Goal: Information Seeking & Learning: Compare options

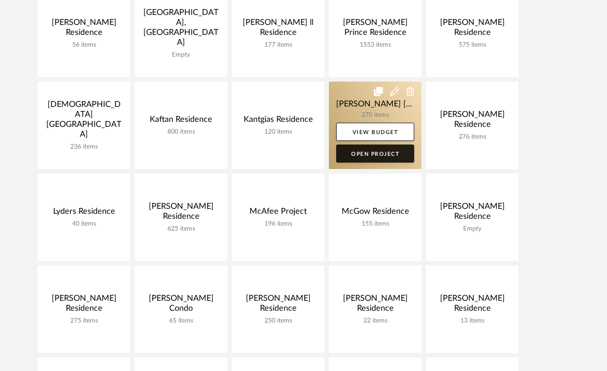
scroll to position [365, 0]
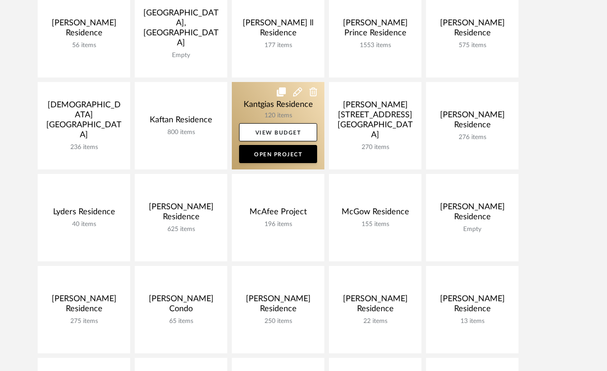
click at [256, 102] on link at bounding box center [278, 126] width 93 height 88
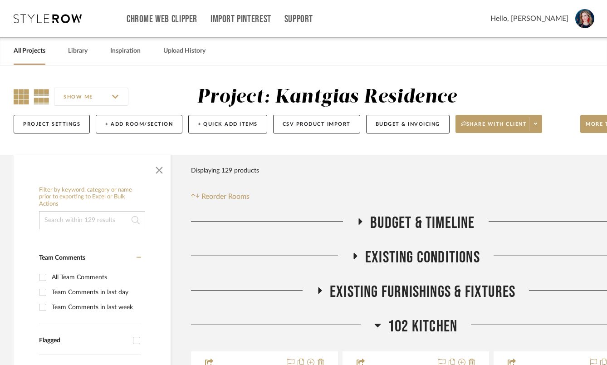
click at [16, 98] on icon at bounding box center [21, 96] width 15 height 15
click at [159, 177] on span "button" at bounding box center [159, 168] width 22 height 22
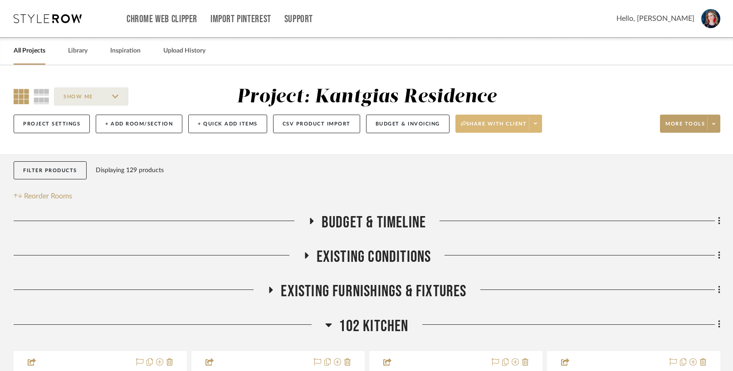
click at [527, 122] on span "Share with client" at bounding box center [494, 128] width 66 height 14
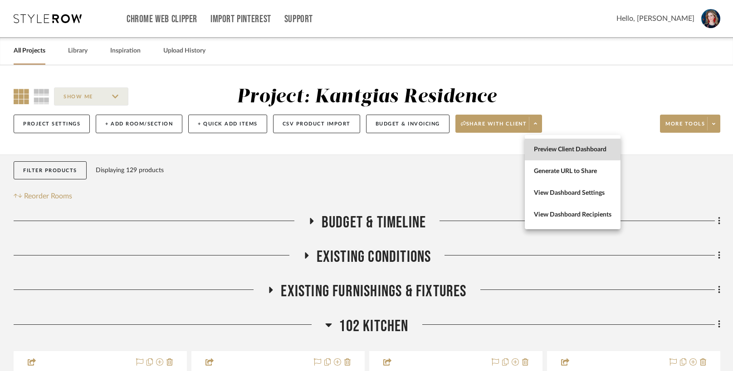
click at [545, 148] on span "Preview Client Dashboard" at bounding box center [573, 150] width 78 height 8
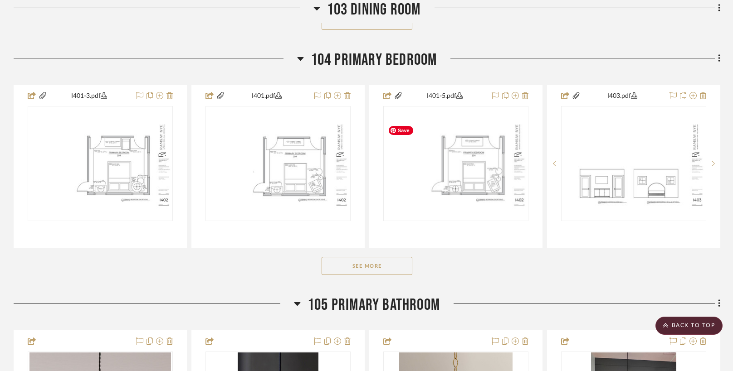
scroll to position [793, 0]
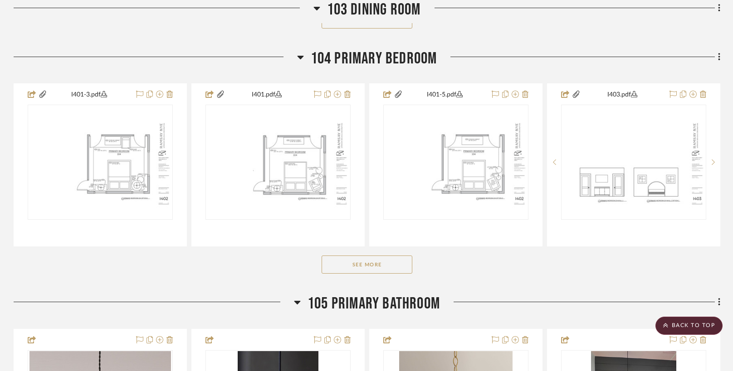
click at [363, 270] on button "See More" at bounding box center [367, 265] width 91 height 18
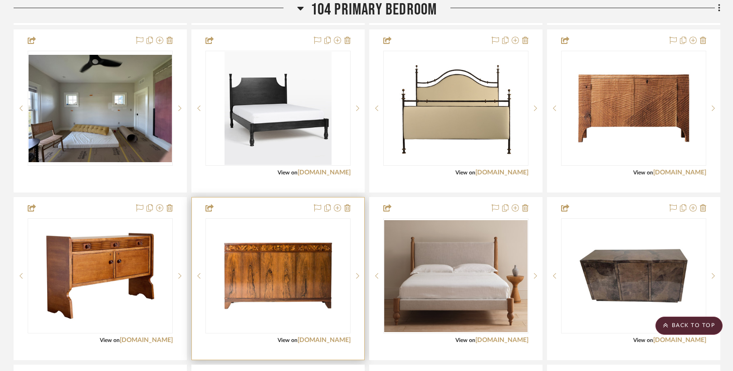
scroll to position [1016, 0]
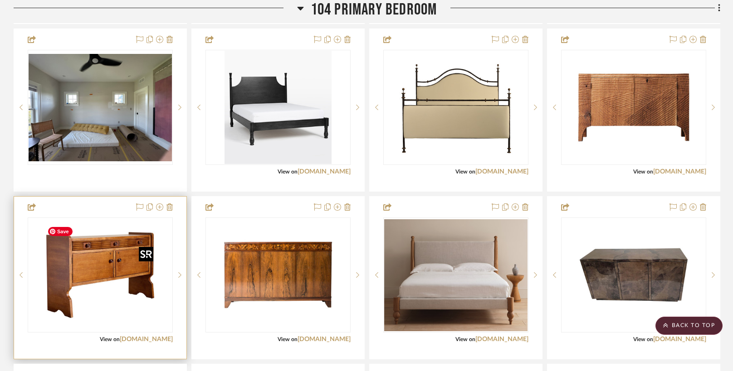
click at [114, 288] on img "0" at bounding box center [100, 275] width 113 height 113
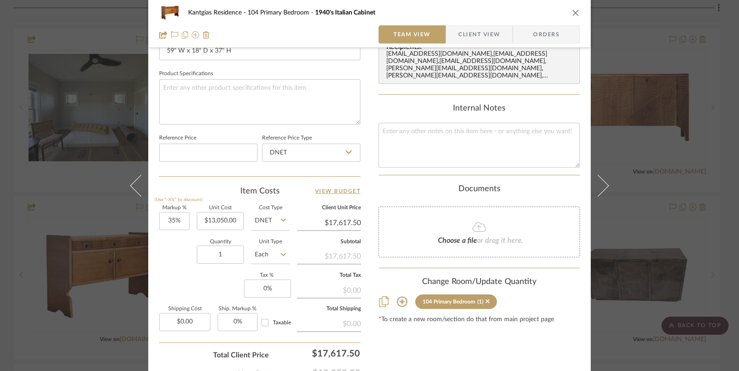
scroll to position [410, 0]
click at [576, 6] on div "Kantgias Residence 104 Primary Bedroom 1940's Italian Cabinet" at bounding box center [369, 13] width 421 height 18
click at [572, 10] on icon "close" at bounding box center [575, 12] width 7 height 7
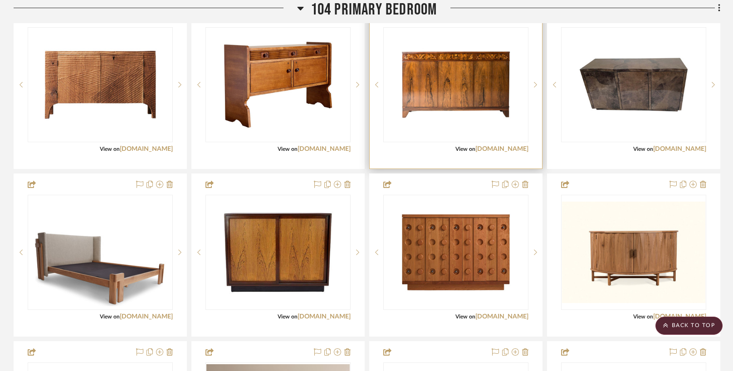
scroll to position [1207, 0]
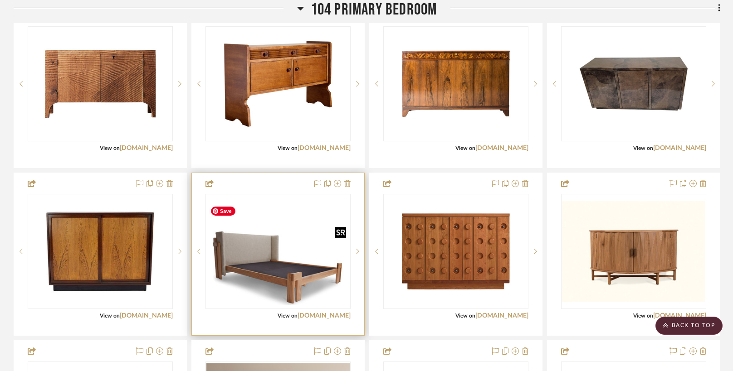
click at [285, 273] on img "0" at bounding box center [277, 251] width 143 height 107
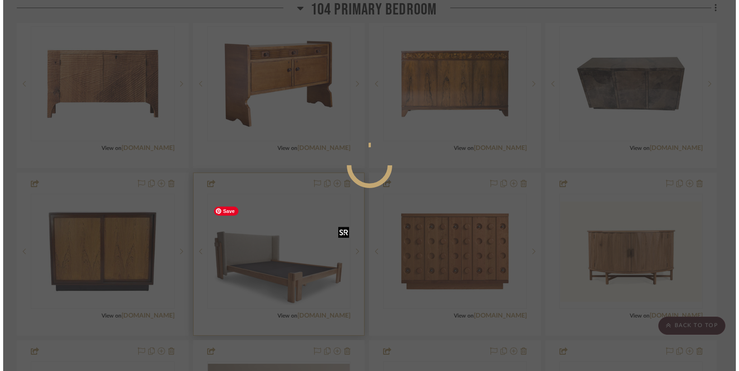
scroll to position [0, 0]
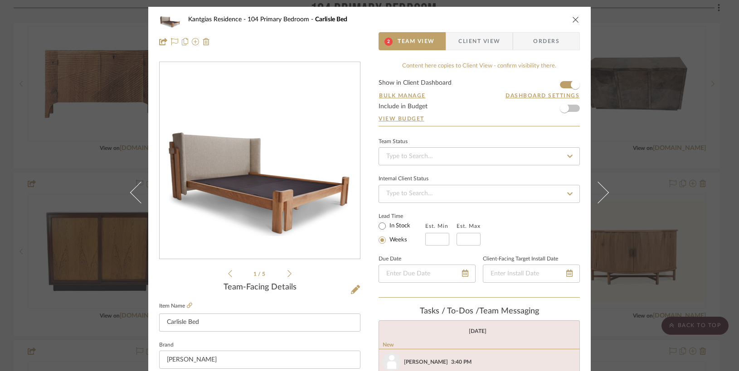
click at [574, 18] on icon "close" at bounding box center [575, 19] width 7 height 7
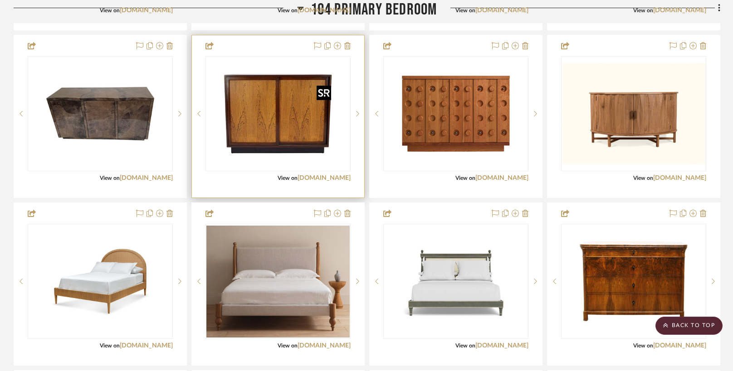
scroll to position [1349, 0]
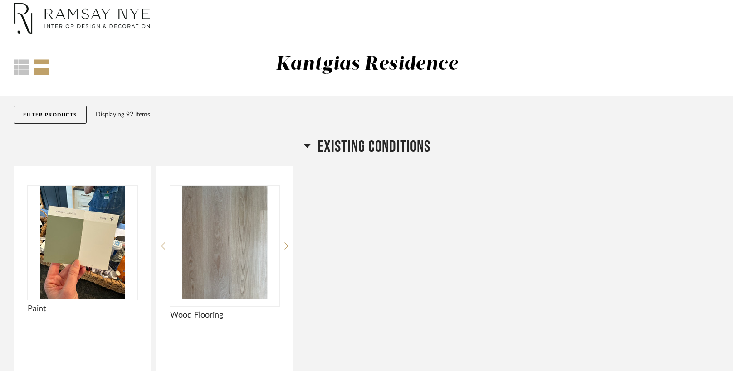
click at [309, 139] on h2 "Existing Conditions" at bounding box center [367, 147] width 127 height 20
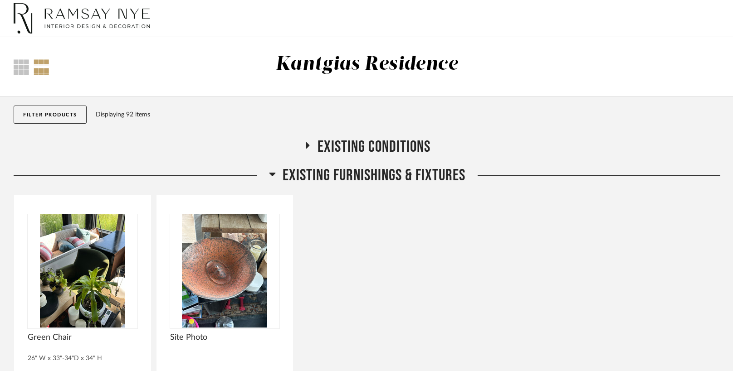
scroll to position [45, 0]
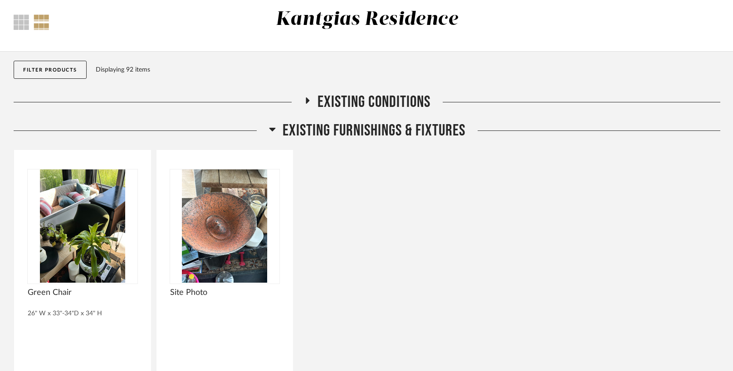
click at [273, 130] on icon at bounding box center [272, 129] width 7 height 11
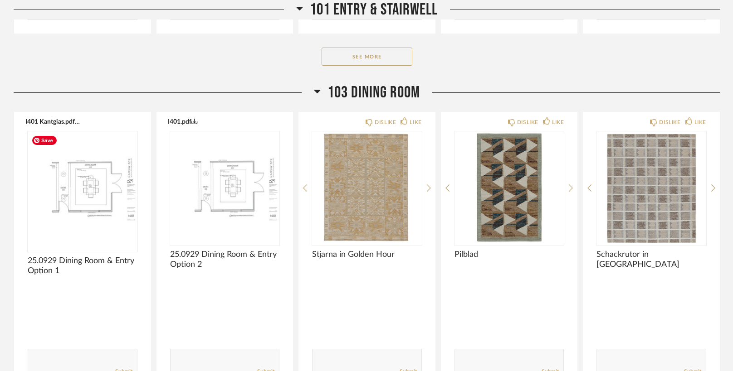
scroll to position [853, 0]
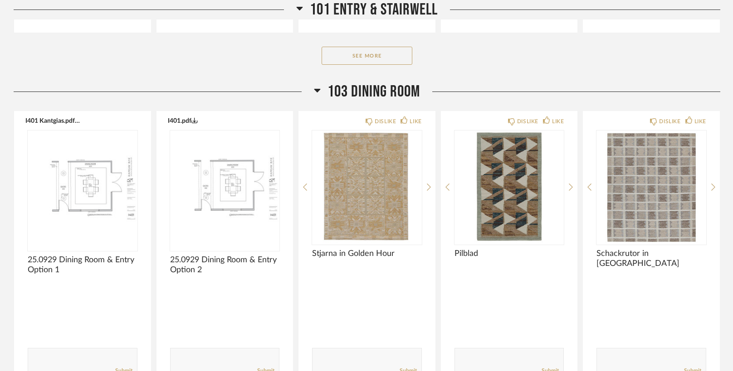
click at [317, 89] on icon at bounding box center [317, 91] width 6 height 4
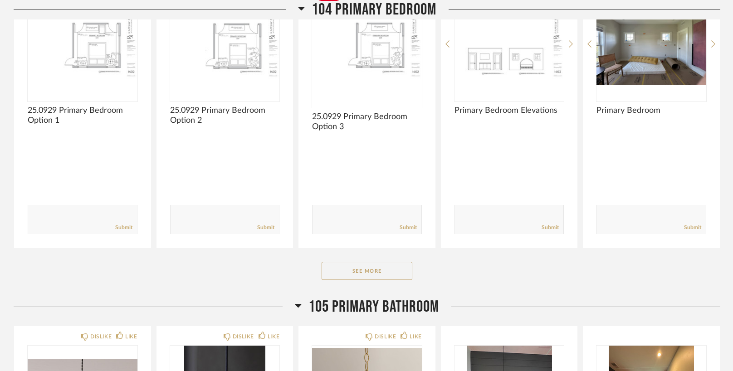
scroll to position [1022, 0]
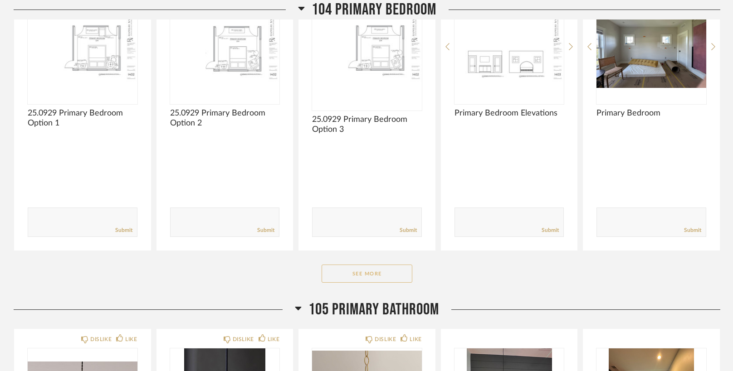
click at [361, 276] on button "See More" at bounding box center [367, 274] width 91 height 18
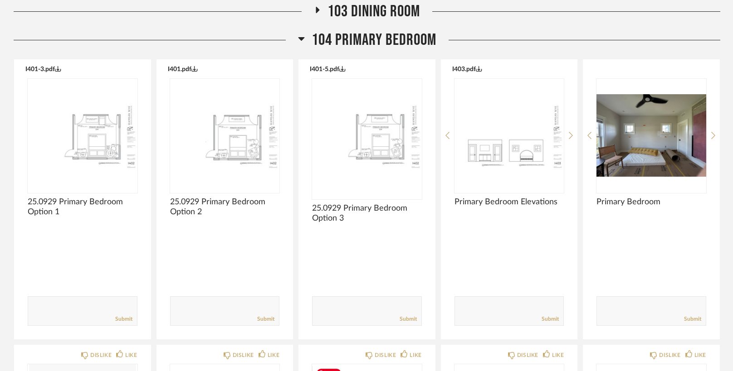
scroll to position [927, 0]
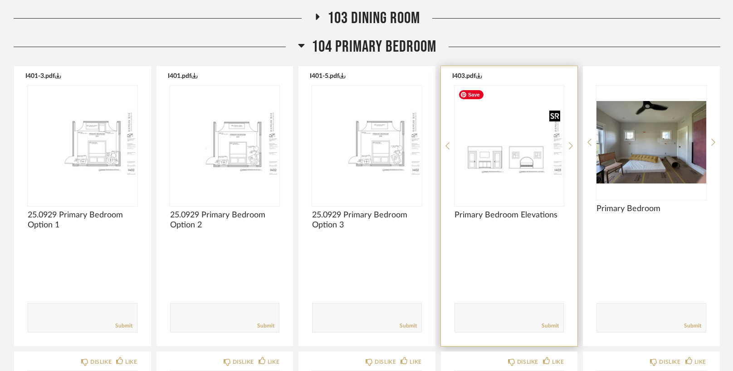
click at [492, 157] on img "0" at bounding box center [509, 142] width 110 height 113
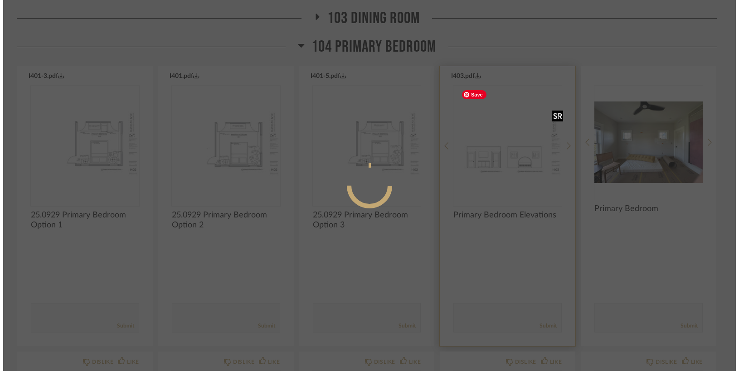
scroll to position [0, 0]
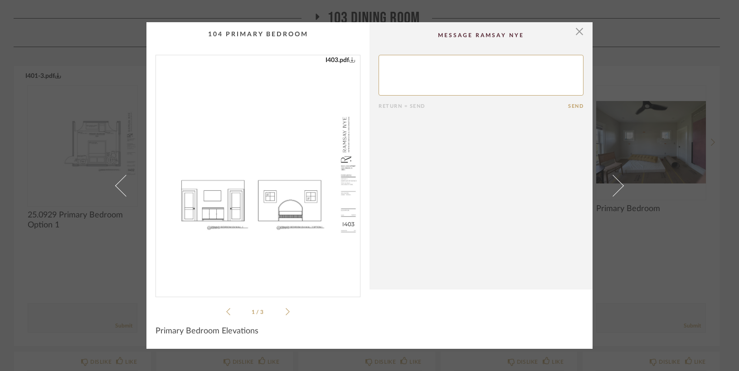
click at [219, 167] on img "0" at bounding box center [258, 172] width 204 height 234
click at [575, 34] on span "button" at bounding box center [580, 31] width 18 height 18
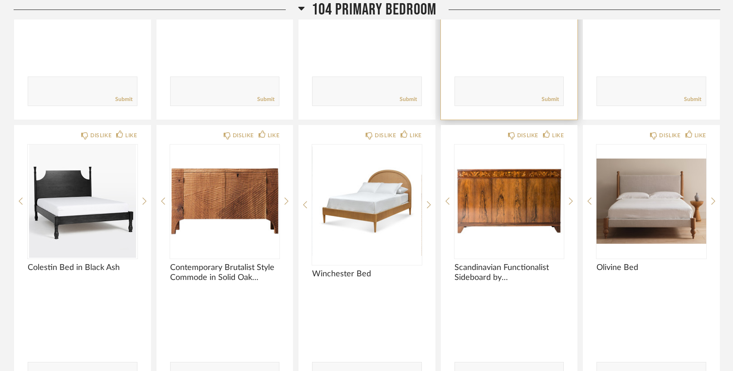
scroll to position [1153, 0]
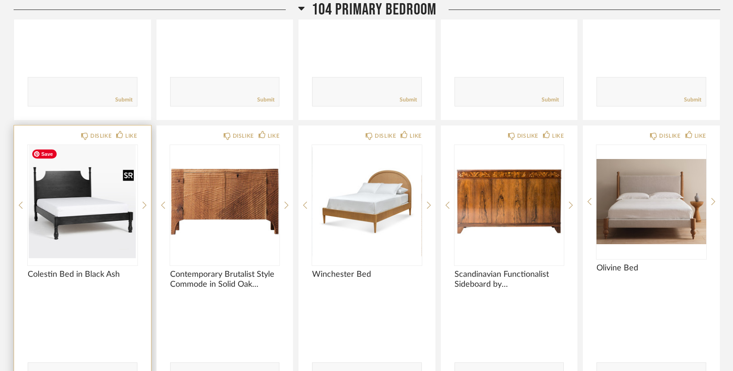
click at [108, 212] on img "0" at bounding box center [83, 201] width 110 height 113
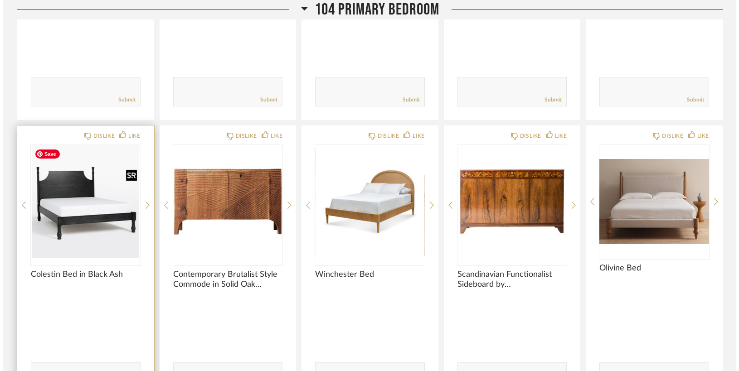
scroll to position [0, 0]
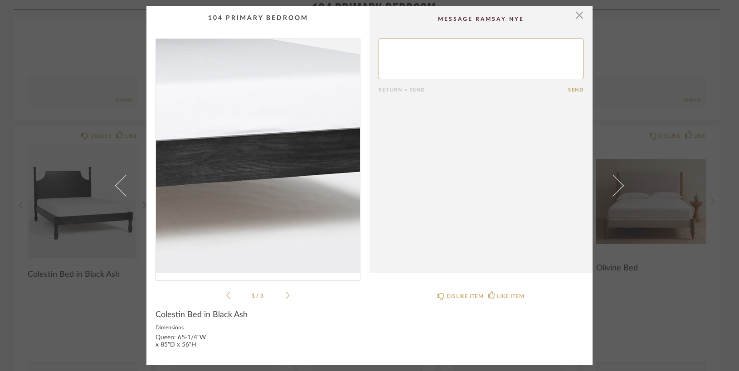
click at [278, 188] on img "0" at bounding box center [258, 156] width 204 height 234
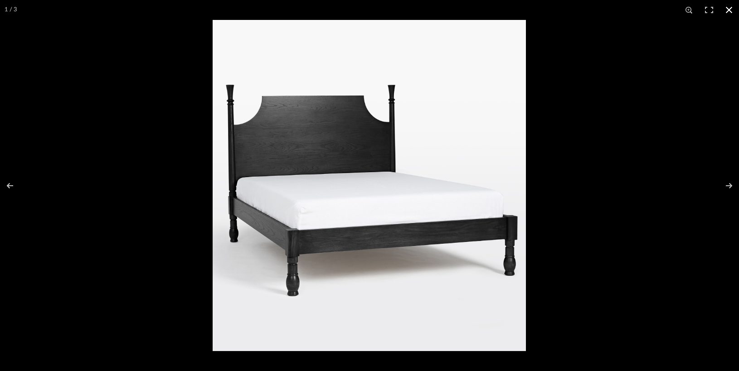
click at [727, 11] on button at bounding box center [729, 10] width 20 height 20
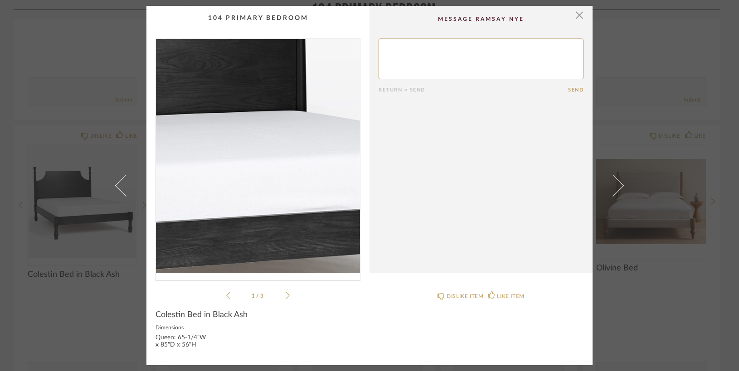
click at [256, 162] on img "0" at bounding box center [258, 156] width 204 height 234
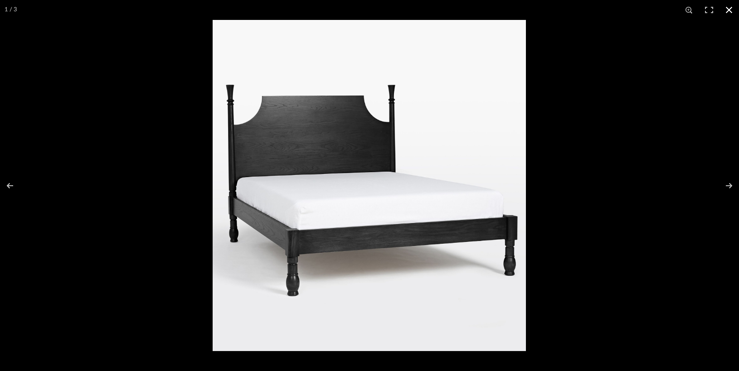
click at [729, 13] on button at bounding box center [729, 10] width 20 height 20
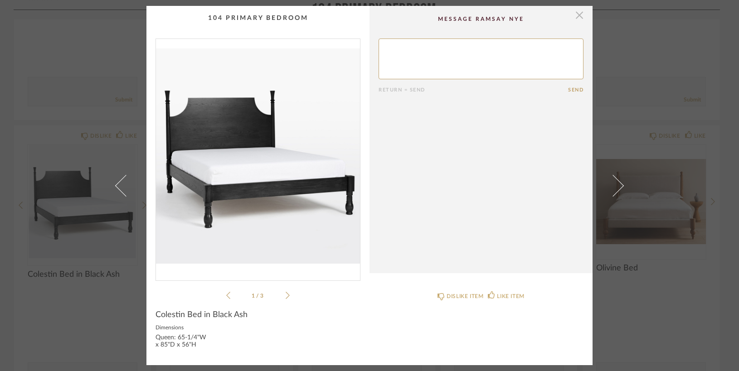
click at [576, 17] on span "button" at bounding box center [580, 15] width 18 height 18
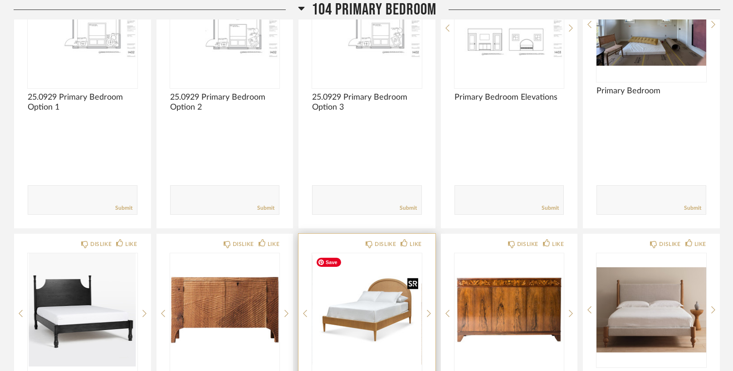
scroll to position [1042, 0]
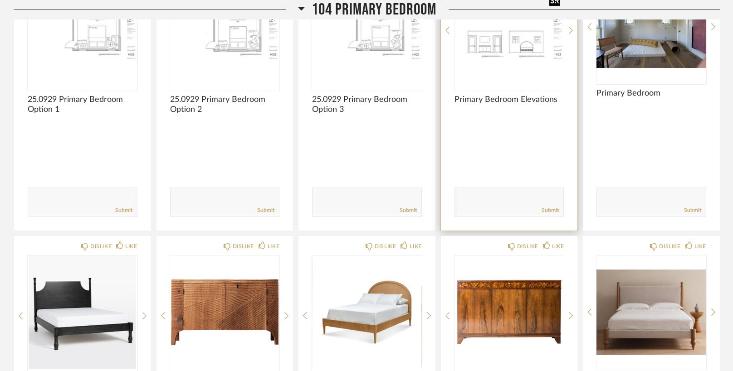
click at [507, 54] on img "0" at bounding box center [509, 26] width 110 height 113
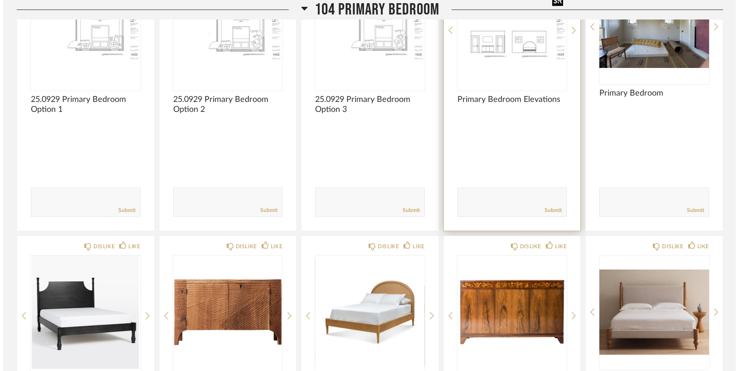
scroll to position [0, 0]
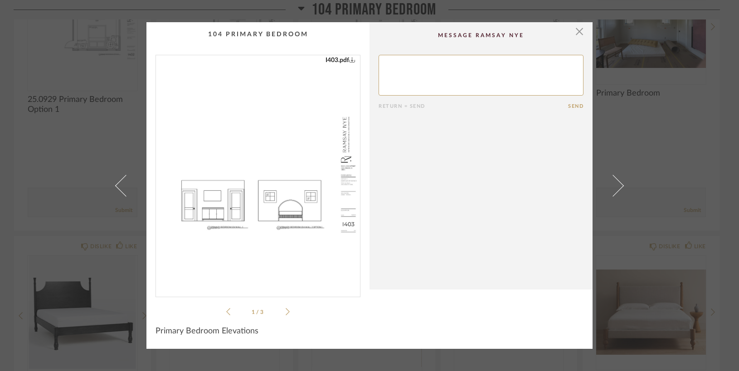
click at [259, 131] on img "0" at bounding box center [258, 172] width 204 height 234
click at [286, 311] on icon at bounding box center [288, 312] width 4 height 8
click at [290, 186] on img "1" at bounding box center [258, 172] width 204 height 234
click at [286, 310] on icon at bounding box center [288, 311] width 4 height 7
click at [291, 215] on img "2" at bounding box center [258, 172] width 204 height 234
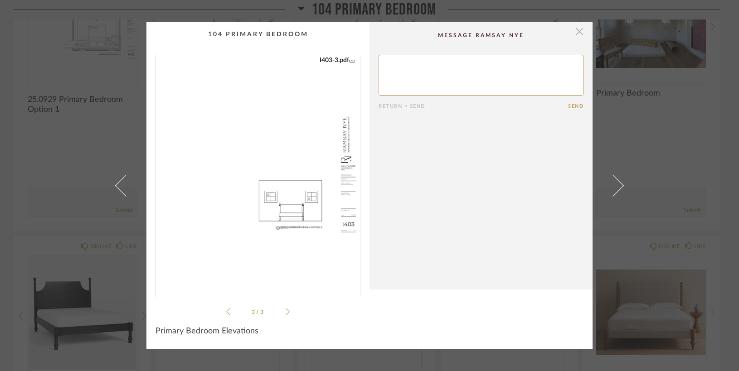
click at [575, 33] on span "button" at bounding box center [580, 31] width 18 height 18
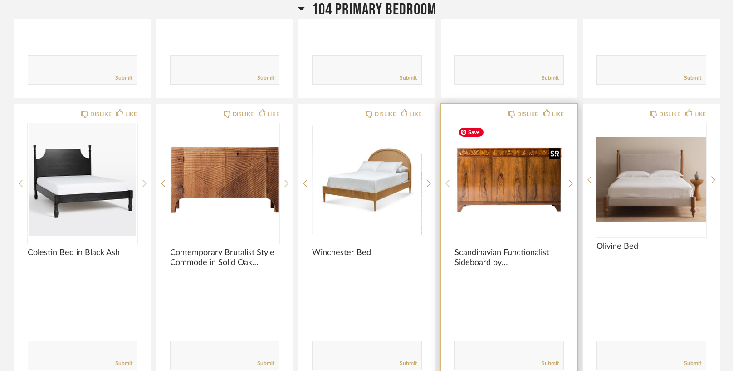
scroll to position [1184, 0]
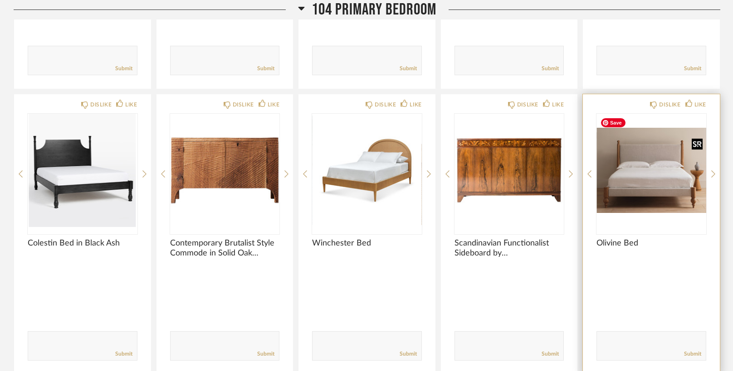
click at [640, 175] on img "0" at bounding box center [651, 170] width 110 height 113
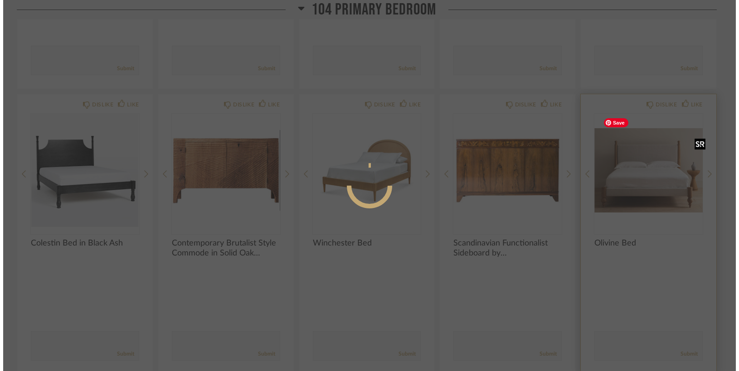
scroll to position [0, 0]
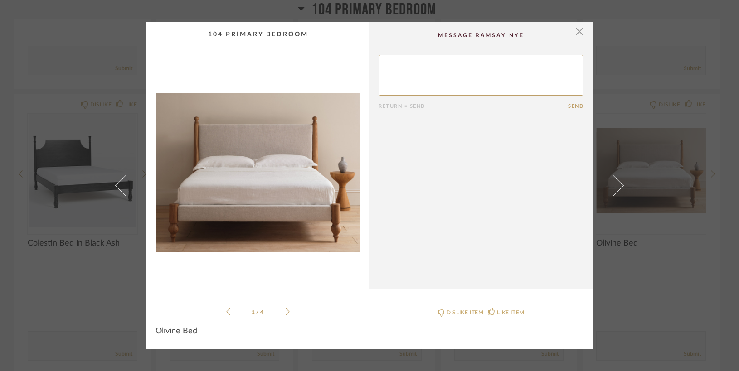
click at [302, 199] on img "0" at bounding box center [258, 172] width 204 height 234
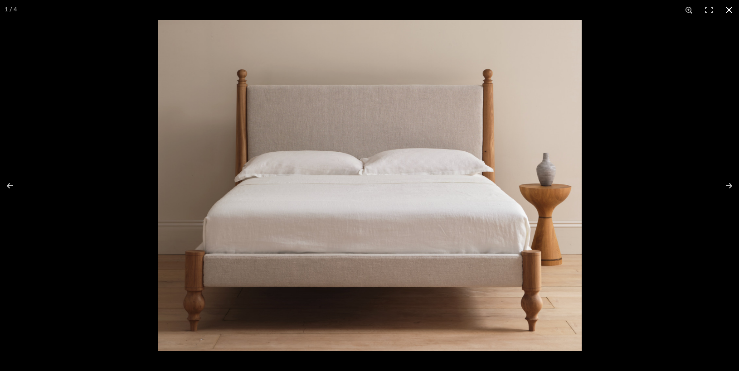
click at [731, 9] on button at bounding box center [729, 10] width 20 height 20
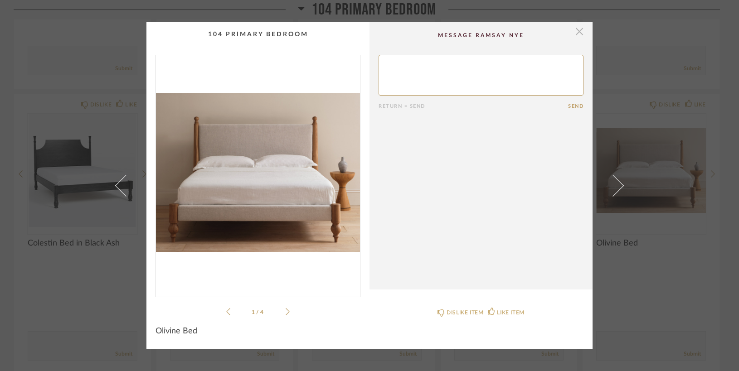
click at [575, 31] on span "button" at bounding box center [580, 31] width 18 height 18
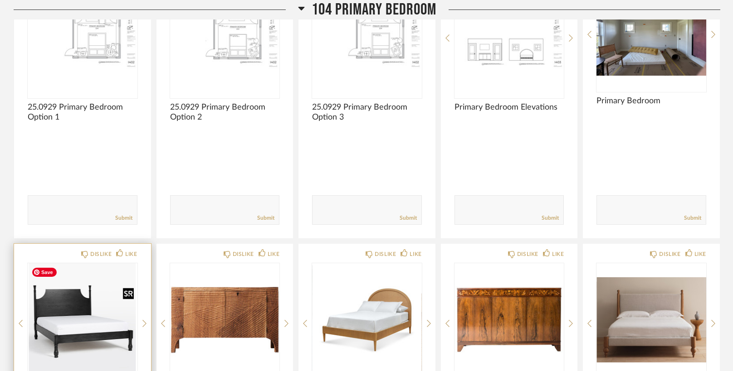
scroll to position [1034, 0]
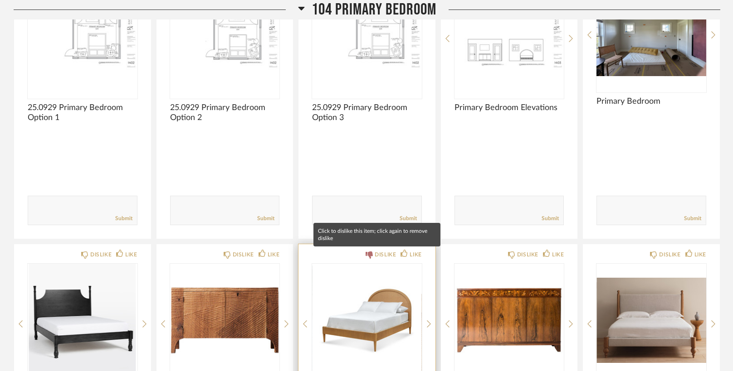
click at [366, 252] on icon at bounding box center [369, 255] width 7 height 7
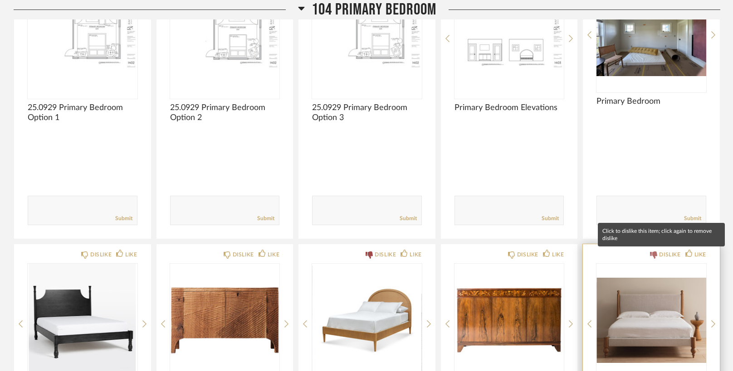
click at [650, 257] on icon at bounding box center [653, 255] width 7 height 7
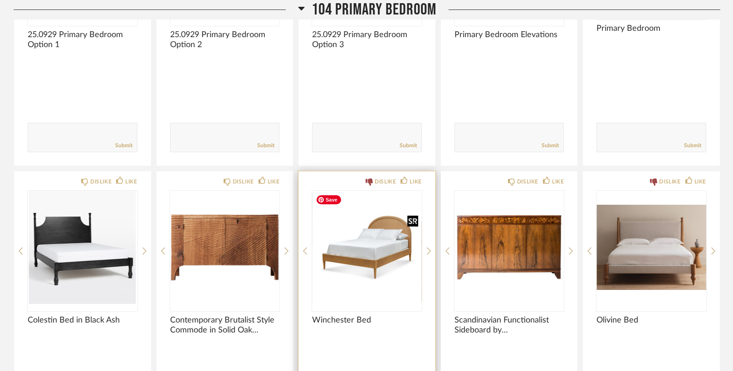
scroll to position [1100, 0]
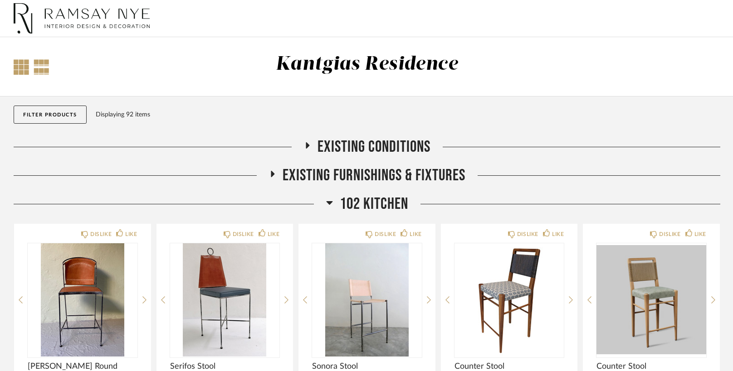
click at [20, 68] on div at bounding box center [21, 66] width 15 height 15
click at [331, 200] on icon at bounding box center [329, 202] width 7 height 11
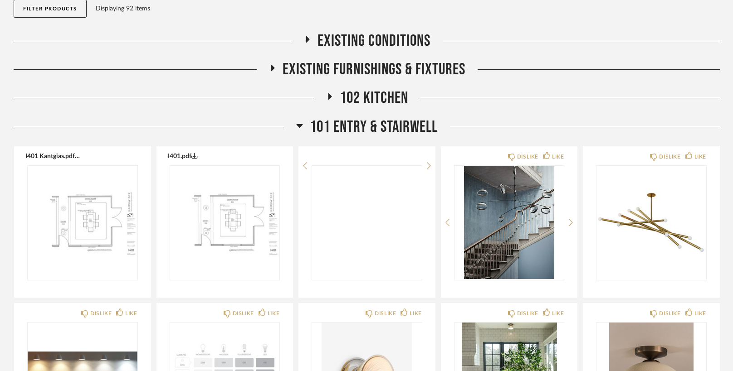
scroll to position [117, 0]
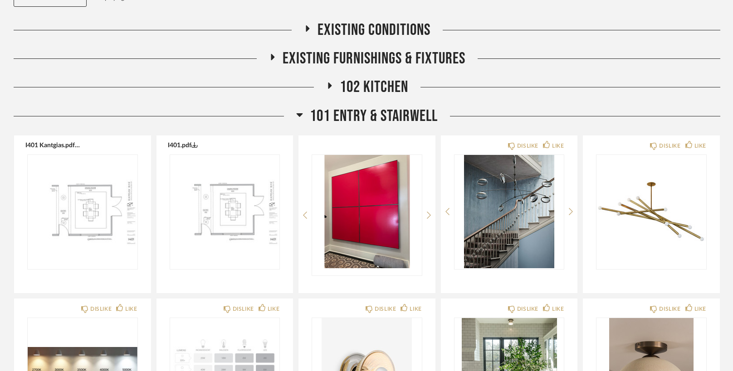
click at [299, 114] on icon at bounding box center [300, 115] width 6 height 4
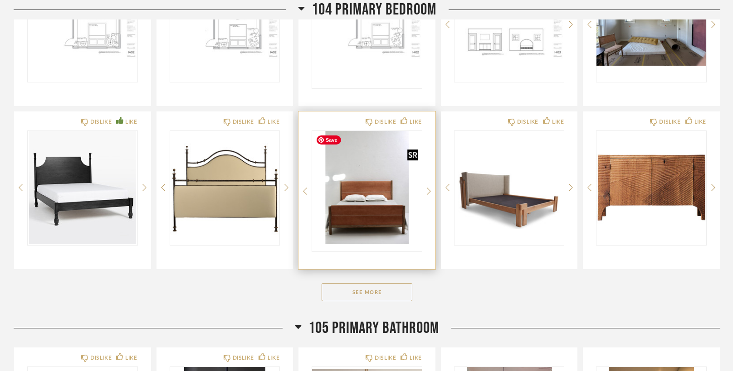
scroll to position [356, 0]
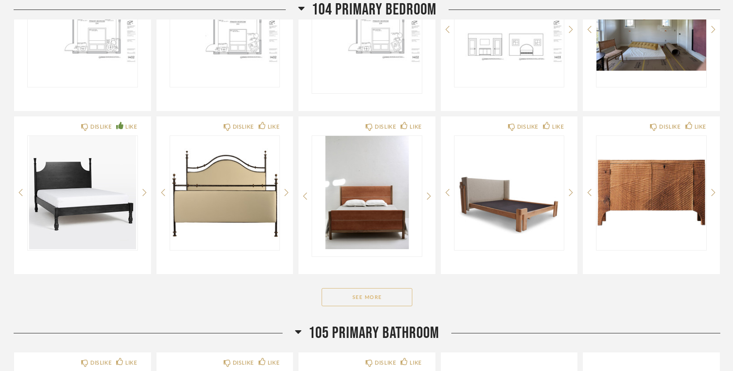
click at [381, 302] on button "See More" at bounding box center [367, 297] width 91 height 18
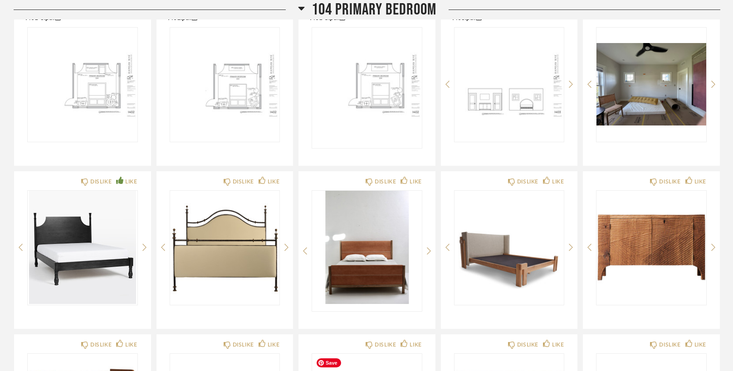
scroll to position [293, 0]
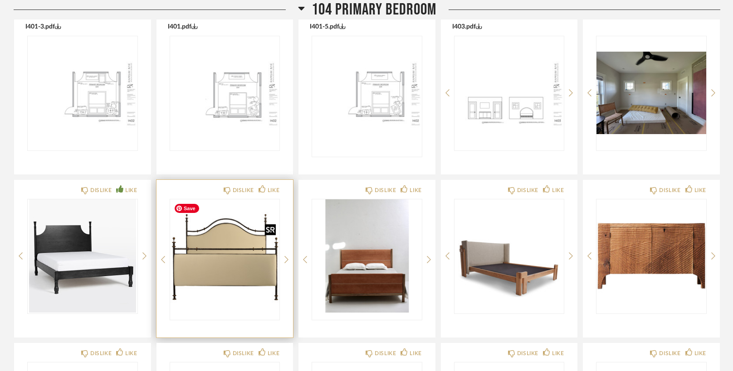
click at [224, 280] on img "0" at bounding box center [225, 256] width 110 height 113
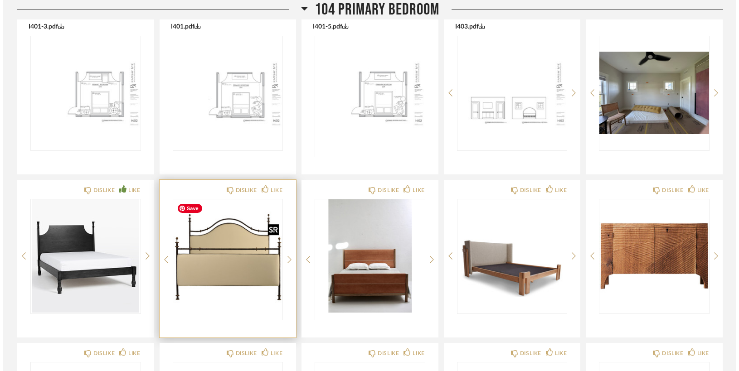
scroll to position [0, 0]
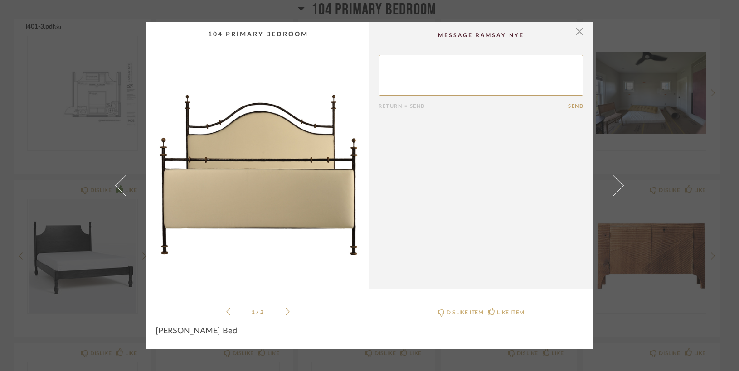
click at [253, 194] on img "0" at bounding box center [258, 172] width 204 height 234
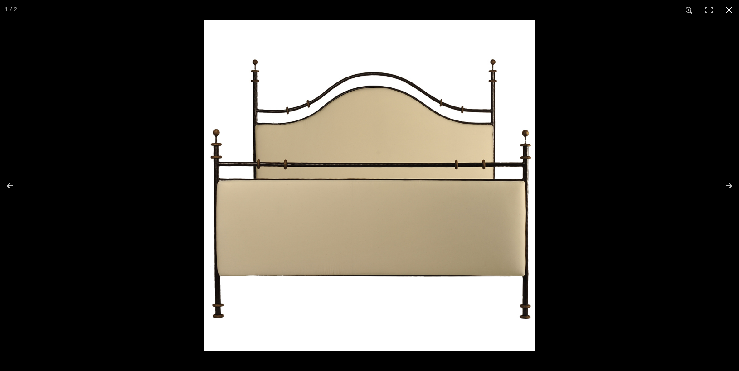
click at [728, 7] on button at bounding box center [729, 10] width 20 height 20
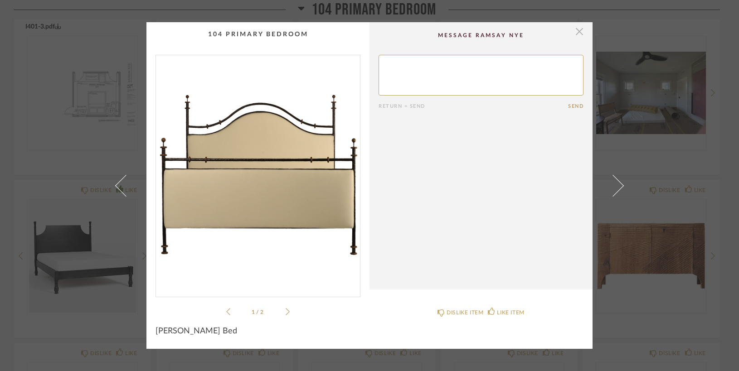
click at [577, 33] on span "button" at bounding box center [580, 31] width 18 height 18
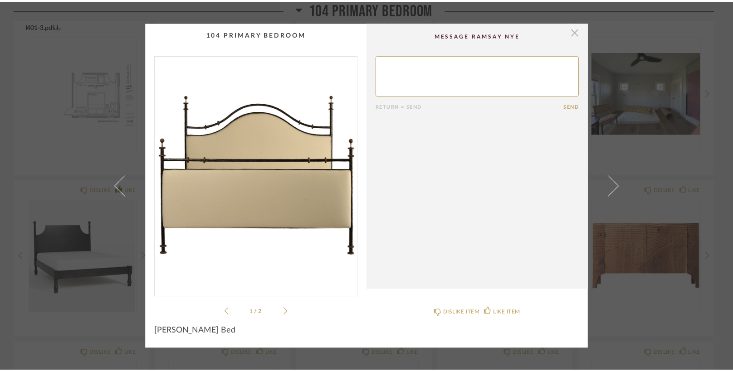
scroll to position [293, 0]
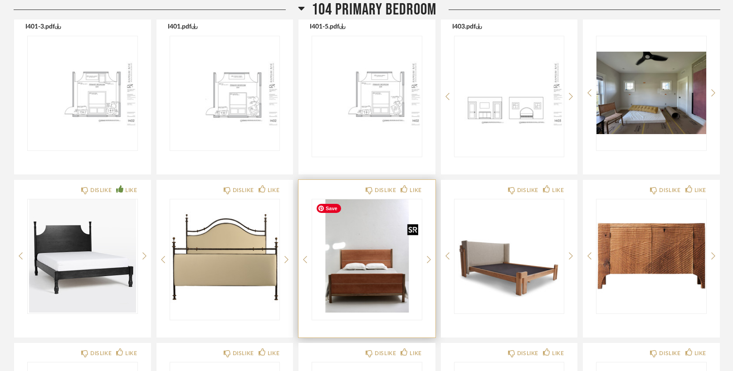
click at [359, 281] on img "0" at bounding box center [367, 256] width 110 height 113
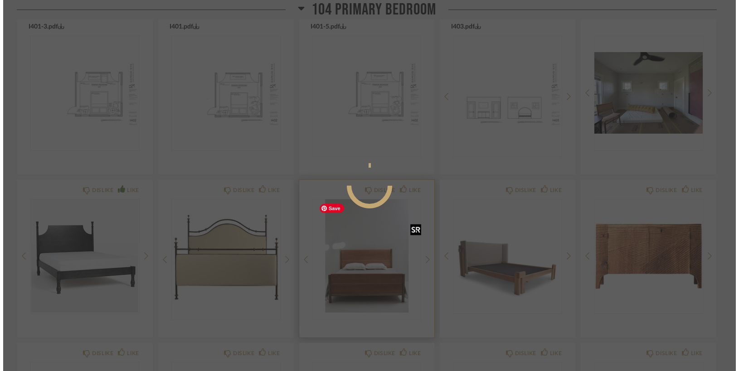
scroll to position [0, 0]
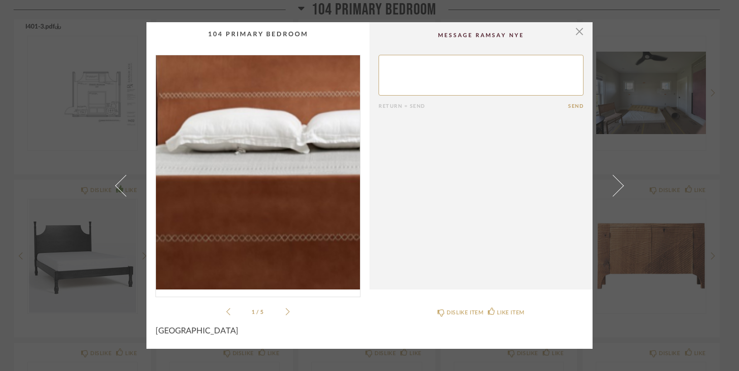
click at [236, 208] on img "0" at bounding box center [258, 172] width 204 height 234
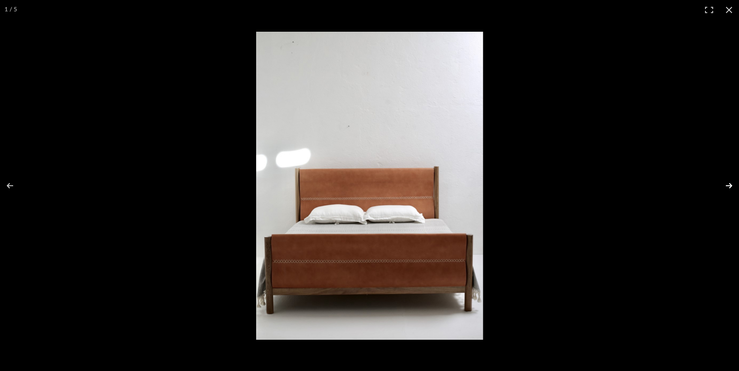
click at [726, 186] on button at bounding box center [723, 185] width 32 height 45
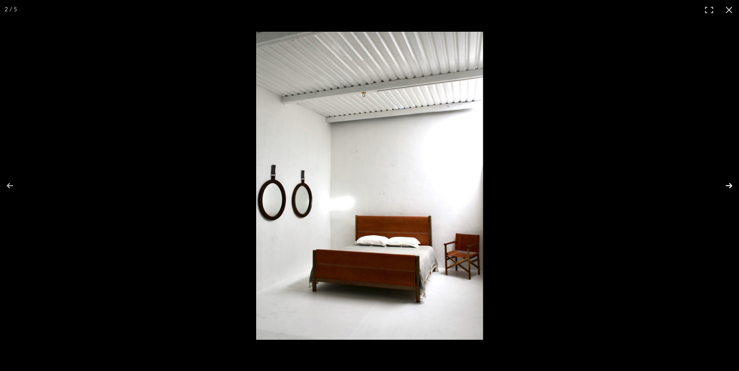
click at [727, 185] on button at bounding box center [723, 185] width 32 height 45
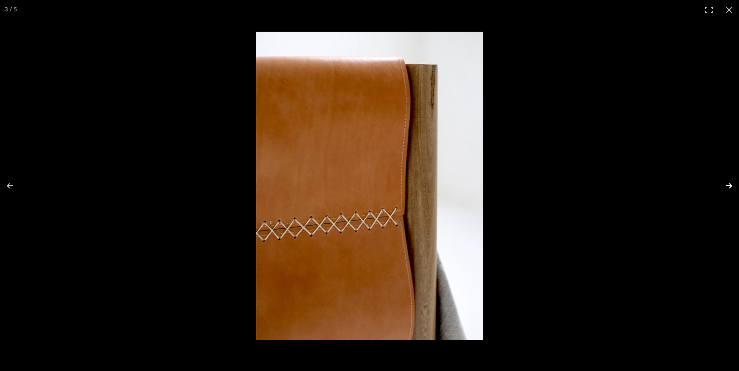
click at [727, 185] on button at bounding box center [723, 185] width 32 height 45
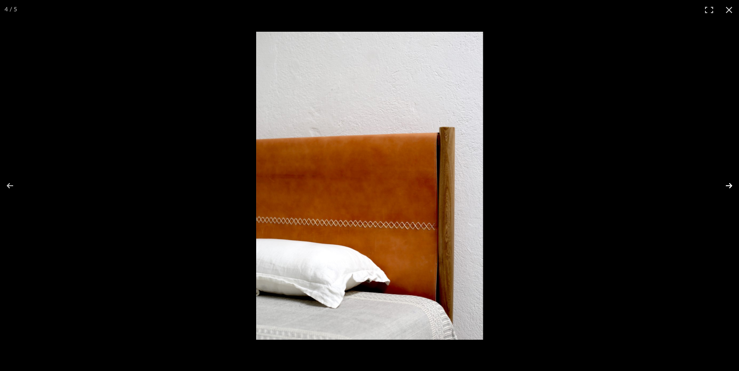
click at [727, 185] on button at bounding box center [723, 185] width 32 height 45
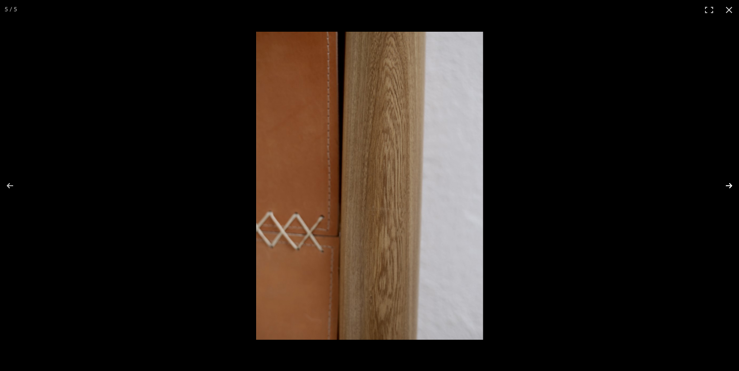
click at [725, 185] on button at bounding box center [723, 185] width 32 height 45
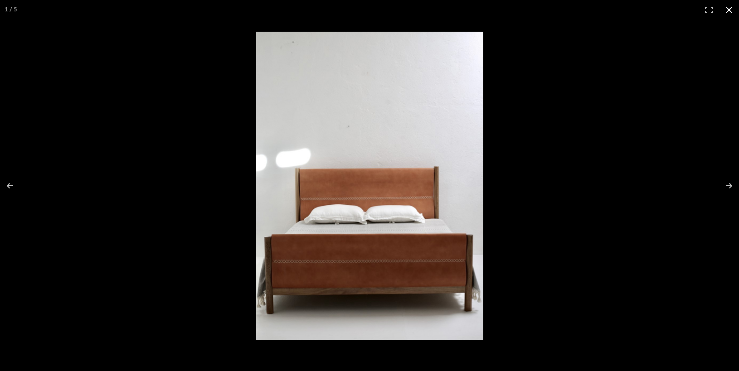
click at [728, 10] on button at bounding box center [729, 10] width 20 height 20
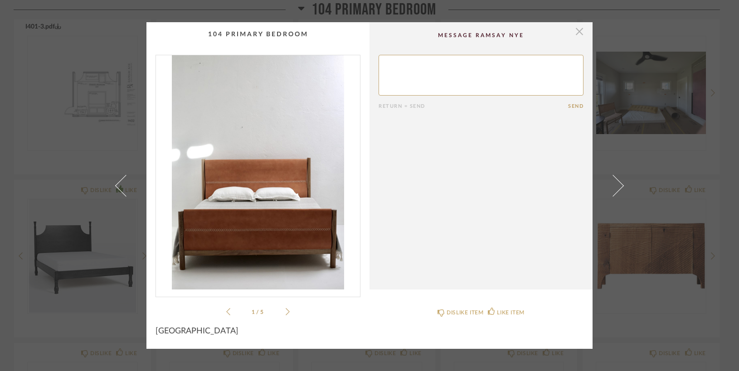
click at [579, 34] on span "button" at bounding box center [580, 31] width 18 height 18
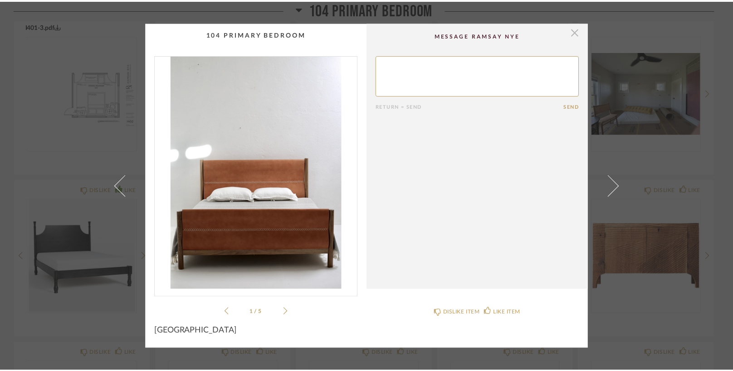
scroll to position [293, 0]
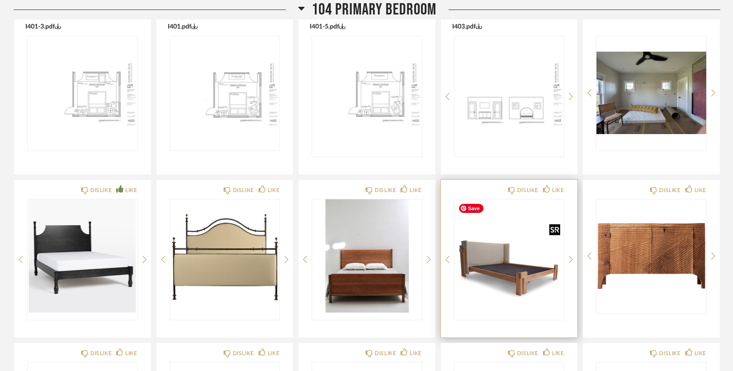
click at [515, 259] on img "0" at bounding box center [509, 256] width 110 height 113
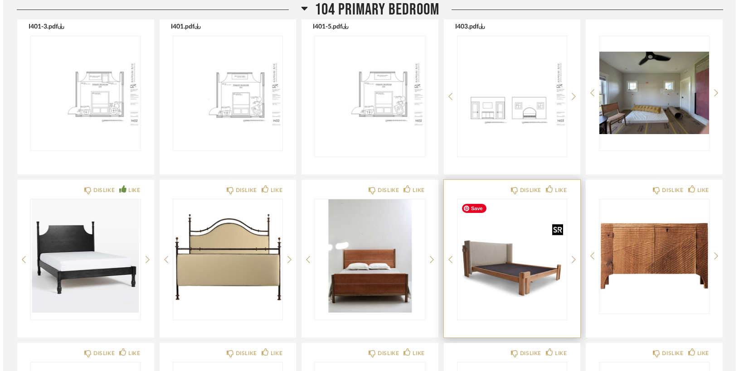
scroll to position [0, 0]
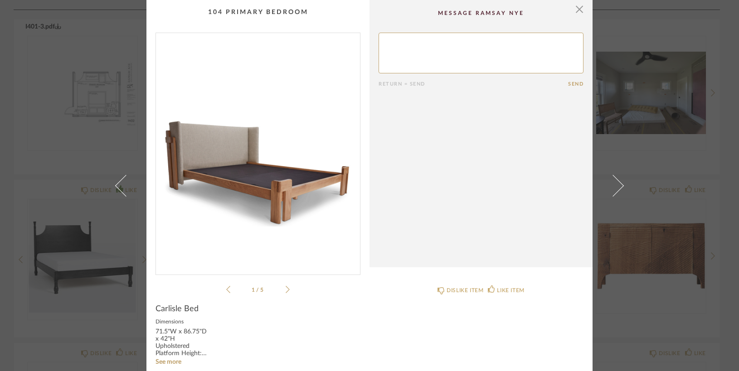
click at [200, 214] on img "0" at bounding box center [258, 150] width 204 height 234
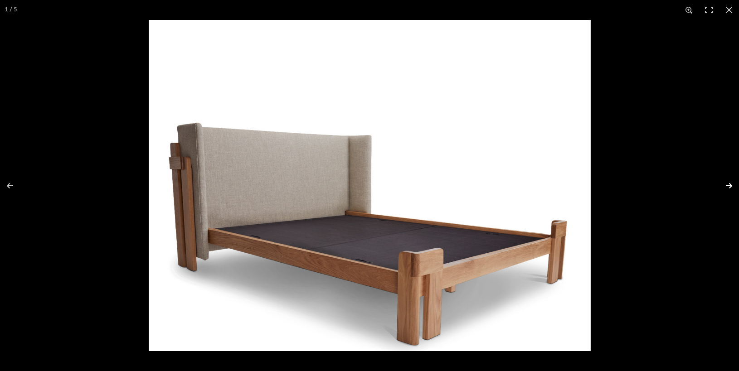
click at [724, 187] on button at bounding box center [723, 185] width 32 height 45
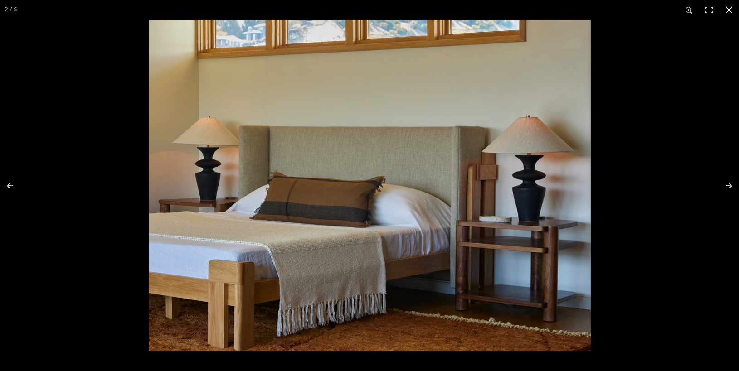
click at [726, 10] on button at bounding box center [729, 10] width 20 height 20
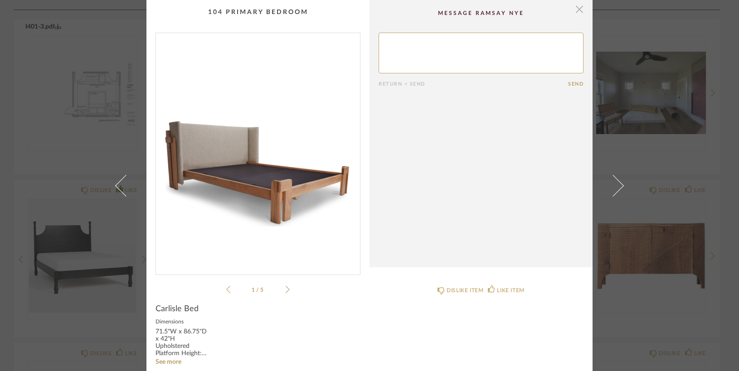
click at [576, 10] on span "button" at bounding box center [580, 9] width 18 height 18
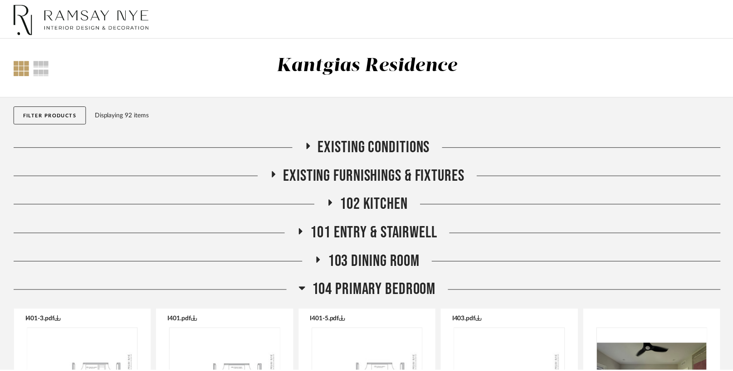
scroll to position [293, 0]
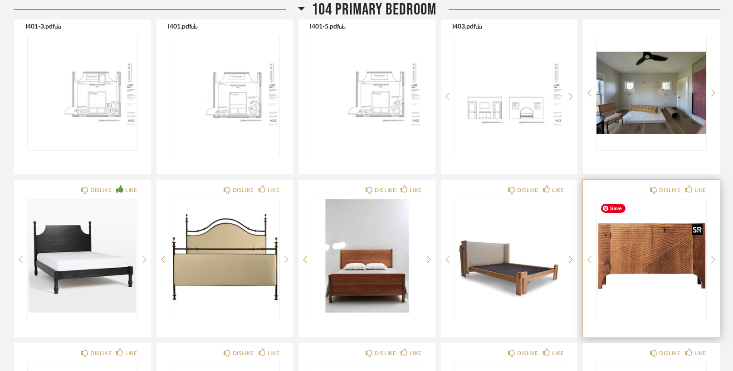
click at [645, 265] on img "0" at bounding box center [651, 256] width 110 height 113
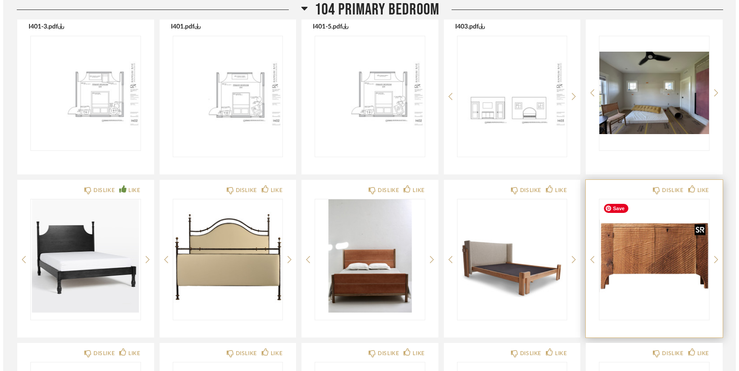
scroll to position [0, 0]
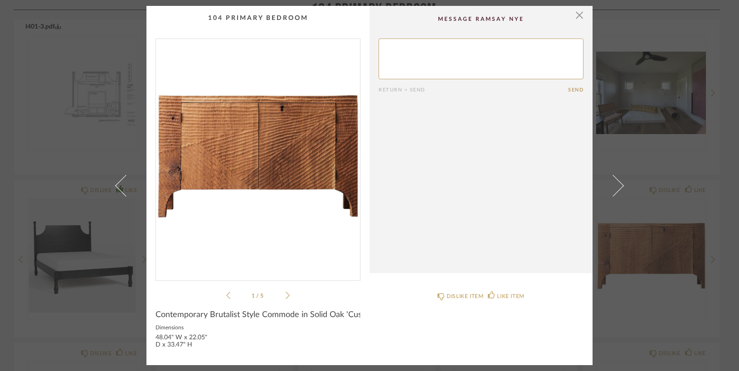
click at [262, 198] on img "0" at bounding box center [258, 156] width 204 height 234
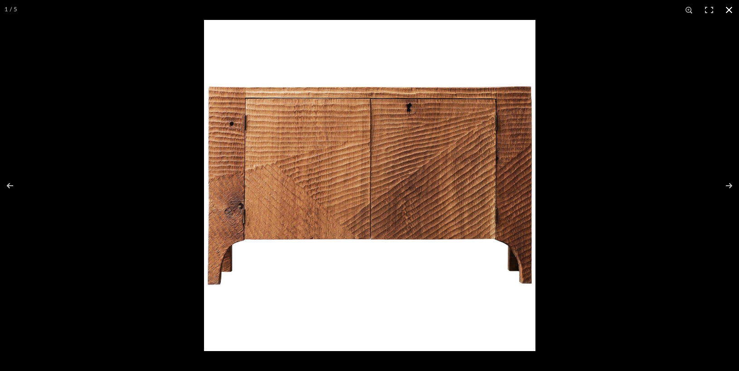
click at [731, 8] on button at bounding box center [729, 10] width 20 height 20
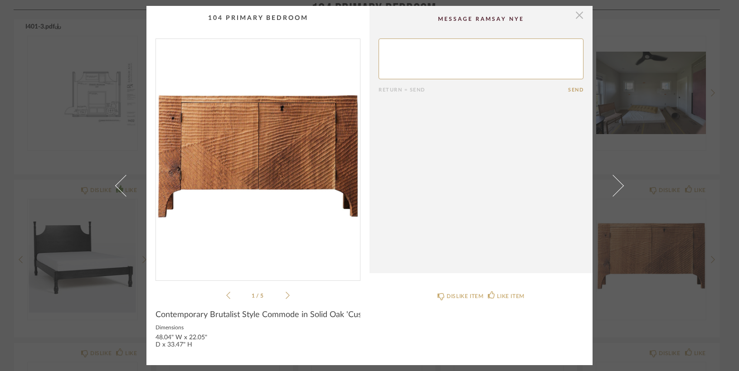
click at [577, 16] on span "button" at bounding box center [580, 15] width 18 height 18
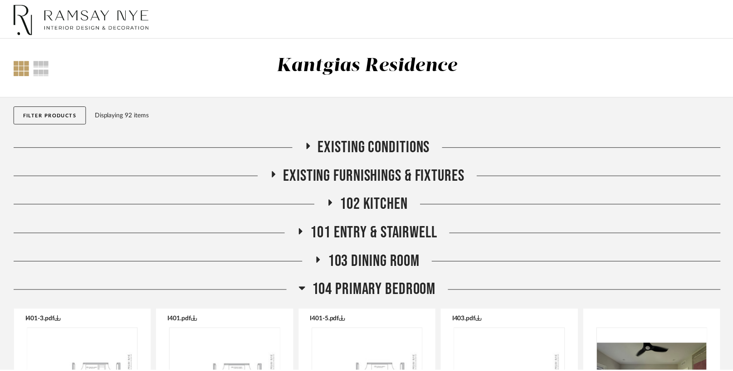
scroll to position [293, 0]
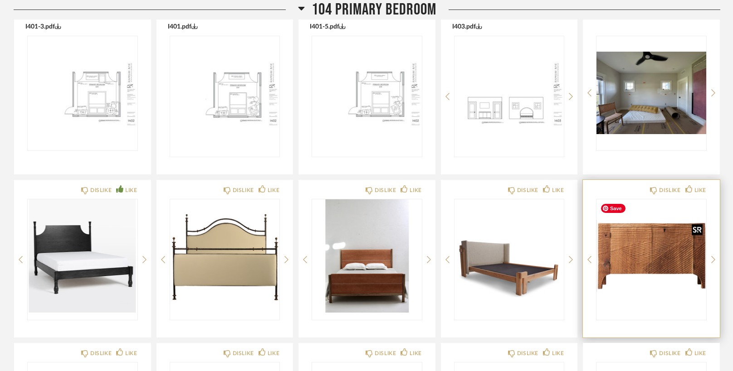
click at [615, 276] on img "0" at bounding box center [651, 256] width 110 height 113
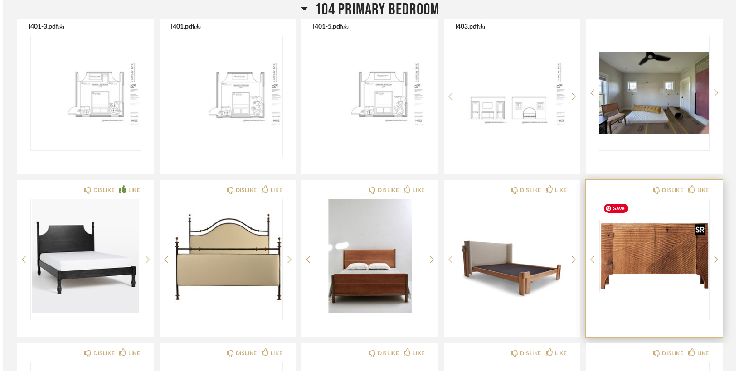
scroll to position [0, 0]
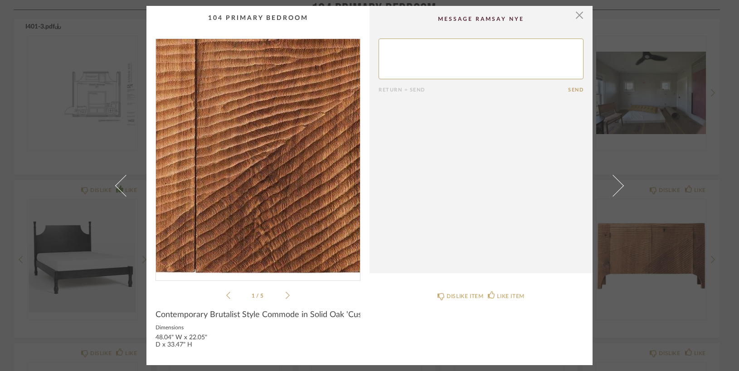
click at [276, 151] on img "0" at bounding box center [258, 156] width 204 height 234
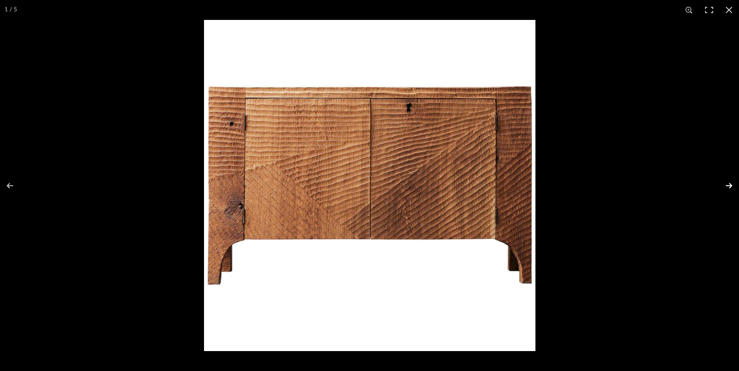
click at [728, 185] on button at bounding box center [723, 185] width 32 height 45
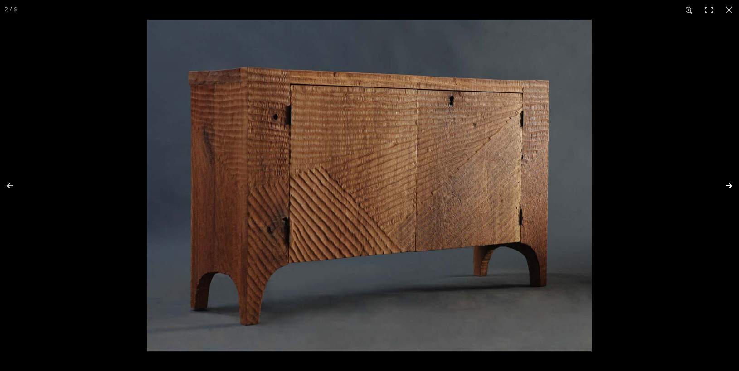
click at [728, 185] on button at bounding box center [723, 185] width 32 height 45
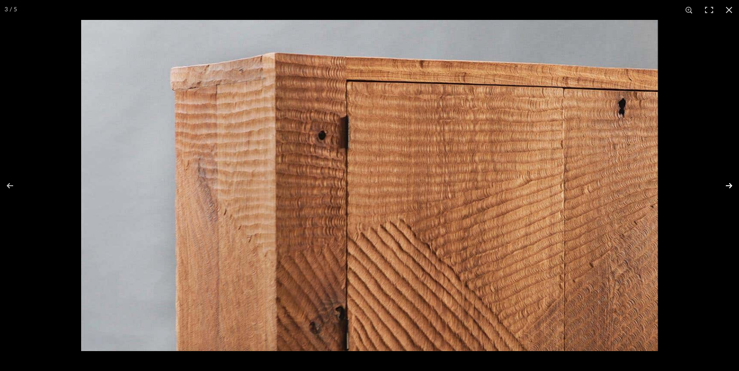
click at [728, 185] on button at bounding box center [723, 185] width 32 height 45
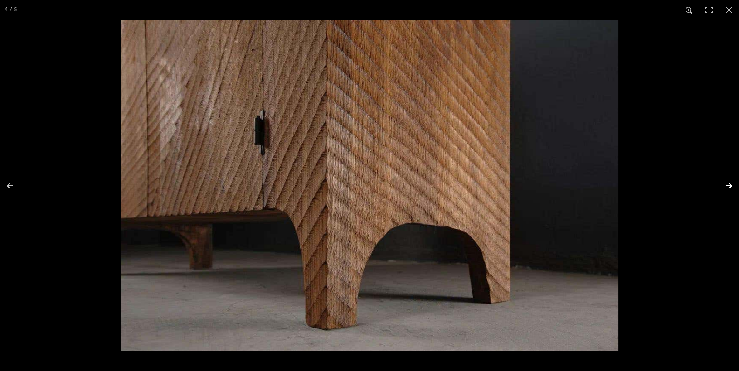
click at [728, 185] on button at bounding box center [723, 185] width 32 height 45
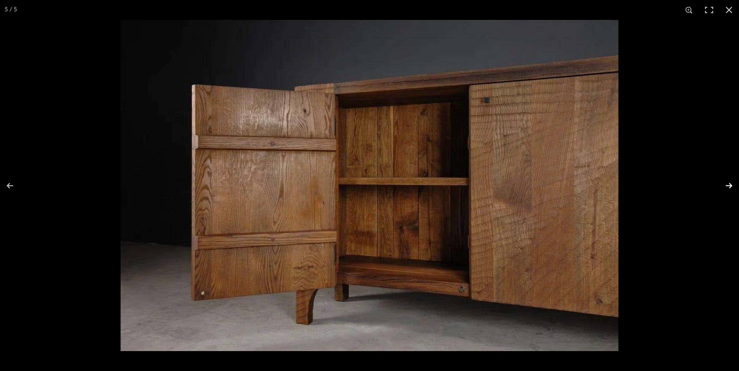
click at [728, 185] on button at bounding box center [723, 185] width 32 height 45
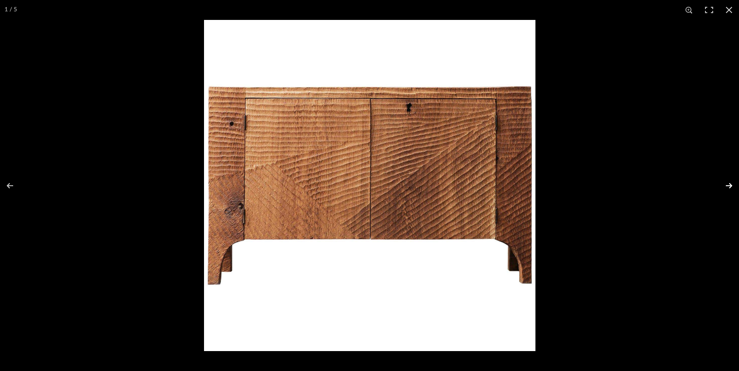
click at [728, 185] on button at bounding box center [723, 185] width 32 height 45
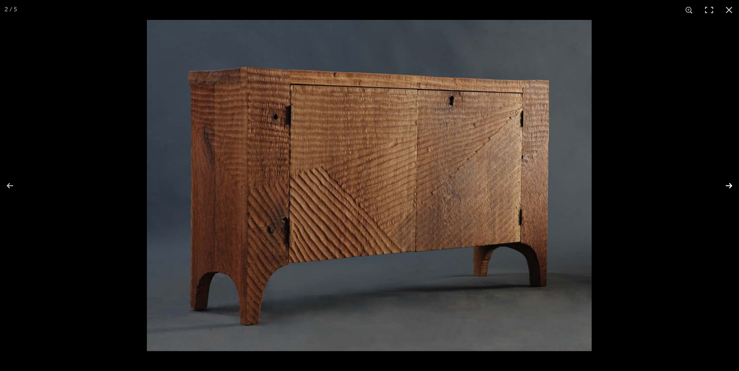
click at [728, 185] on button at bounding box center [723, 185] width 32 height 45
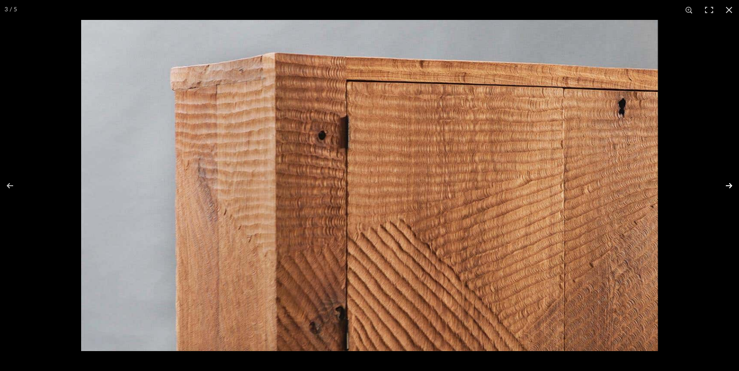
click at [728, 184] on button at bounding box center [723, 185] width 32 height 45
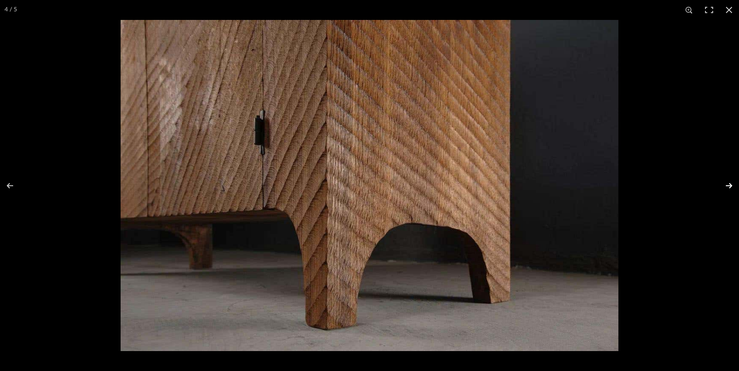
click at [728, 184] on button at bounding box center [723, 185] width 32 height 45
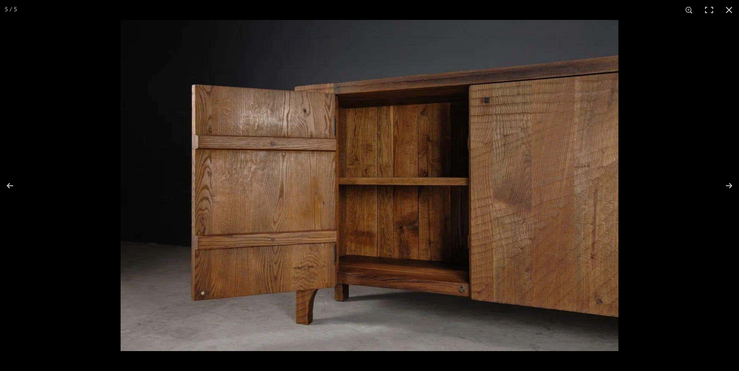
click at [487, 101] on img at bounding box center [370, 186] width 498 height 332
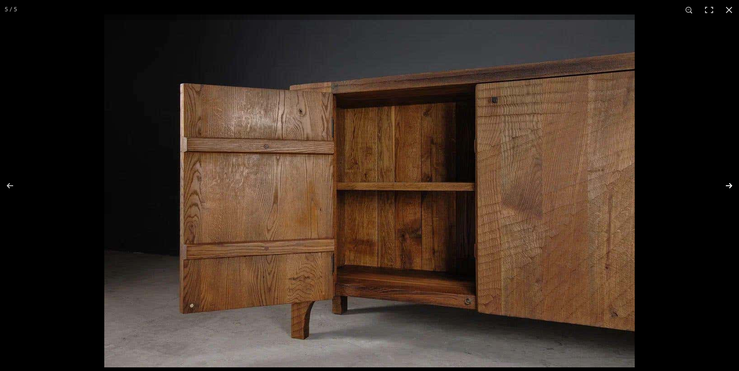
click at [729, 185] on button at bounding box center [723, 185] width 32 height 45
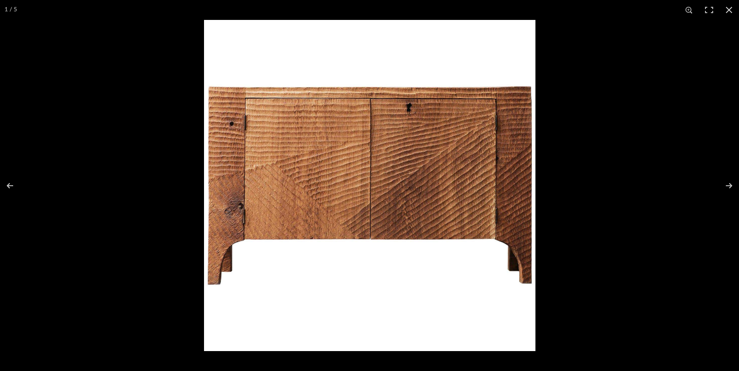
click at [406, 110] on img at bounding box center [370, 186] width 332 height 332
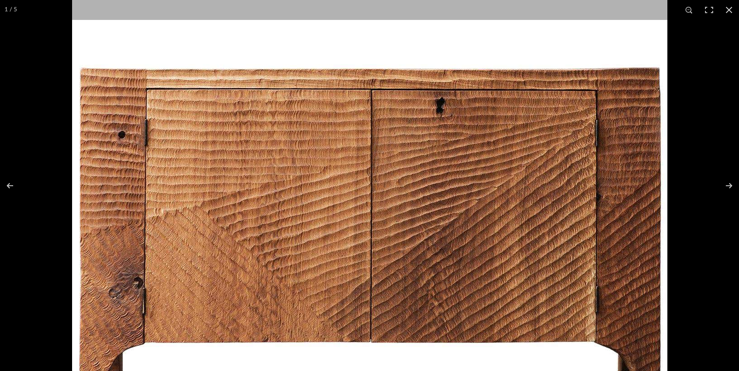
click at [418, 160] on img at bounding box center [369, 245] width 595 height 595
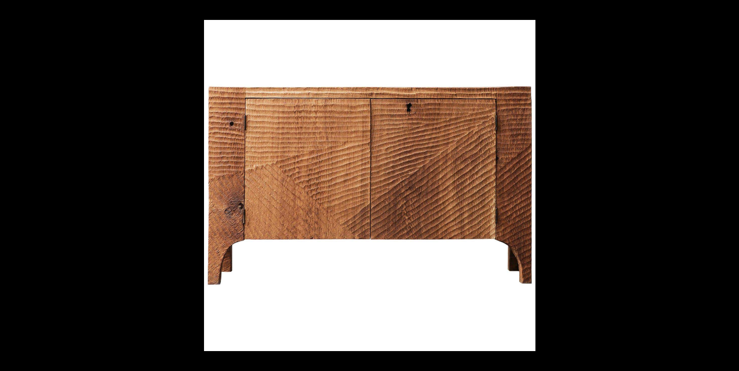
click at [730, 10] on button at bounding box center [729, 10] width 20 height 20
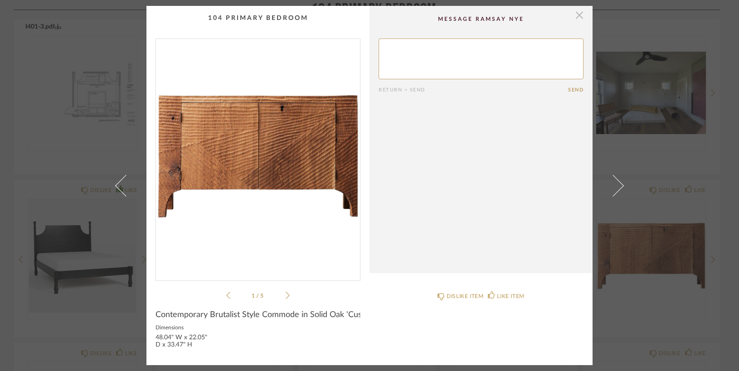
click at [576, 14] on span "button" at bounding box center [580, 15] width 18 height 18
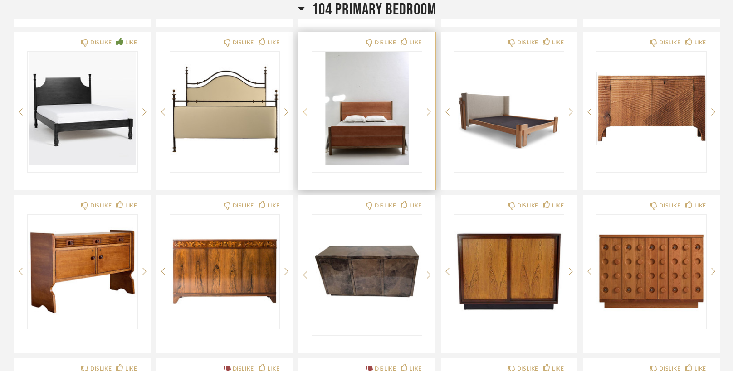
scroll to position [438, 0]
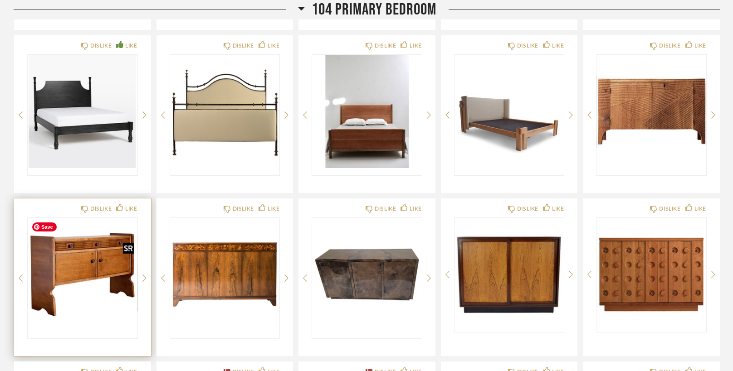
click at [75, 270] on img "0" at bounding box center [83, 274] width 110 height 113
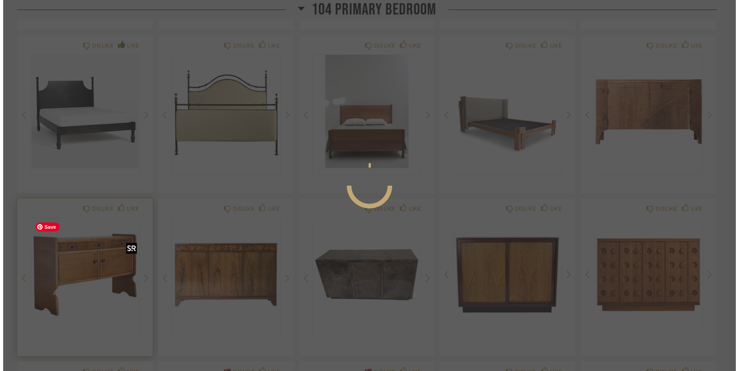
scroll to position [0, 0]
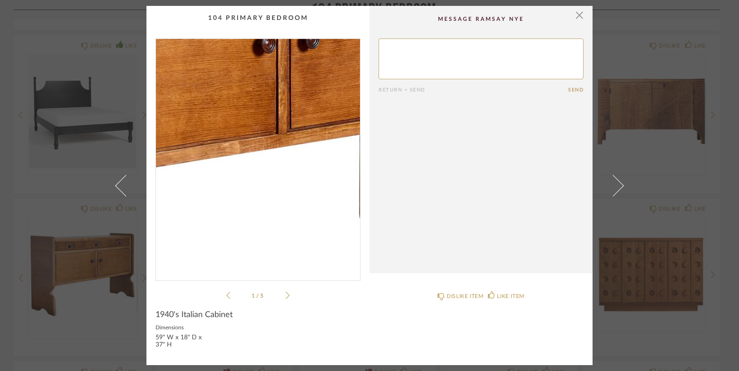
click at [272, 168] on img "0" at bounding box center [258, 156] width 204 height 234
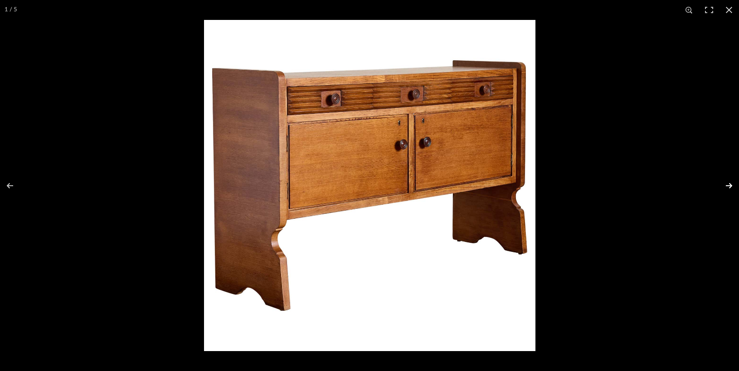
click at [729, 185] on button at bounding box center [723, 185] width 32 height 45
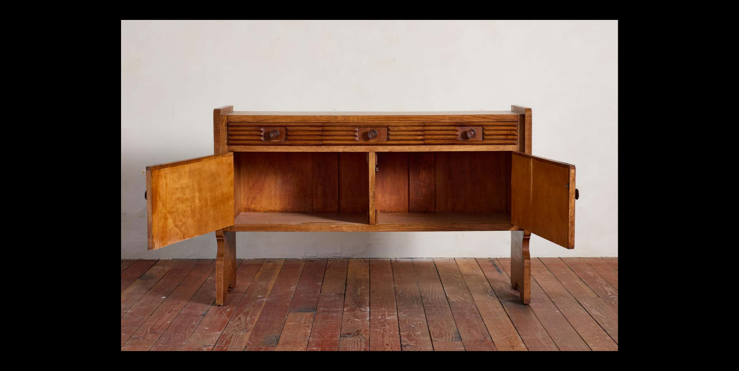
click at [729, 185] on button at bounding box center [723, 185] width 32 height 45
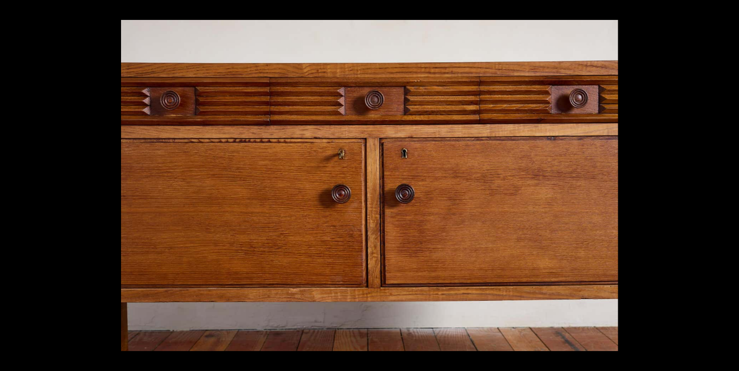
click at [729, 185] on button at bounding box center [723, 185] width 32 height 45
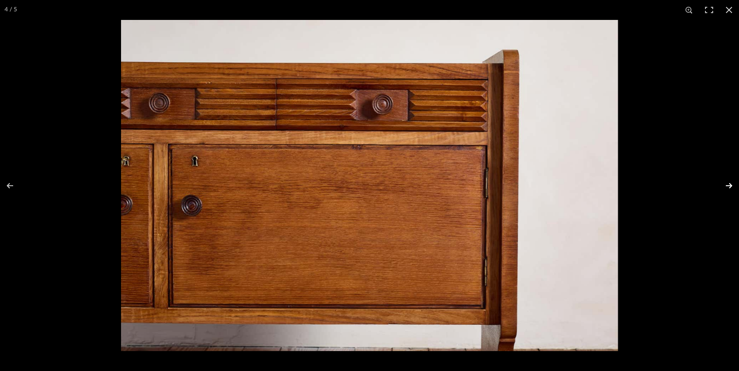
click at [728, 185] on button at bounding box center [723, 185] width 32 height 45
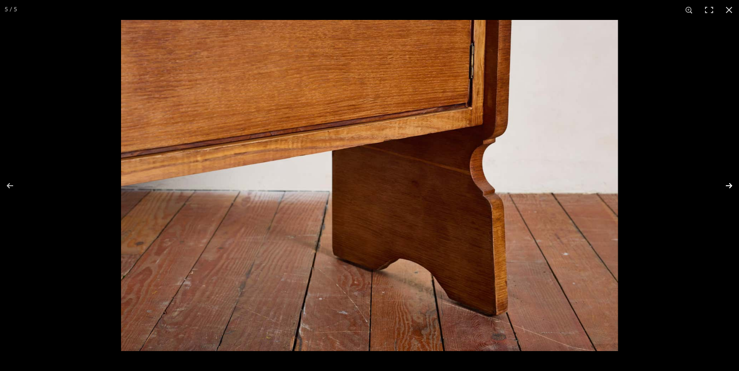
click at [322, 219] on div "5 / 5" at bounding box center [369, 185] width 739 height 371
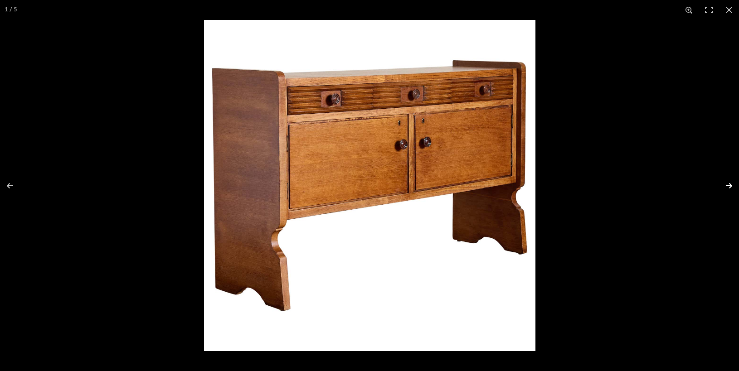
click at [728, 185] on button at bounding box center [723, 185] width 32 height 45
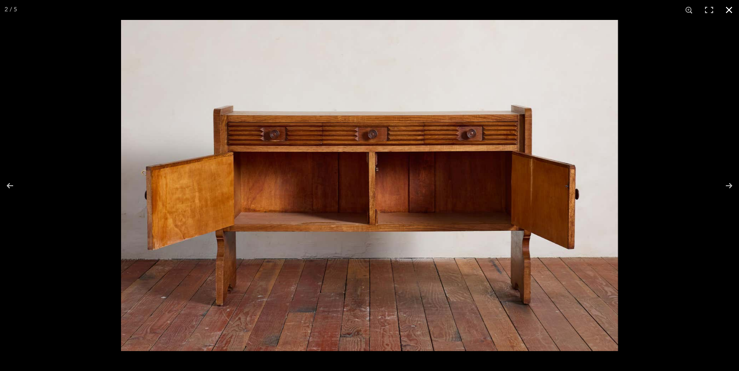
click at [730, 8] on button at bounding box center [729, 10] width 20 height 20
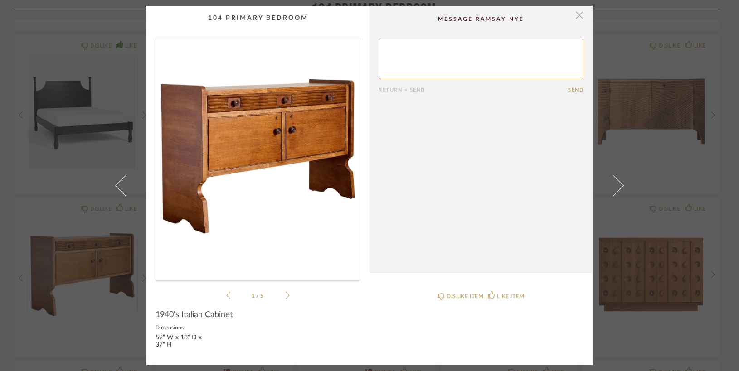
click at [574, 19] on span "button" at bounding box center [580, 15] width 18 height 18
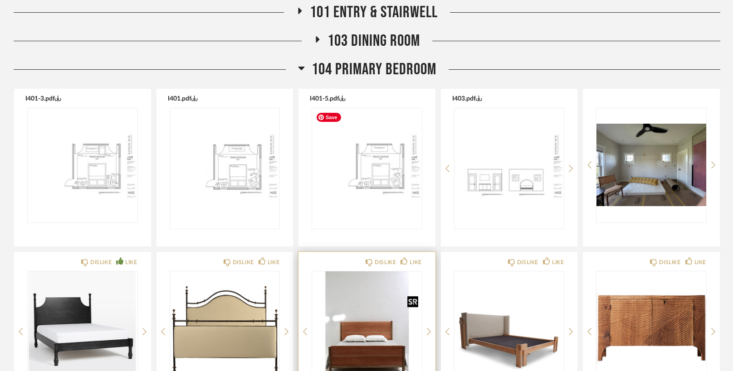
scroll to position [220, 0]
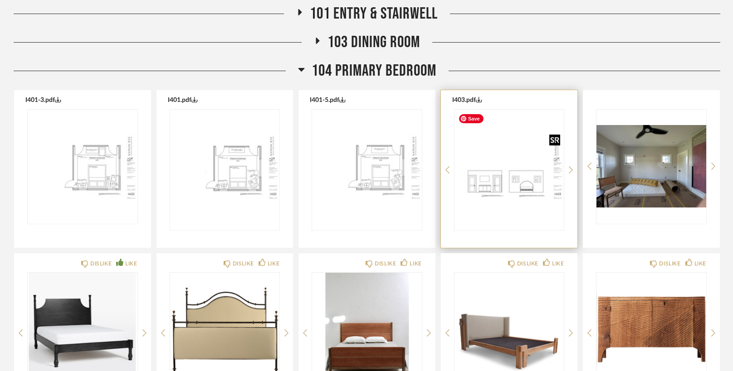
click at [485, 190] on img "0" at bounding box center [509, 166] width 110 height 113
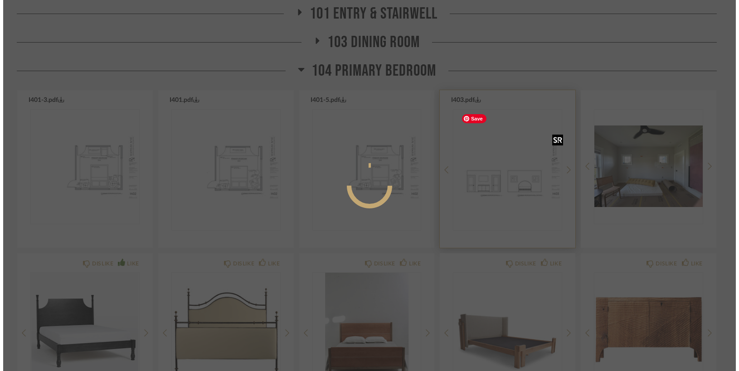
scroll to position [0, 0]
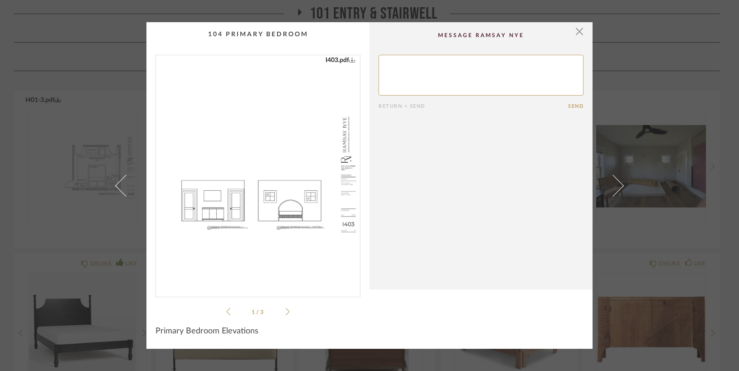
click at [213, 255] on img "0" at bounding box center [258, 172] width 204 height 234
click at [286, 309] on icon at bounding box center [288, 311] width 4 height 7
click at [226, 312] on icon at bounding box center [228, 312] width 4 height 8
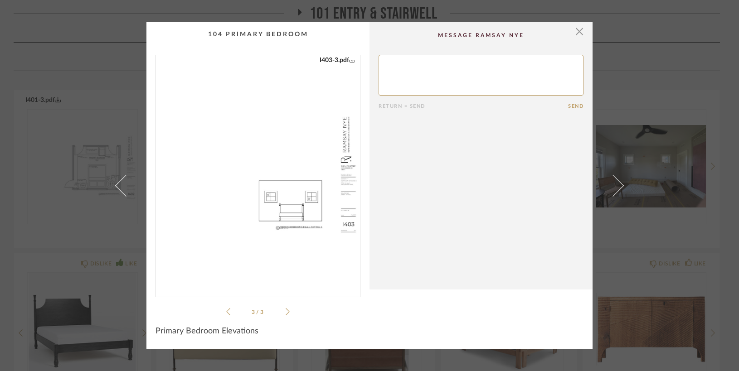
click at [226, 312] on icon at bounding box center [228, 312] width 4 height 8
click at [206, 220] on img "0" at bounding box center [258, 172] width 204 height 234
click at [575, 32] on span "button" at bounding box center [580, 31] width 18 height 18
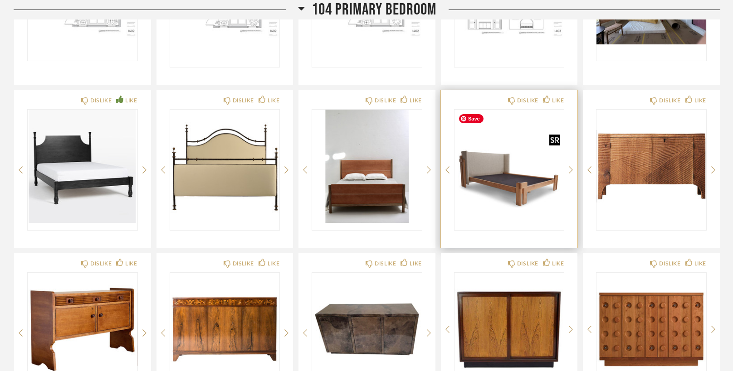
scroll to position [400, 0]
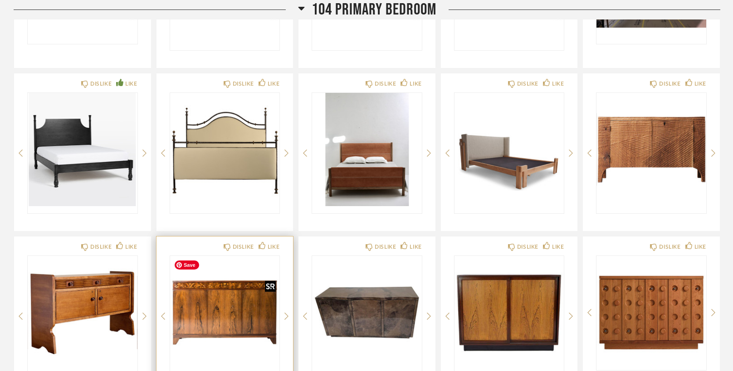
click at [233, 307] on img "0" at bounding box center [225, 312] width 110 height 113
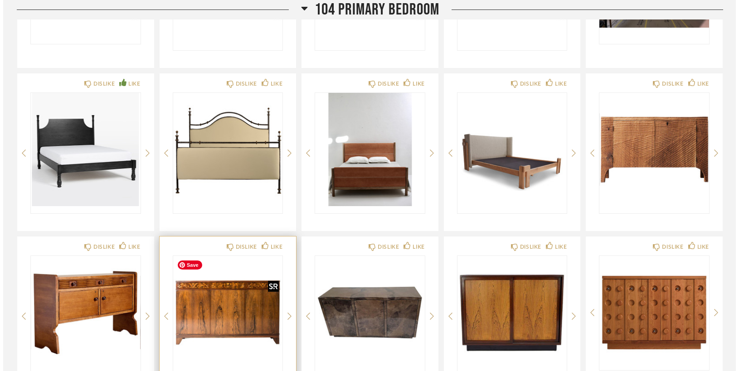
scroll to position [0, 0]
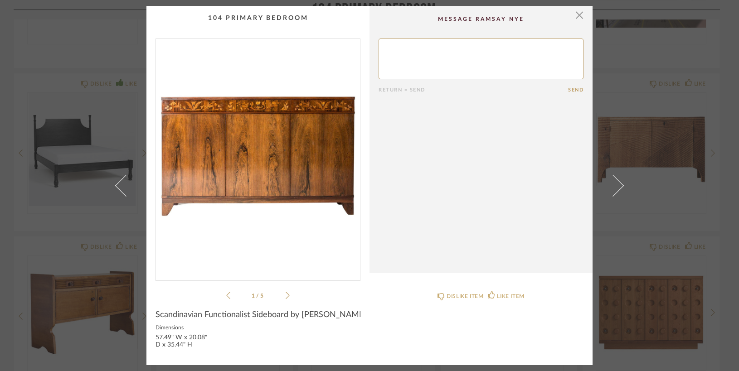
click at [259, 160] on img "0" at bounding box center [258, 156] width 204 height 234
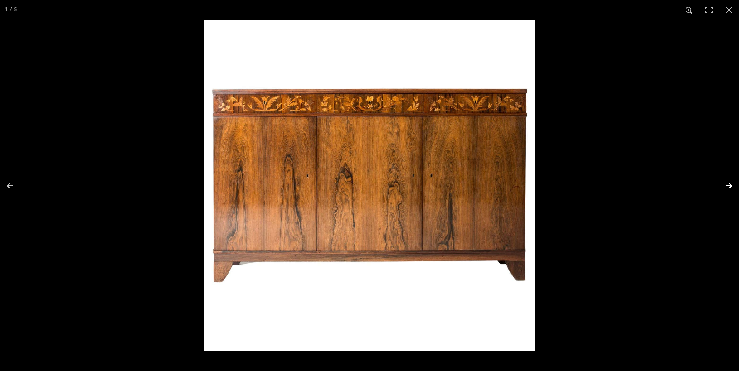
click at [730, 182] on button at bounding box center [723, 185] width 32 height 45
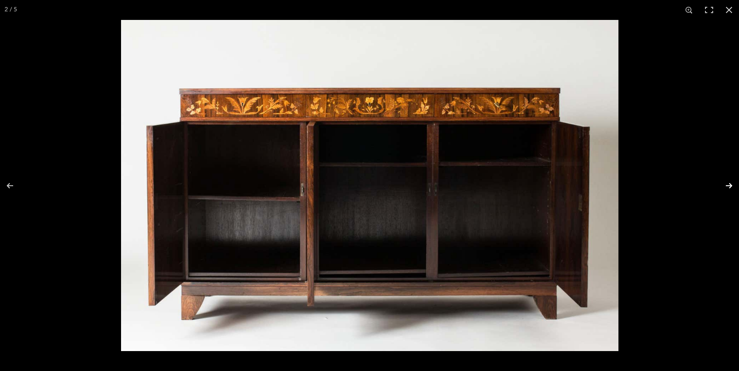
click at [728, 185] on button at bounding box center [723, 185] width 32 height 45
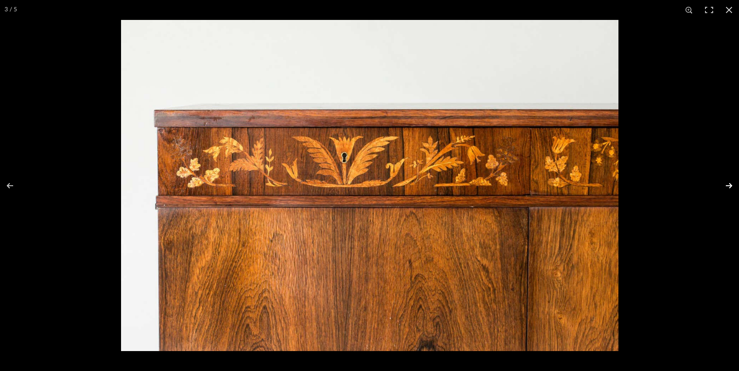
click at [728, 185] on button at bounding box center [723, 185] width 32 height 45
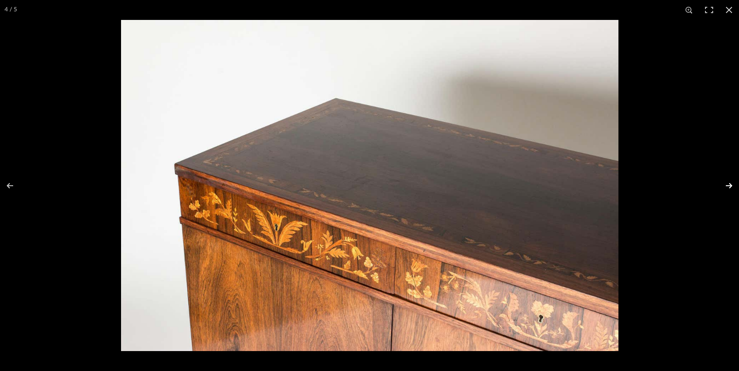
click at [725, 184] on button at bounding box center [723, 185] width 32 height 45
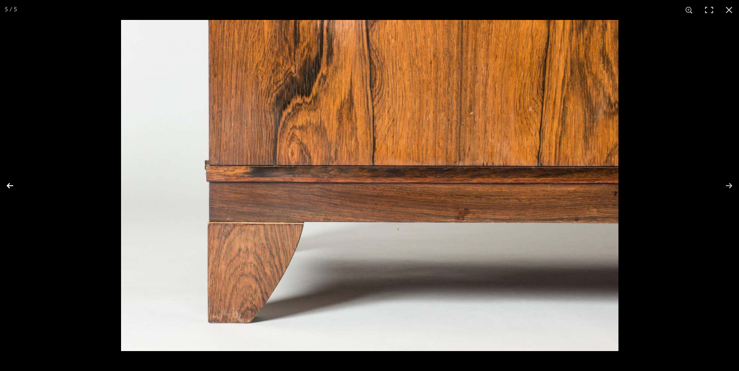
click at [10, 184] on button at bounding box center [16, 185] width 32 height 45
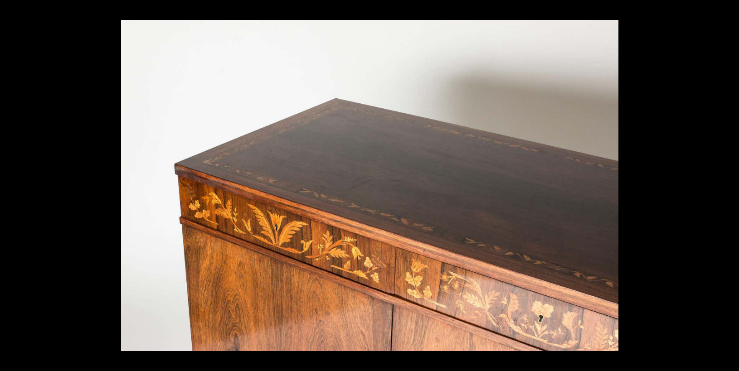
click at [10, 184] on button at bounding box center [16, 185] width 32 height 45
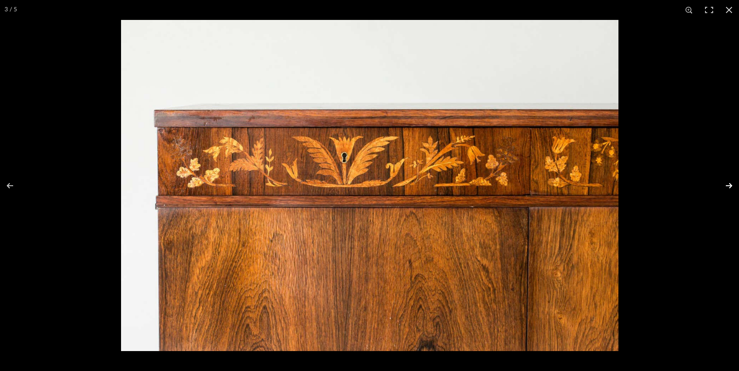
click at [728, 185] on button at bounding box center [723, 185] width 32 height 45
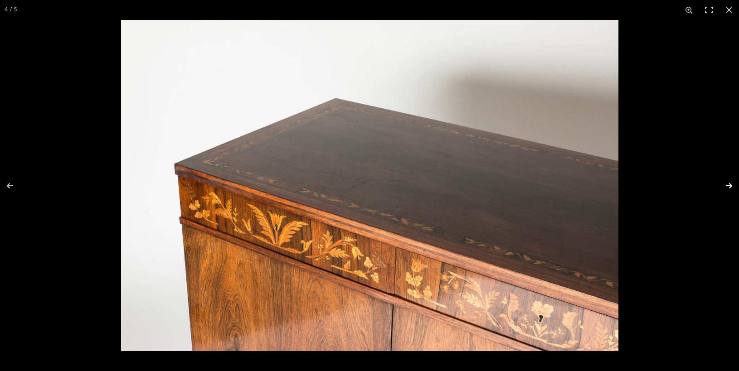
click at [728, 185] on button at bounding box center [723, 185] width 32 height 45
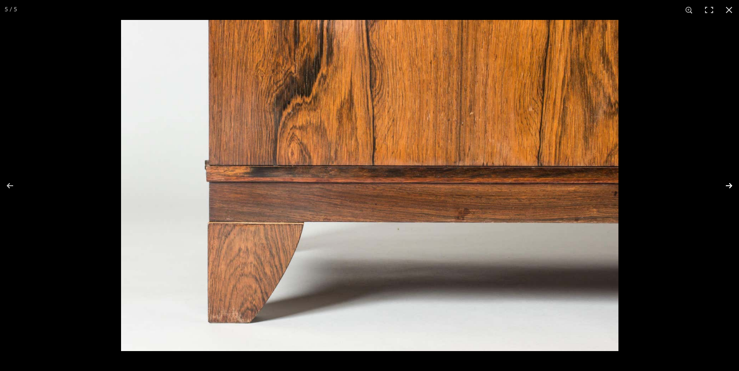
click at [728, 185] on button at bounding box center [723, 185] width 32 height 45
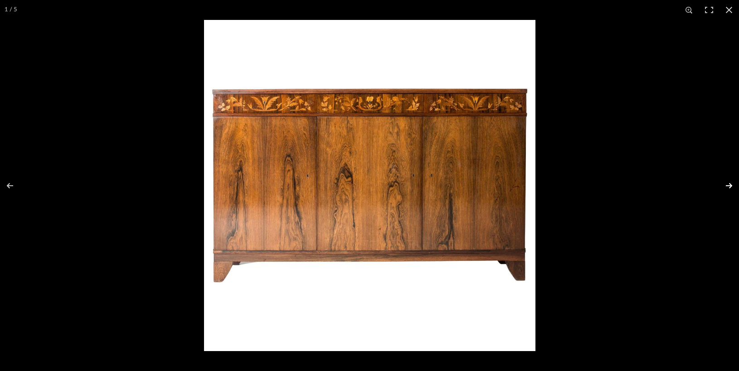
click at [728, 185] on button at bounding box center [723, 185] width 32 height 45
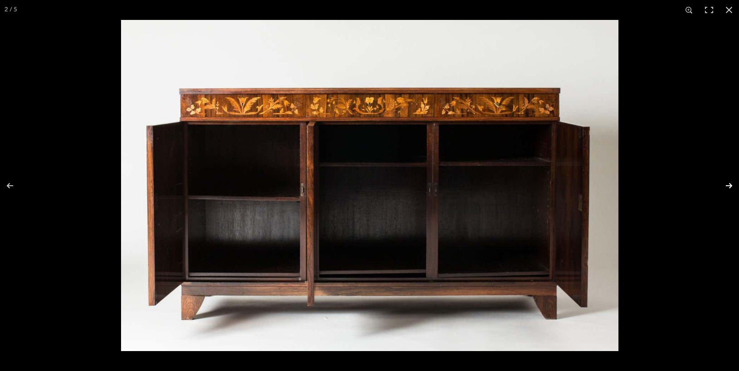
click at [728, 185] on button at bounding box center [723, 185] width 32 height 45
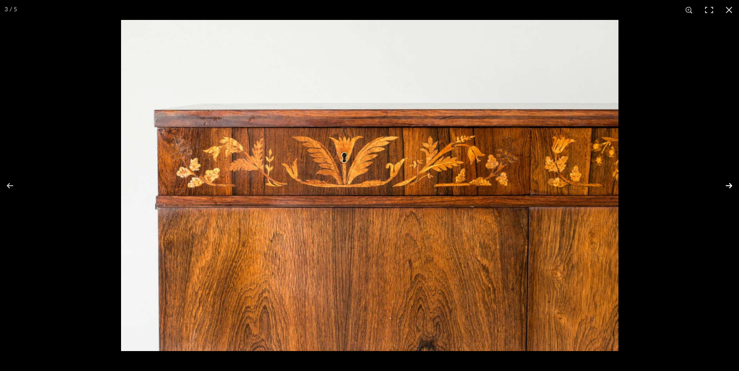
click at [728, 185] on button at bounding box center [723, 185] width 32 height 45
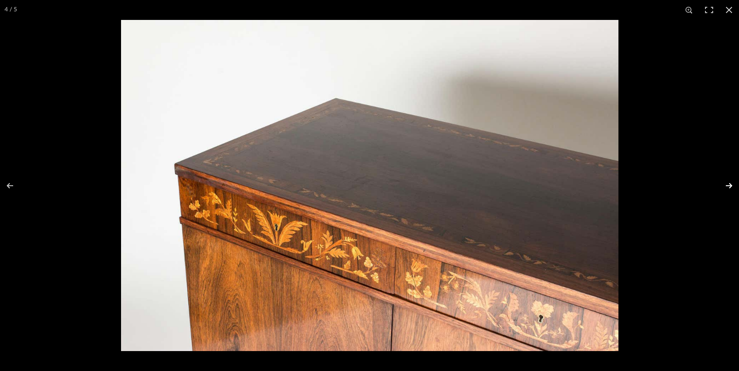
click at [728, 185] on button at bounding box center [723, 185] width 32 height 45
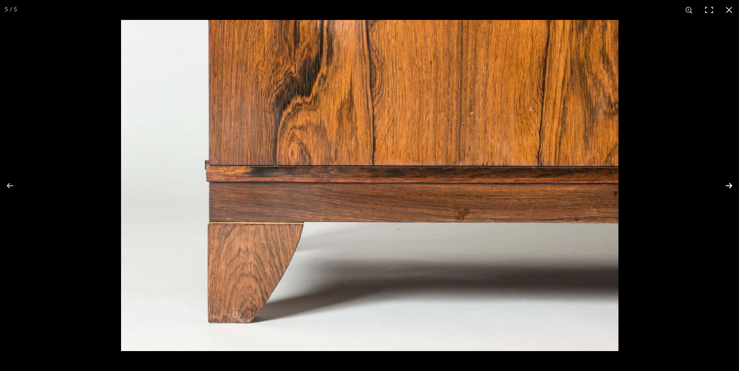
click at [728, 185] on button at bounding box center [723, 185] width 32 height 45
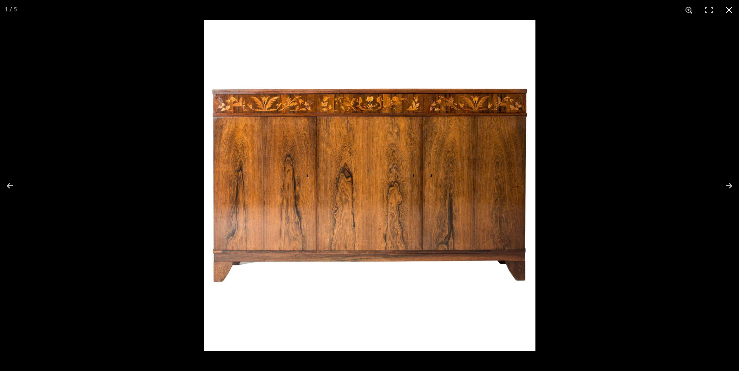
click at [730, 8] on button at bounding box center [729, 10] width 20 height 20
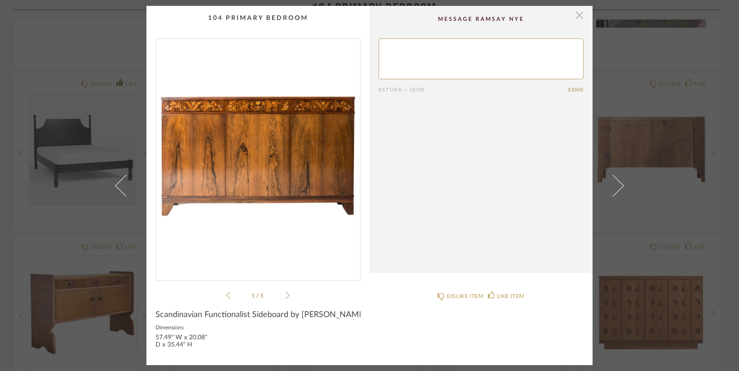
click at [575, 15] on span "button" at bounding box center [580, 15] width 18 height 18
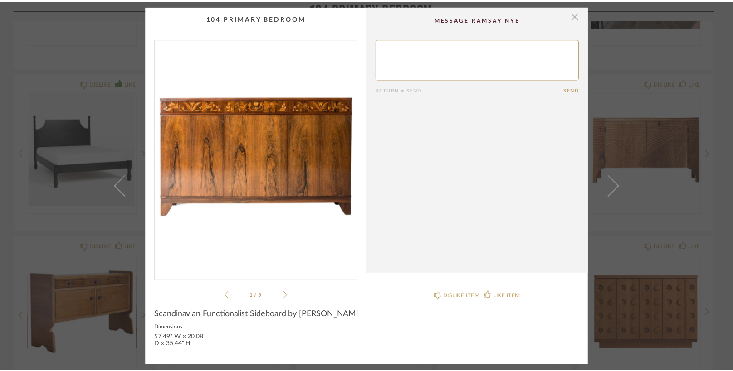
scroll to position [400, 0]
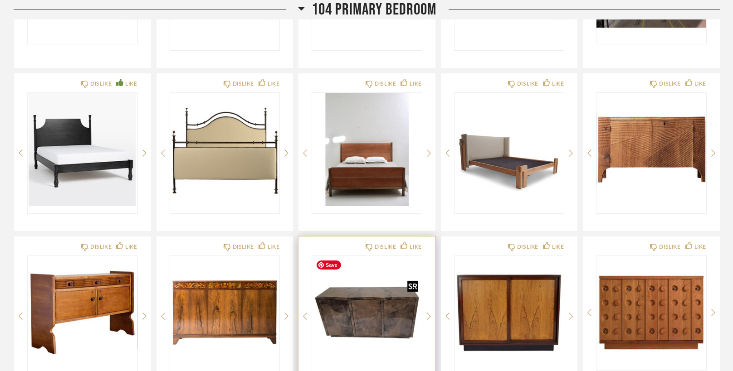
click at [381, 315] on img "0" at bounding box center [367, 312] width 110 height 113
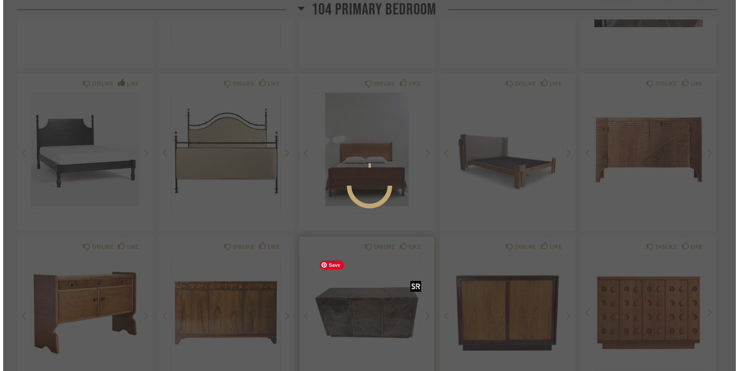
scroll to position [0, 0]
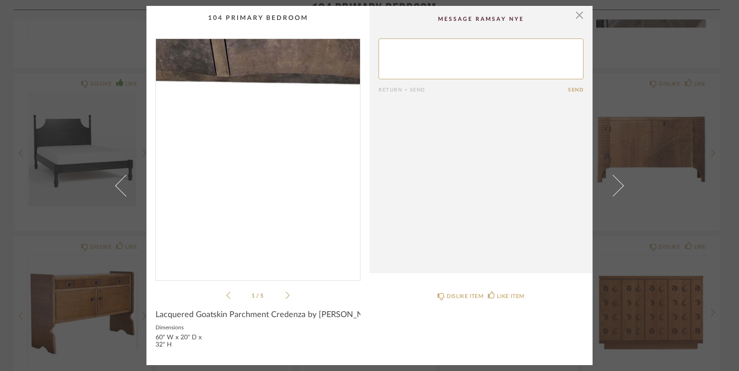
click at [244, 227] on img "0" at bounding box center [258, 156] width 204 height 234
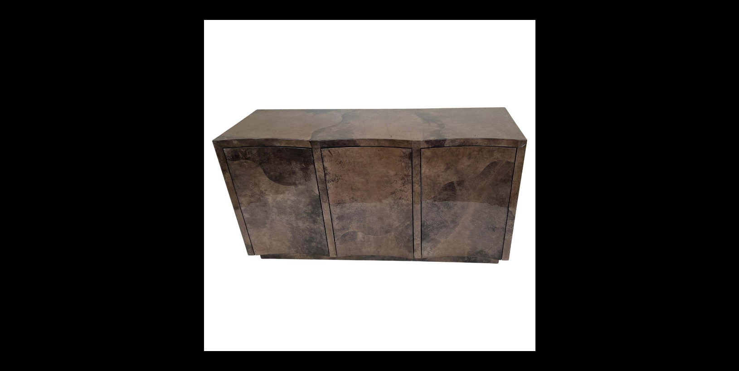
click at [727, 183] on button at bounding box center [723, 185] width 32 height 45
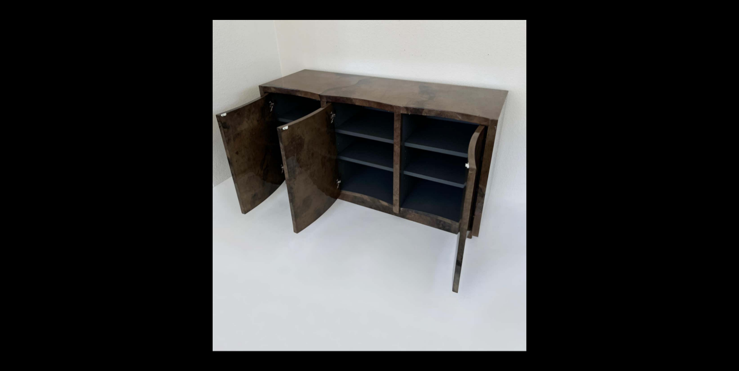
click at [727, 183] on button at bounding box center [723, 185] width 32 height 45
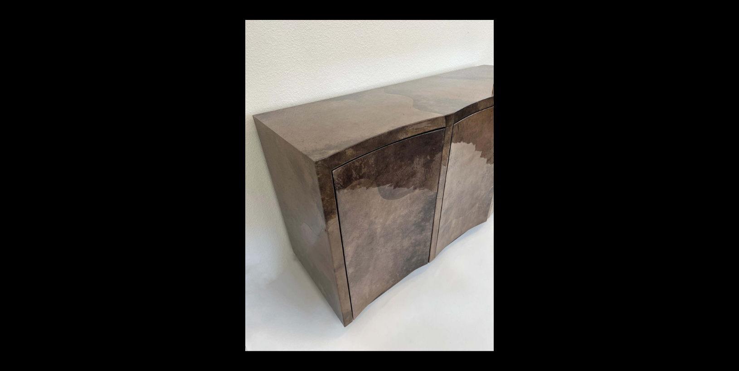
click at [727, 183] on button at bounding box center [723, 185] width 32 height 45
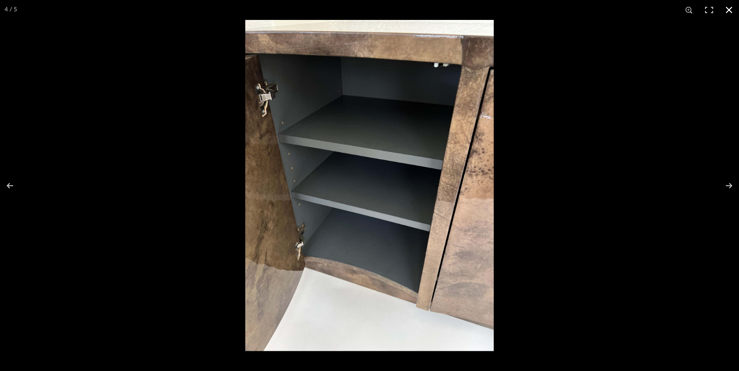
click at [730, 11] on button at bounding box center [729, 10] width 20 height 20
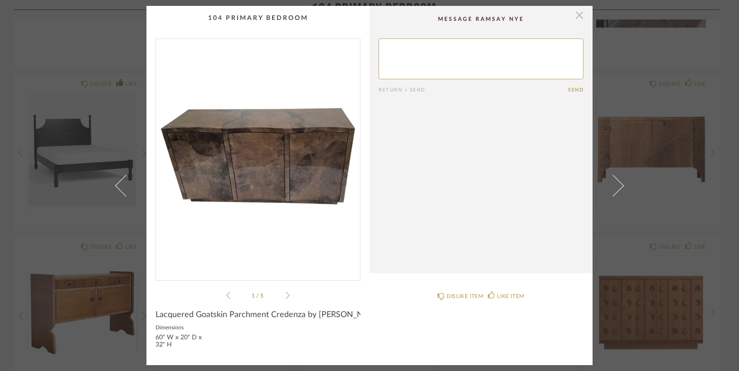
click at [575, 15] on span "button" at bounding box center [580, 15] width 18 height 18
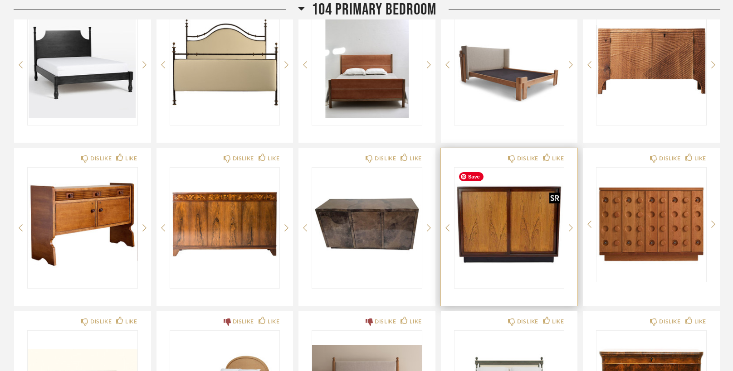
scroll to position [485, 0]
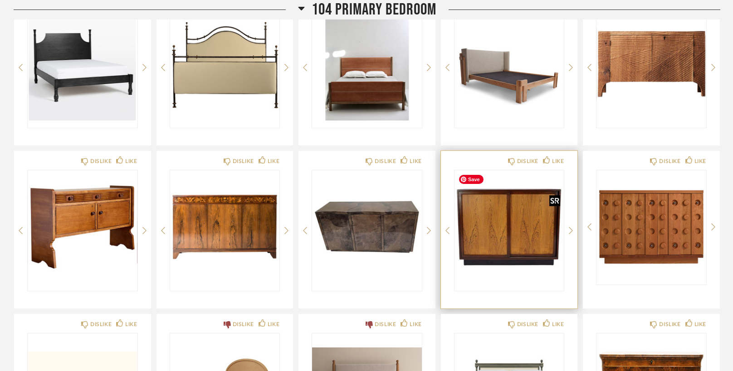
click at [498, 241] on img "0" at bounding box center [509, 227] width 110 height 113
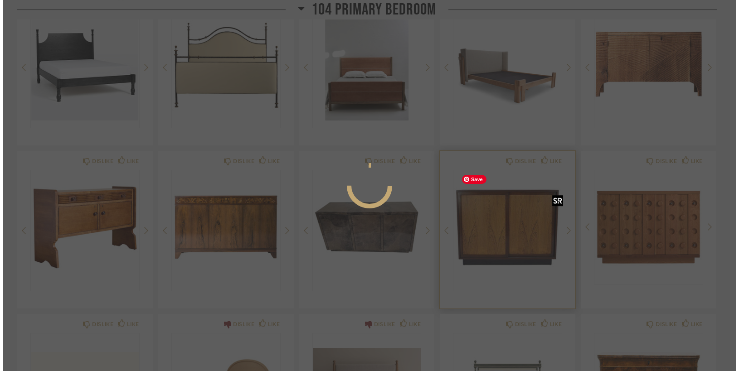
scroll to position [0, 0]
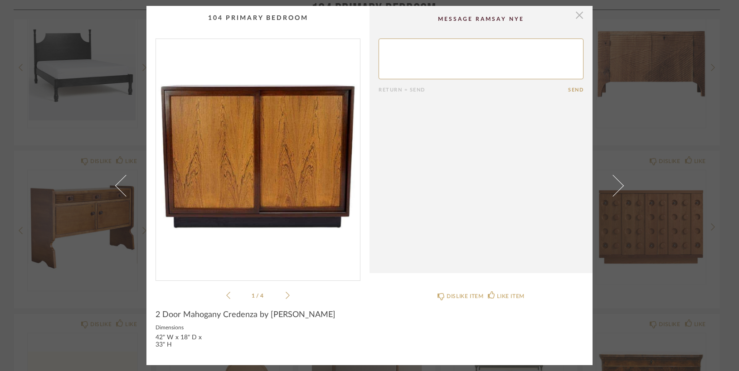
click at [574, 17] on span "button" at bounding box center [580, 15] width 18 height 18
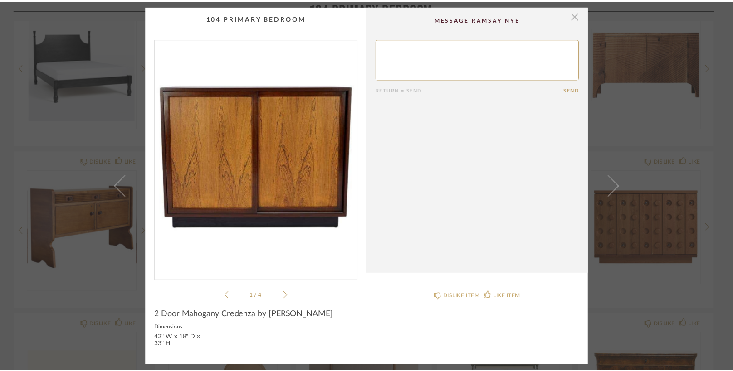
scroll to position [485, 0]
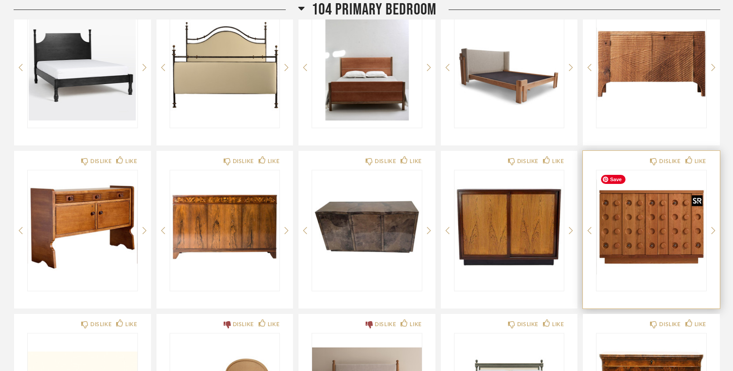
click at [0, 0] on img at bounding box center [0, 0] width 0 height 0
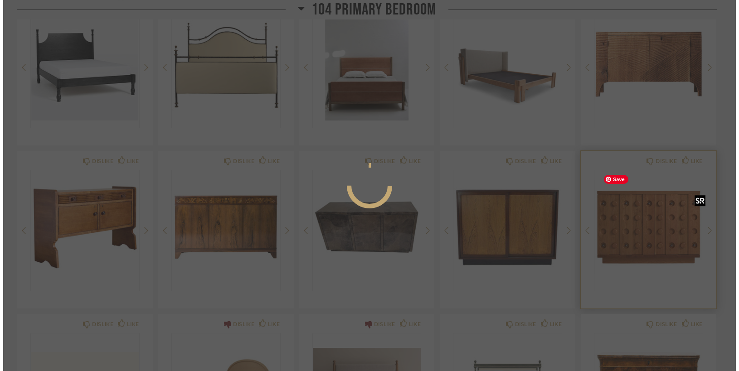
scroll to position [0, 0]
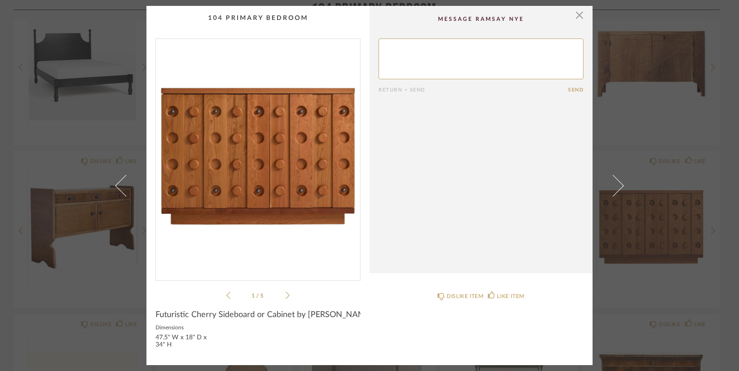
click at [273, 193] on img "0" at bounding box center [258, 156] width 204 height 234
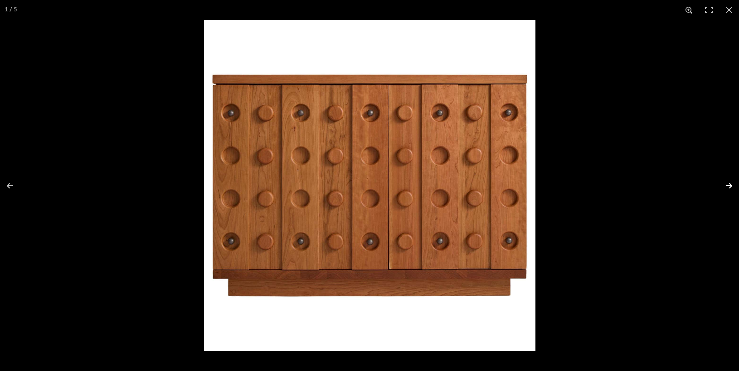
click at [730, 182] on button at bounding box center [723, 185] width 32 height 45
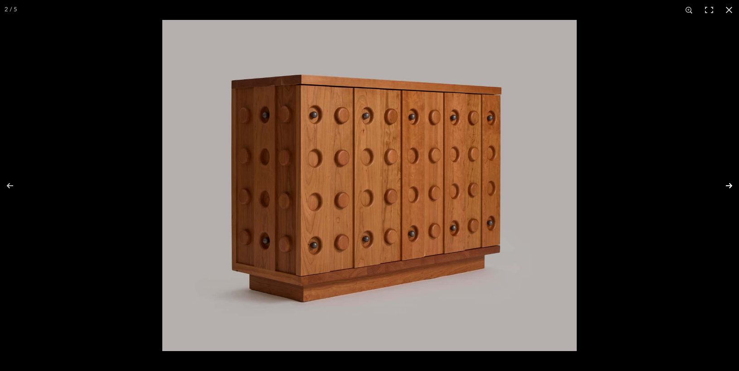
click at [730, 182] on button at bounding box center [723, 185] width 32 height 45
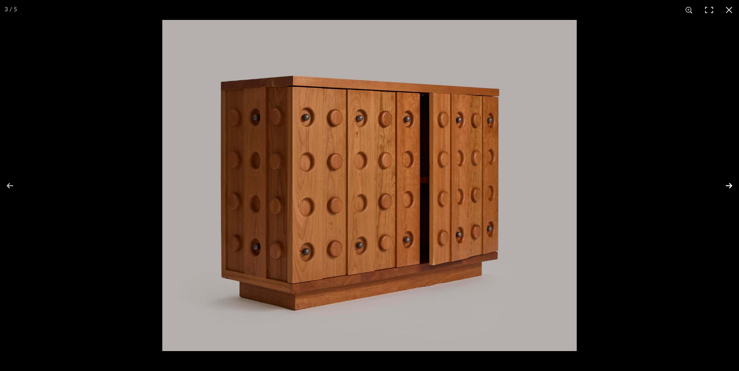
click at [730, 182] on button at bounding box center [723, 185] width 32 height 45
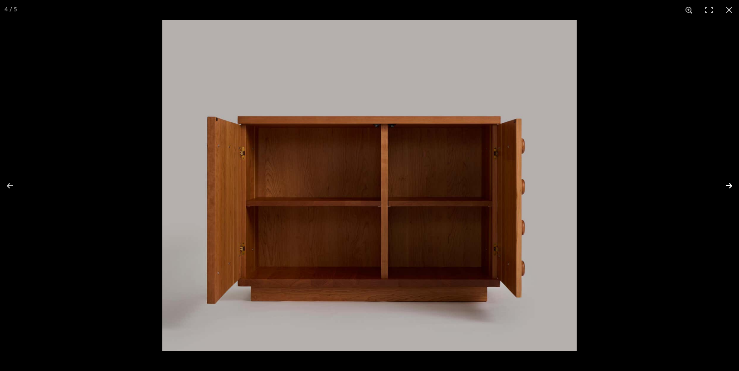
click at [730, 182] on button at bounding box center [723, 185] width 32 height 45
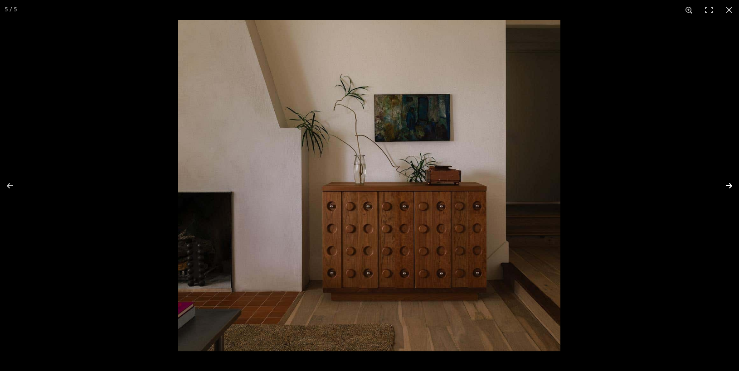
click at [728, 183] on button at bounding box center [723, 185] width 32 height 45
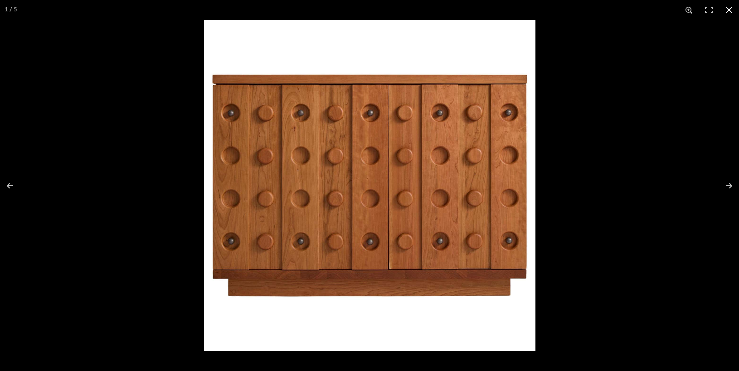
click at [728, 7] on button at bounding box center [729, 10] width 20 height 20
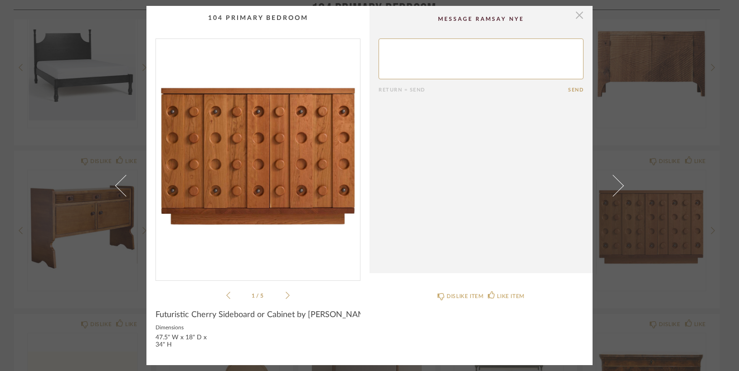
click at [578, 17] on span "button" at bounding box center [580, 15] width 18 height 18
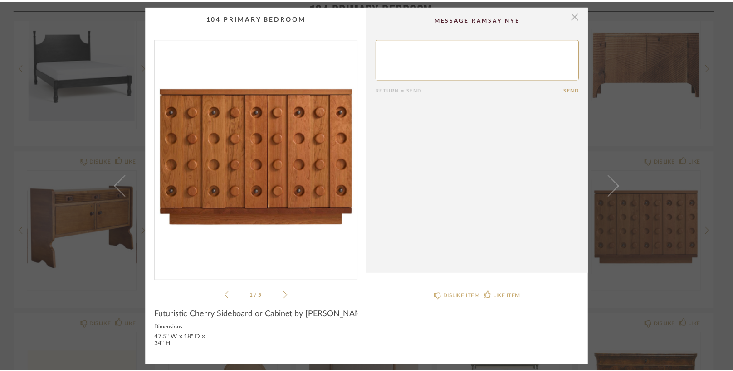
scroll to position [485, 0]
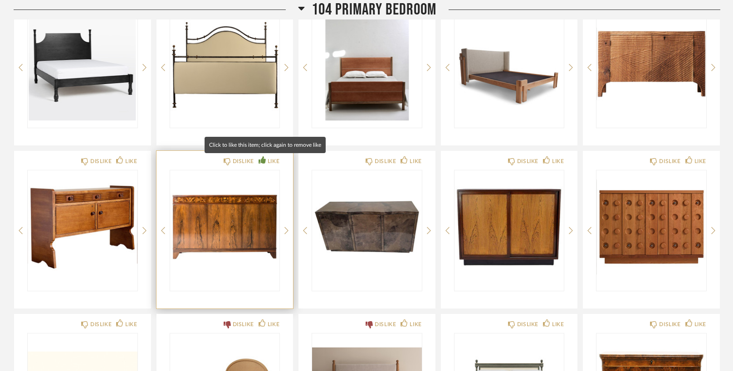
click at [259, 161] on icon at bounding box center [262, 159] width 7 height 7
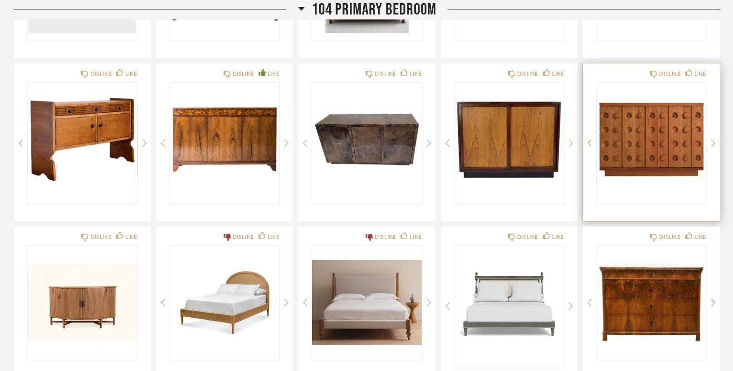
scroll to position [572, 0]
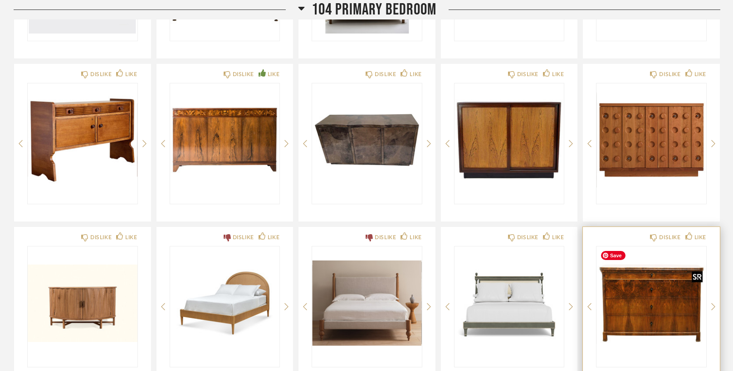
click at [654, 310] on img "0" at bounding box center [651, 303] width 110 height 113
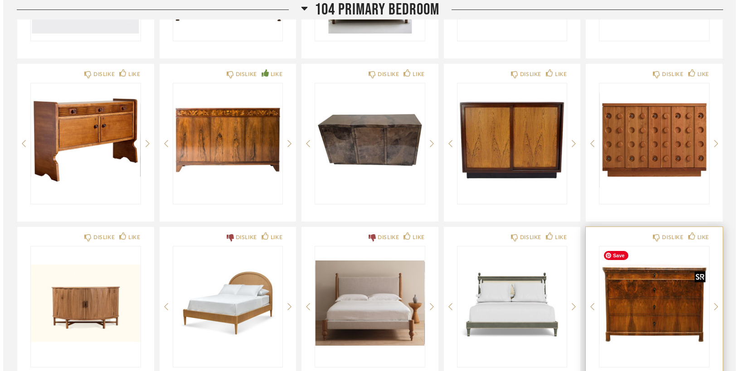
scroll to position [0, 0]
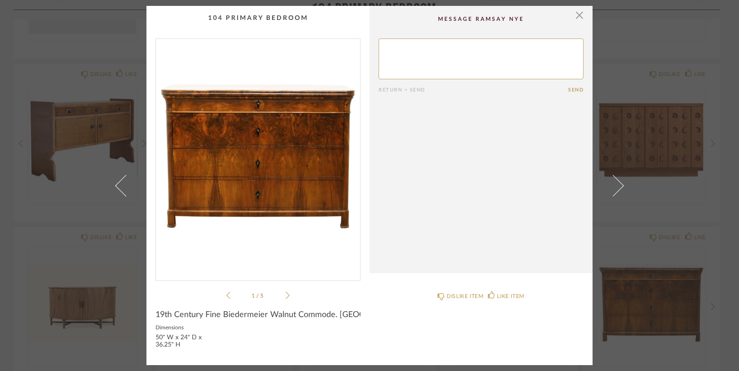
click at [240, 216] on img "0" at bounding box center [258, 156] width 204 height 234
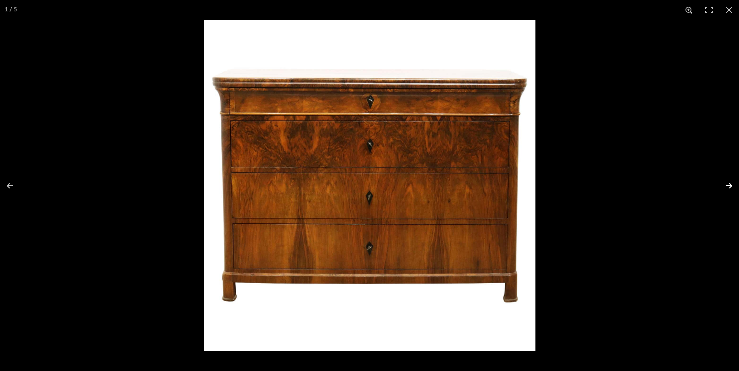
click at [726, 185] on button at bounding box center [723, 185] width 32 height 45
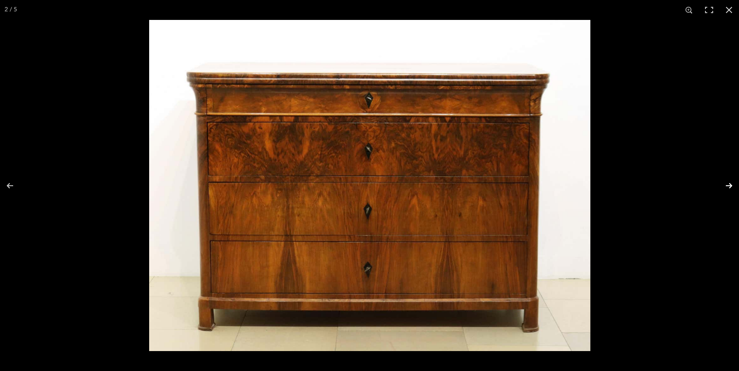
click at [726, 185] on button at bounding box center [723, 185] width 32 height 45
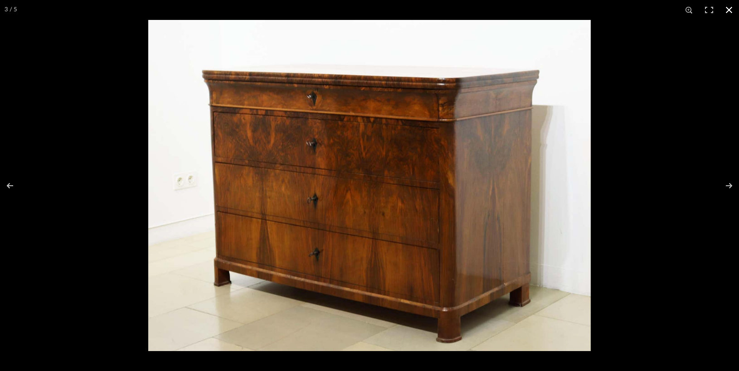
click at [727, 12] on button at bounding box center [729, 10] width 20 height 20
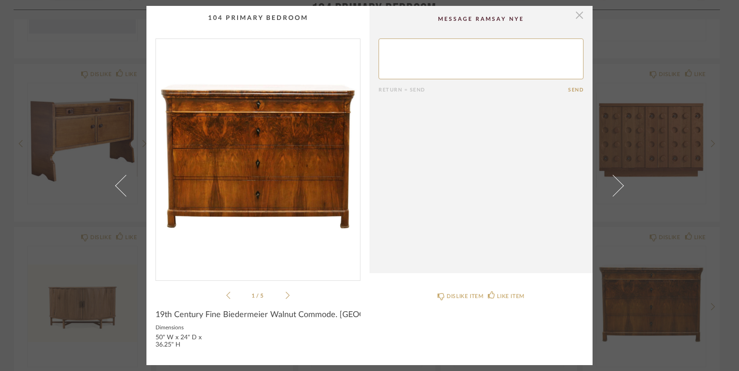
click at [575, 19] on span "button" at bounding box center [580, 15] width 18 height 18
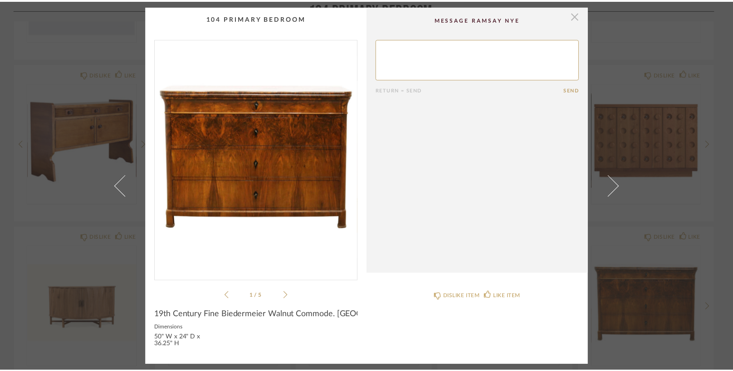
scroll to position [572, 0]
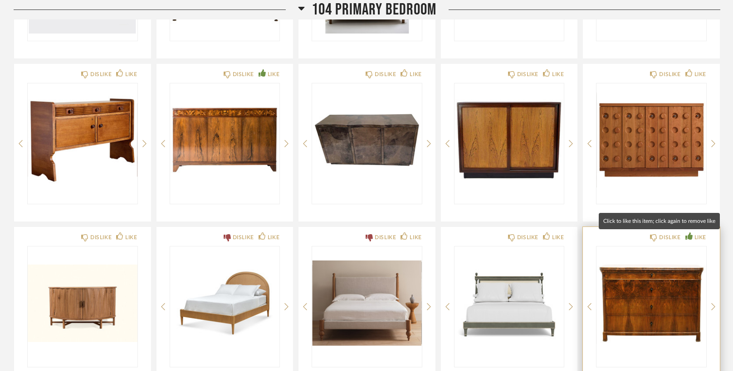
click at [685, 237] on icon at bounding box center [688, 236] width 7 height 7
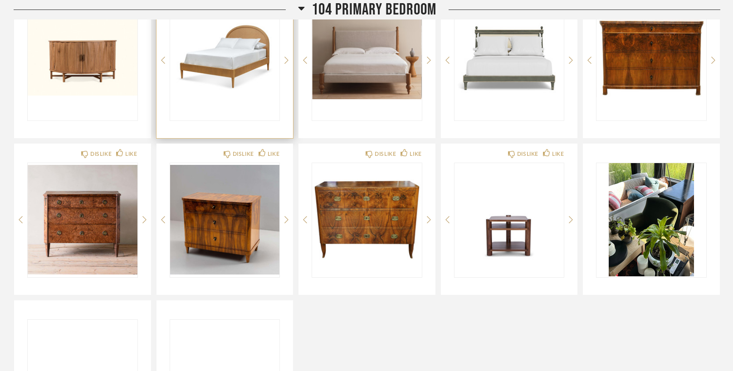
scroll to position [825, 0]
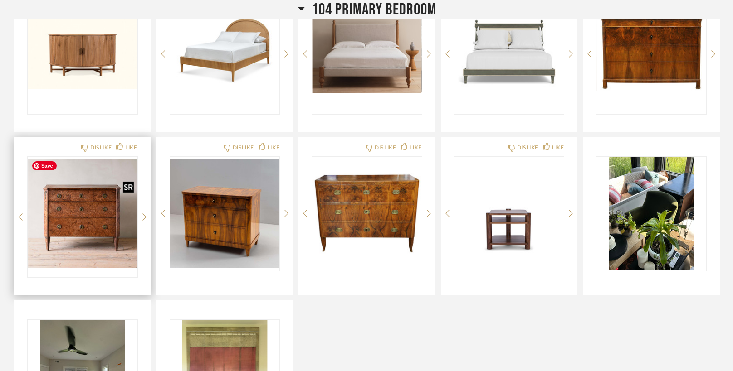
click at [84, 233] on img "0" at bounding box center [83, 213] width 110 height 113
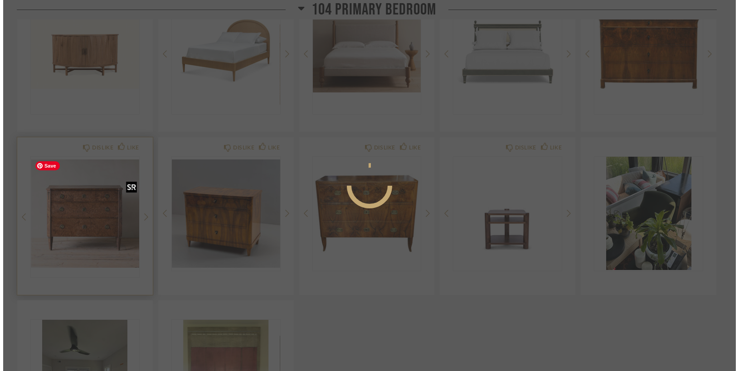
scroll to position [0, 0]
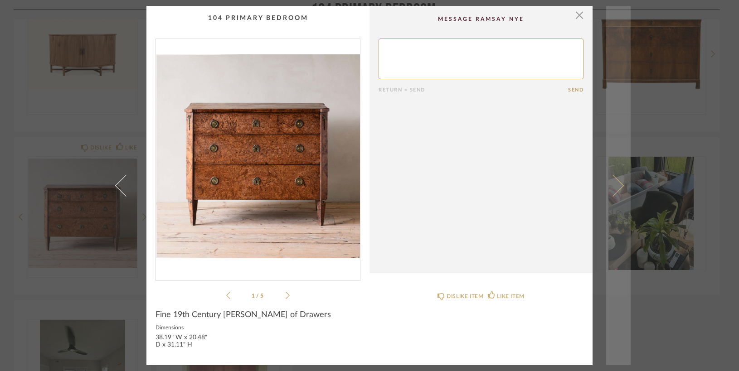
click at [614, 190] on span at bounding box center [613, 186] width 22 height 22
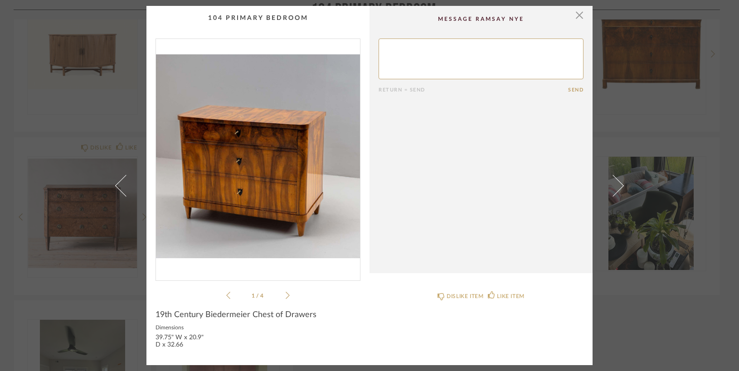
click at [614, 190] on span at bounding box center [613, 186] width 22 height 22
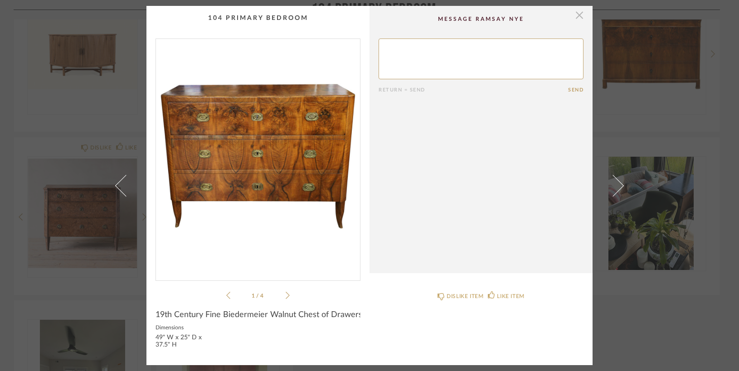
click at [575, 15] on span "button" at bounding box center [580, 15] width 18 height 18
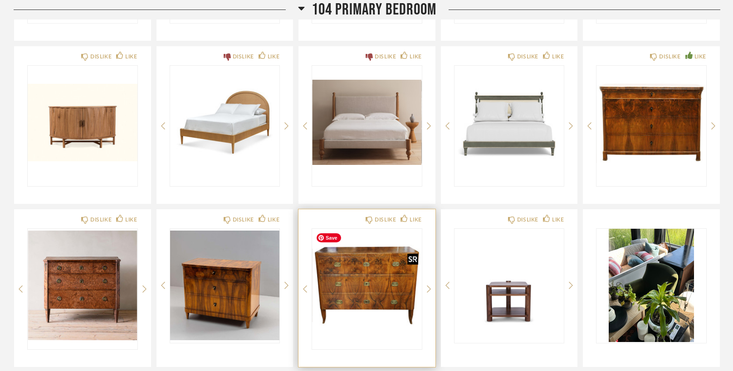
scroll to position [752, 0]
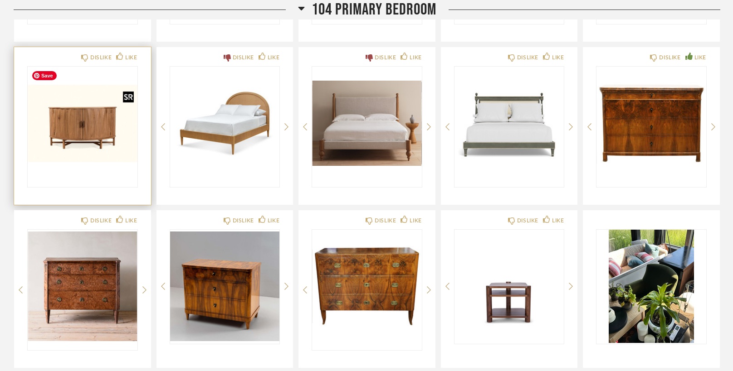
click at [61, 132] on img "0" at bounding box center [83, 123] width 110 height 113
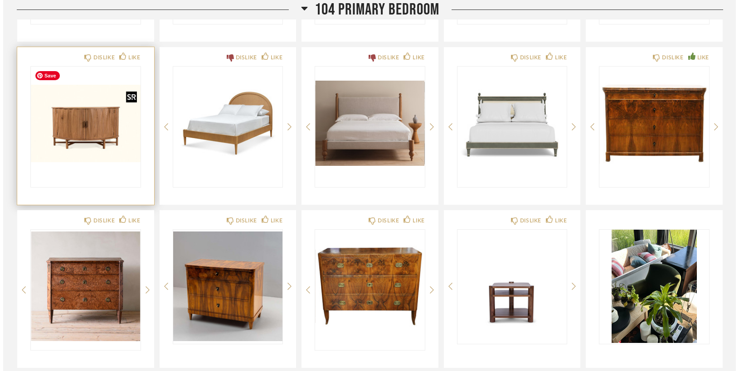
scroll to position [0, 0]
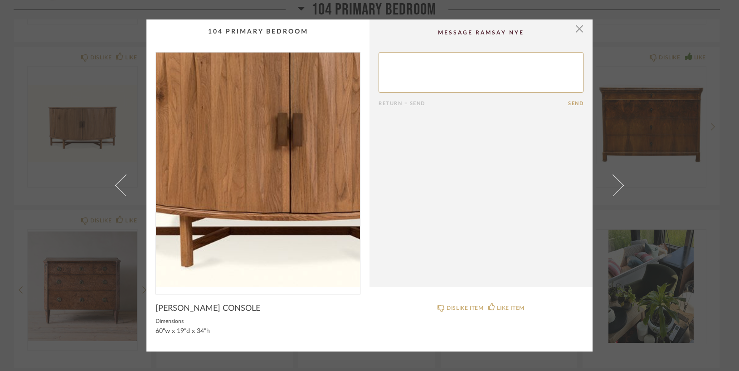
click at [244, 185] on img "0" at bounding box center [258, 170] width 204 height 234
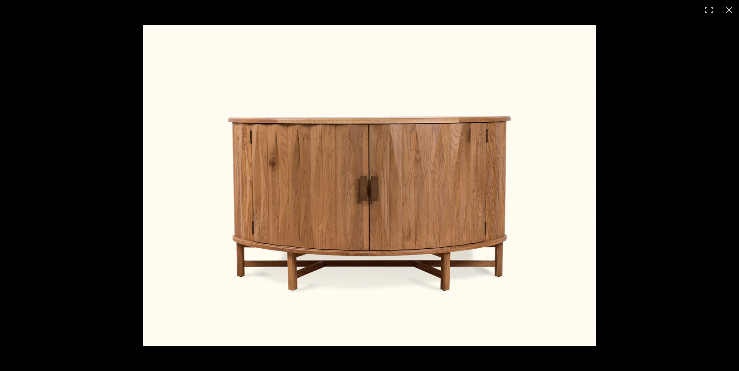
click at [543, 193] on img at bounding box center [370, 186] width 454 height 322
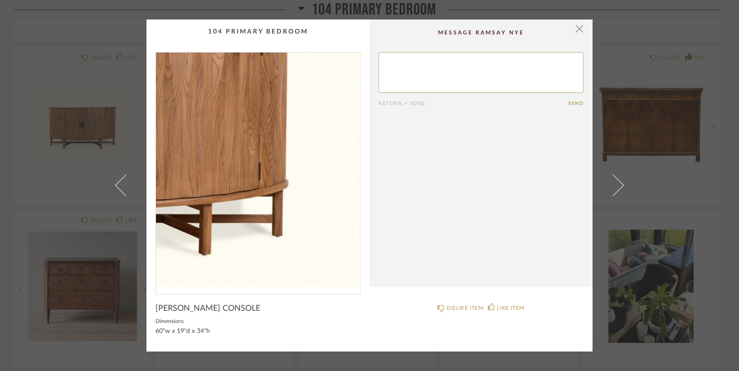
click at [284, 195] on img "0" at bounding box center [258, 170] width 204 height 234
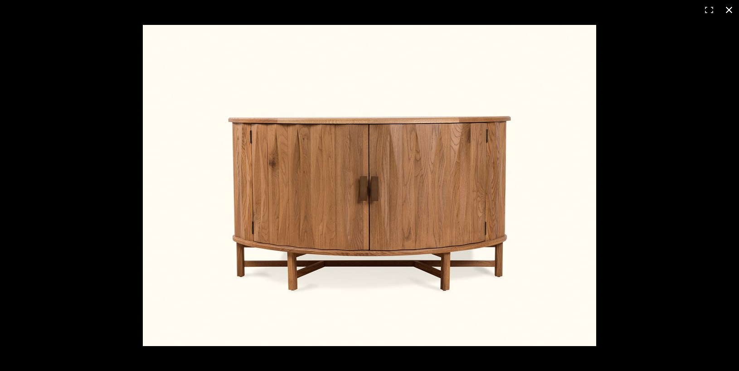
click at [727, 10] on button at bounding box center [729, 10] width 20 height 20
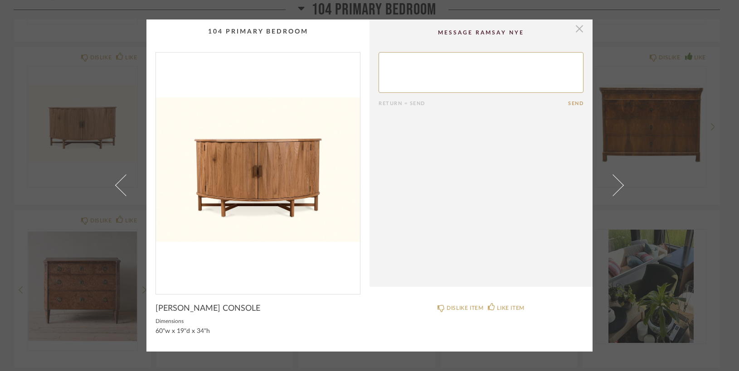
click at [577, 30] on span "button" at bounding box center [580, 29] width 18 height 18
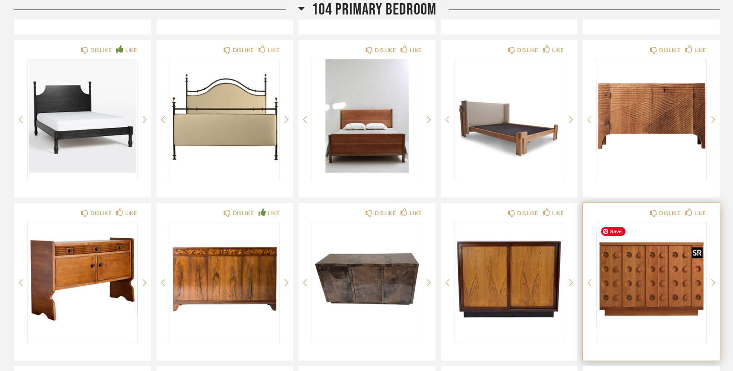
scroll to position [435, 0]
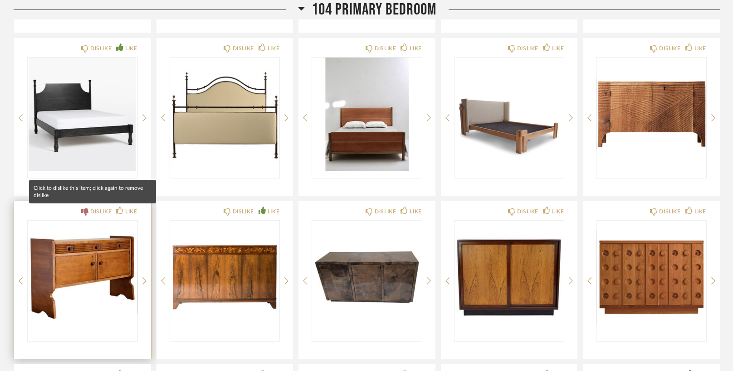
click at [81, 208] on fa-icon at bounding box center [84, 212] width 7 height 8
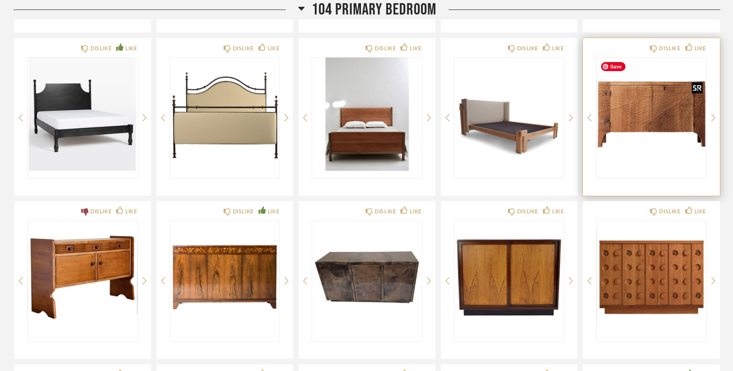
click at [636, 110] on img "0" at bounding box center [651, 114] width 110 height 113
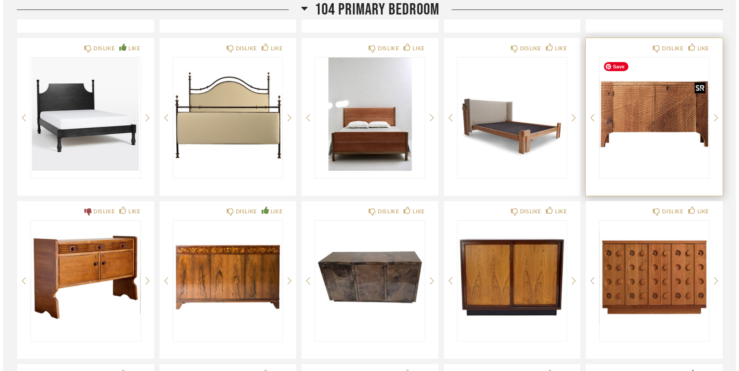
scroll to position [0, 0]
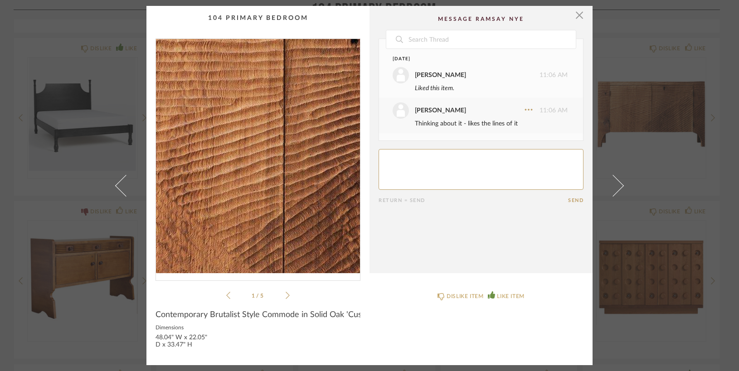
click at [247, 148] on img "0" at bounding box center [258, 156] width 204 height 234
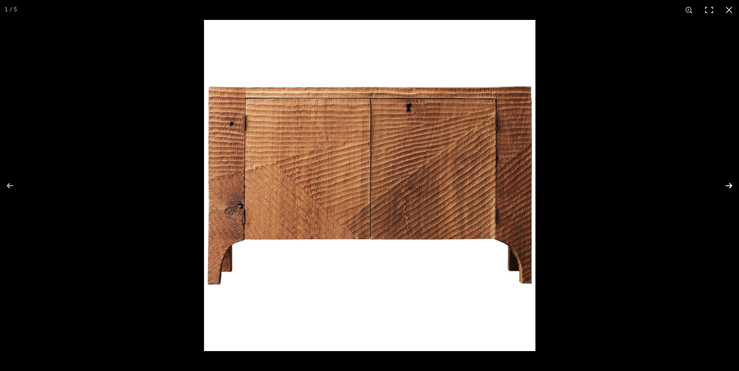
click at [729, 185] on button at bounding box center [723, 185] width 32 height 45
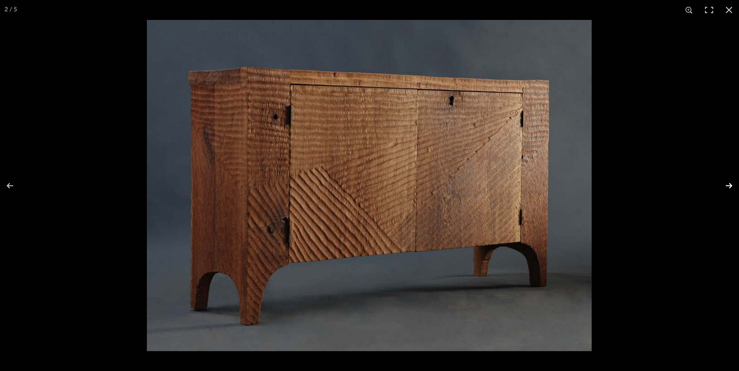
click at [729, 185] on button at bounding box center [723, 185] width 32 height 45
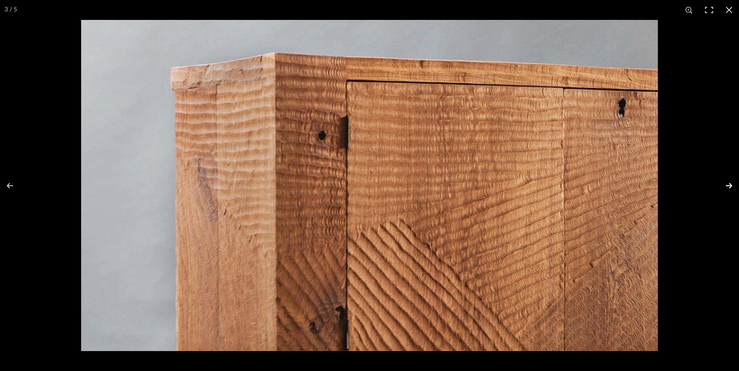
click at [729, 185] on button at bounding box center [723, 185] width 32 height 45
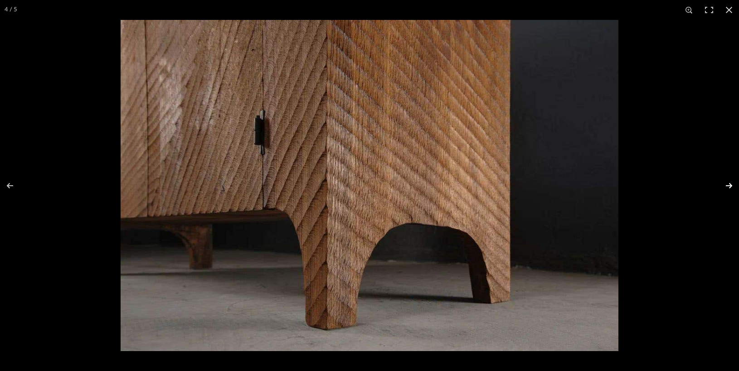
click at [729, 185] on button at bounding box center [723, 185] width 32 height 45
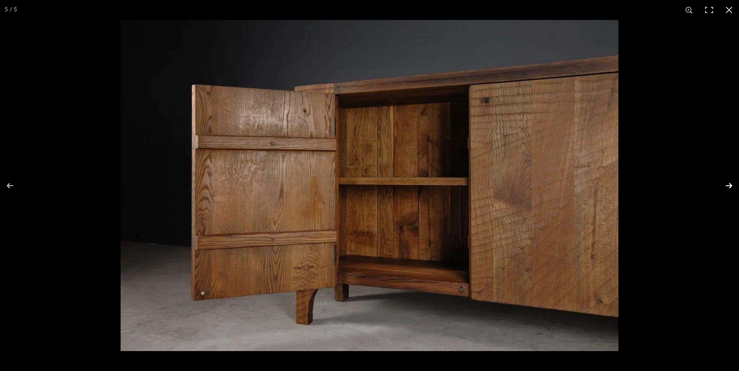
click at [727, 186] on button at bounding box center [723, 185] width 32 height 45
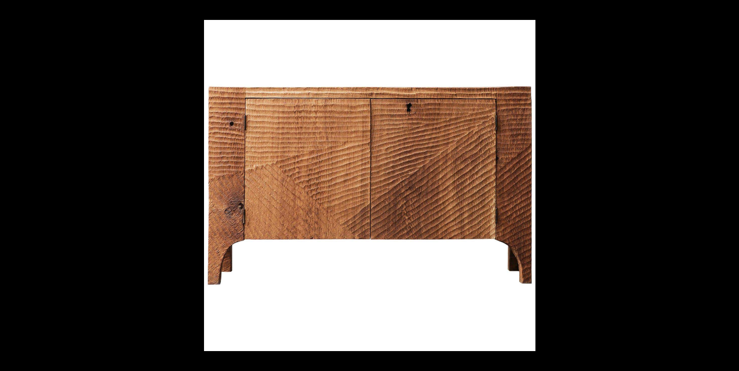
click at [727, 186] on button at bounding box center [723, 185] width 32 height 45
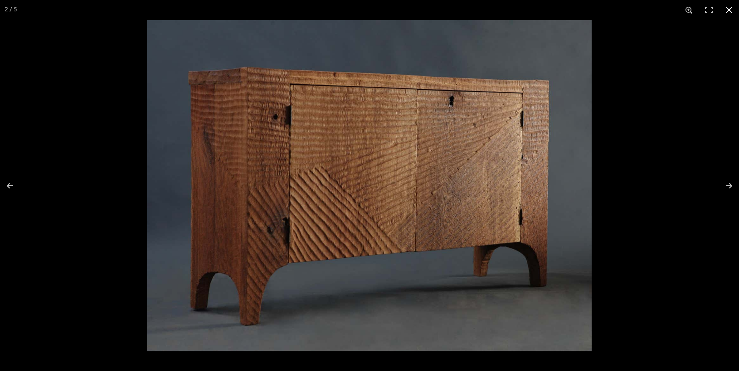
click at [731, 10] on button at bounding box center [729, 10] width 20 height 20
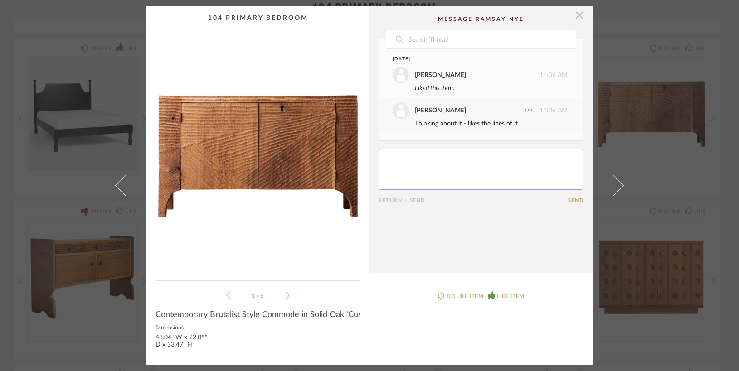
click at [576, 15] on span "button" at bounding box center [580, 15] width 18 height 18
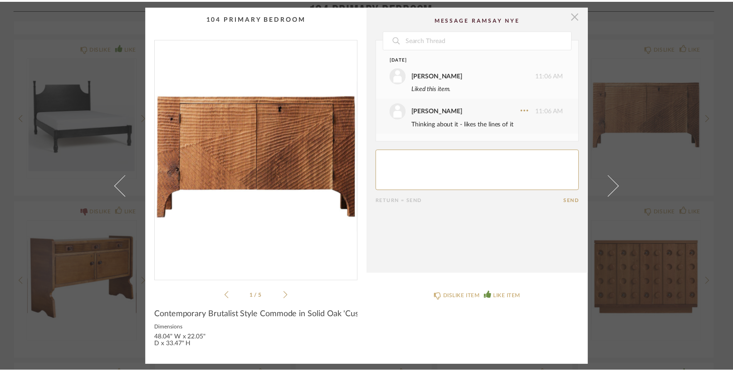
scroll to position [435, 0]
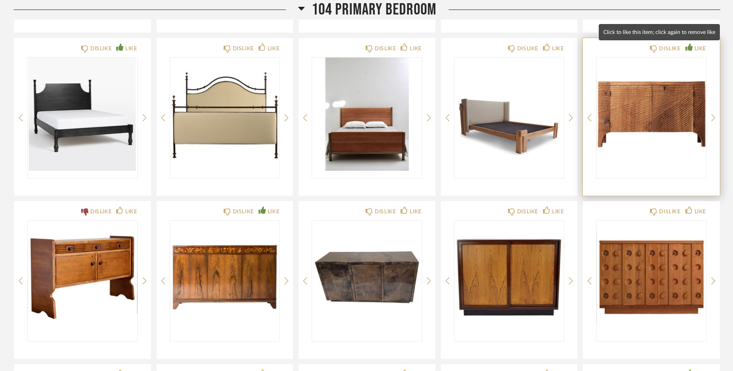
click at [685, 48] on icon at bounding box center [688, 47] width 7 height 7
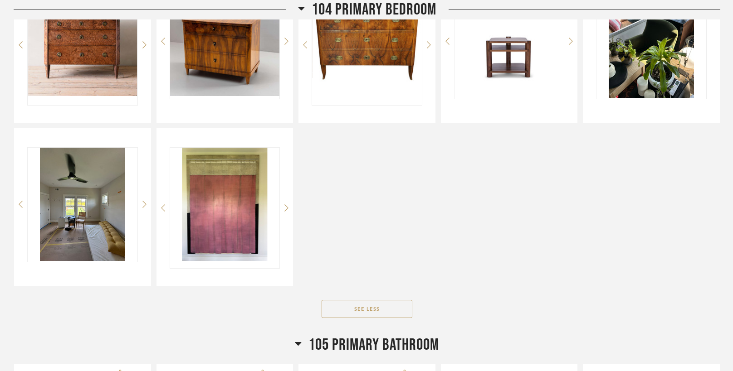
scroll to position [1049, 0]
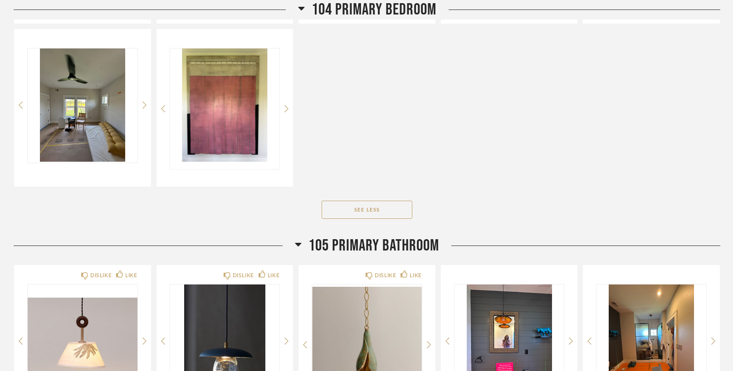
click at [295, 245] on icon at bounding box center [298, 244] width 7 height 11
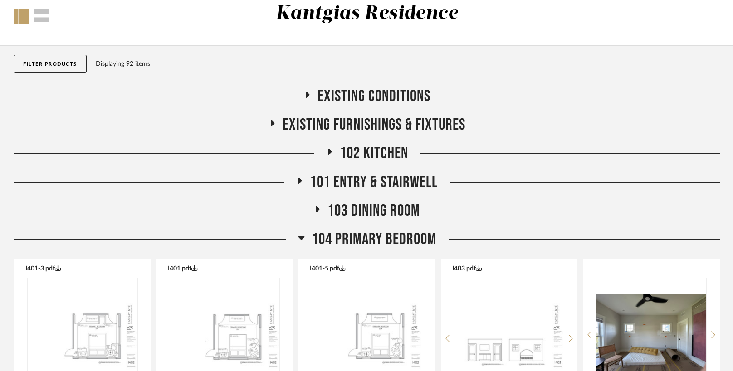
scroll to position [54, 0]
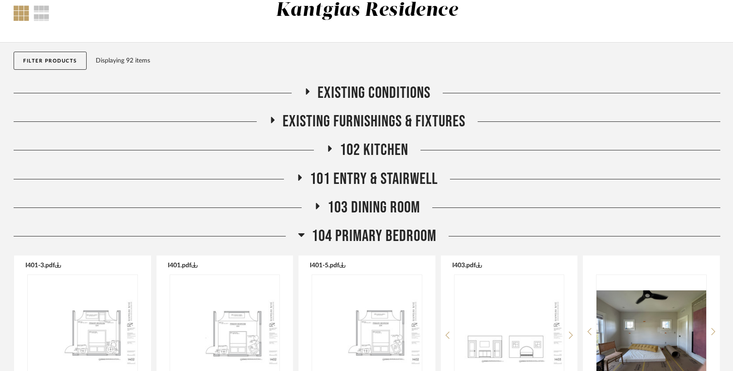
click at [300, 234] on icon at bounding box center [301, 236] width 6 height 4
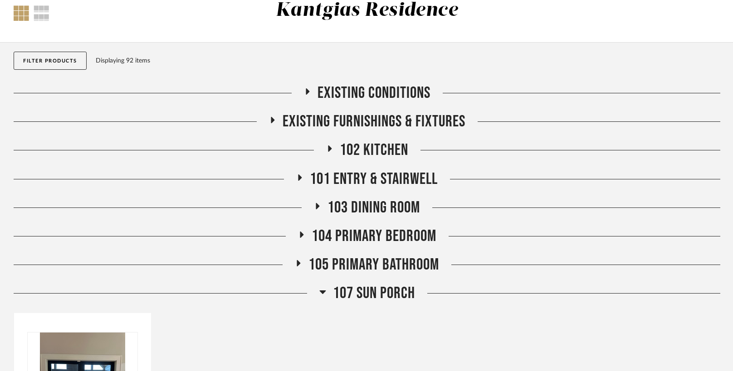
click at [316, 205] on icon at bounding box center [318, 206] width 4 height 6
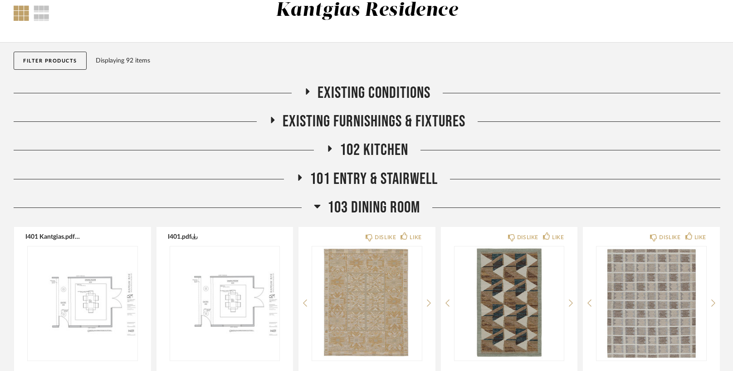
click at [315, 205] on icon at bounding box center [317, 207] width 6 height 4
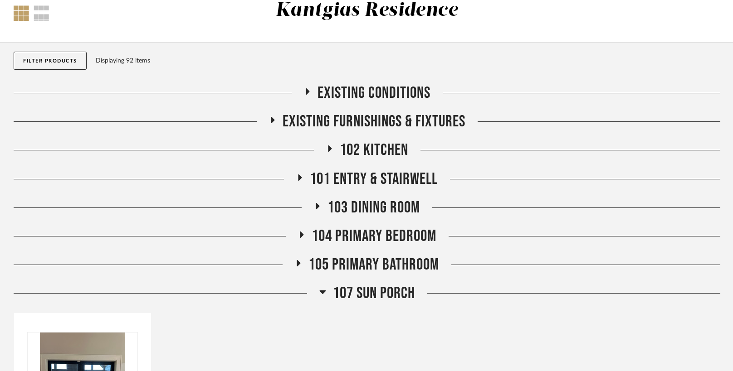
click at [317, 205] on icon at bounding box center [318, 206] width 4 height 6
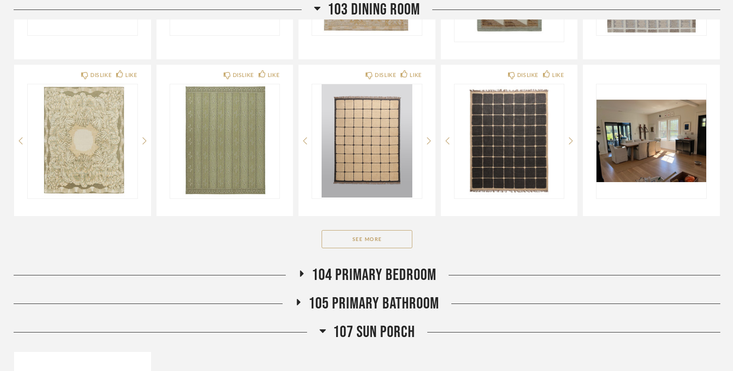
scroll to position [390, 0]
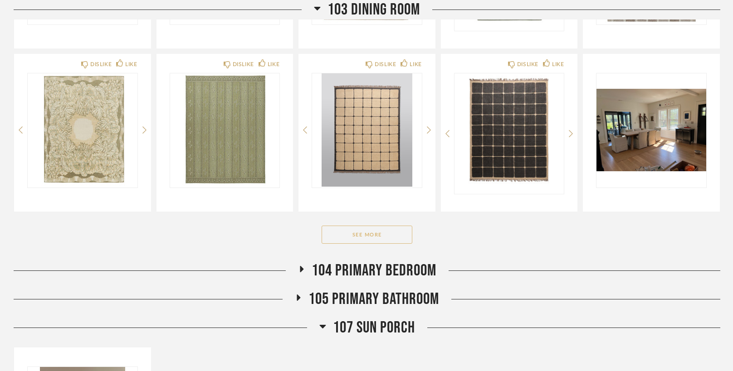
click at [379, 237] on button "See More" at bounding box center [367, 235] width 91 height 18
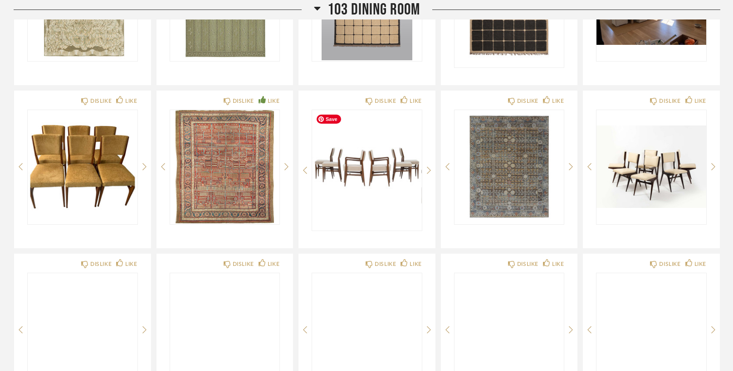
scroll to position [527, 0]
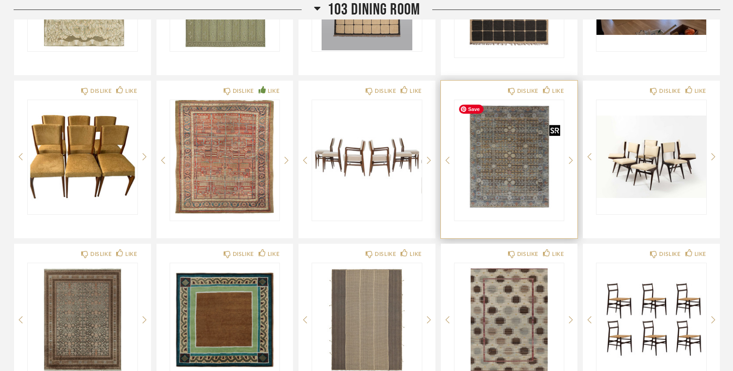
click at [515, 160] on img "0" at bounding box center [509, 156] width 110 height 113
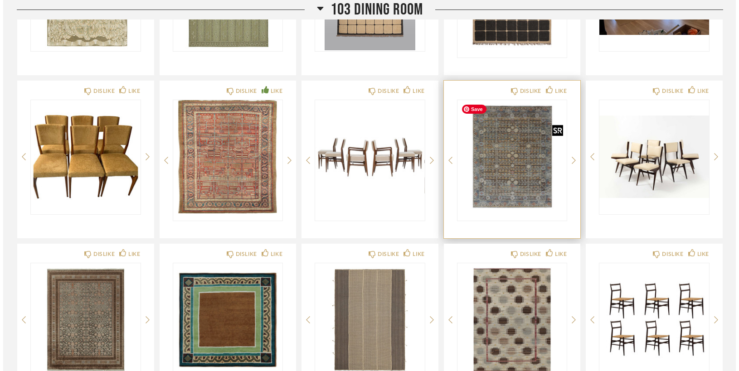
scroll to position [0, 0]
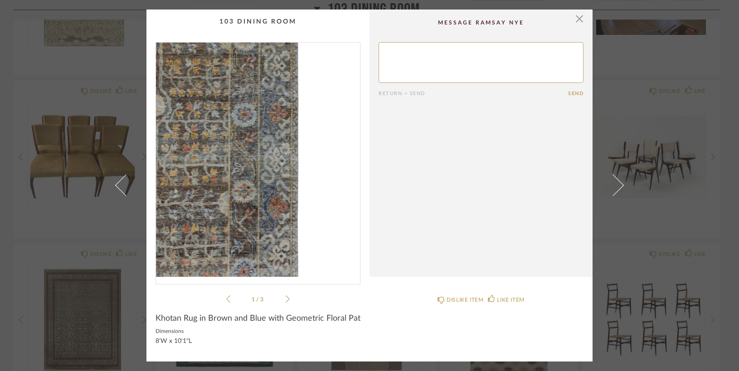
click at [330, 198] on img "0" at bounding box center [258, 160] width 204 height 234
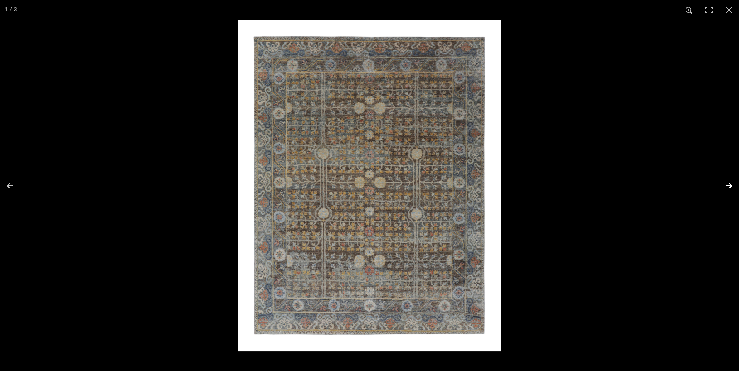
click at [732, 185] on button at bounding box center [723, 185] width 32 height 45
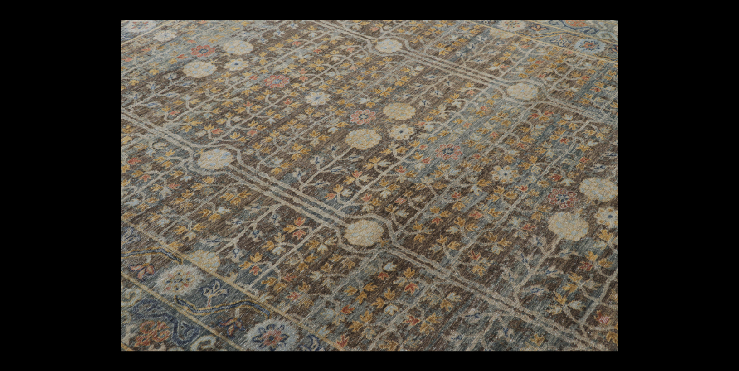
click at [728, 184] on button at bounding box center [723, 185] width 32 height 45
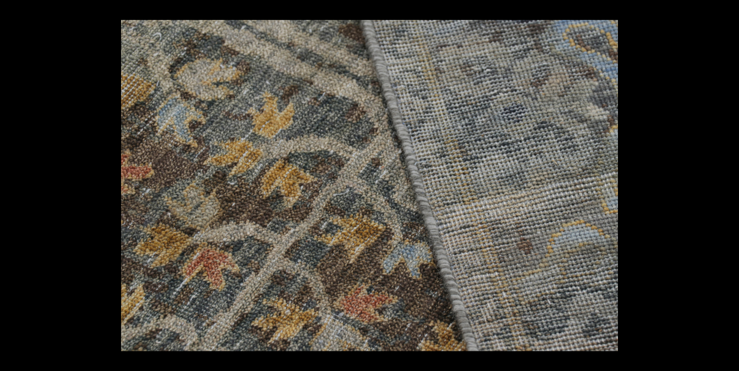
click at [727, 184] on button at bounding box center [723, 185] width 32 height 45
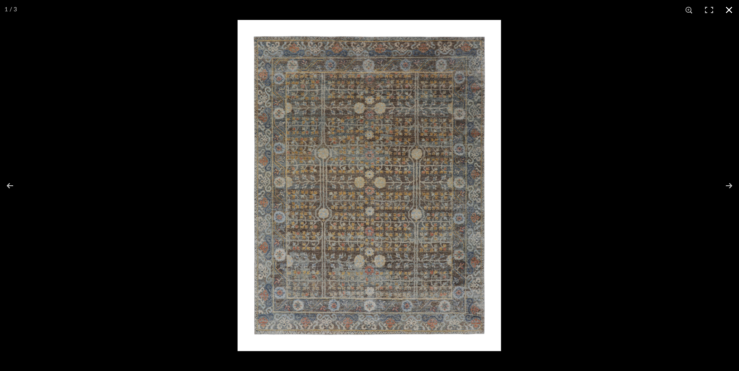
click at [729, 8] on button at bounding box center [729, 10] width 20 height 20
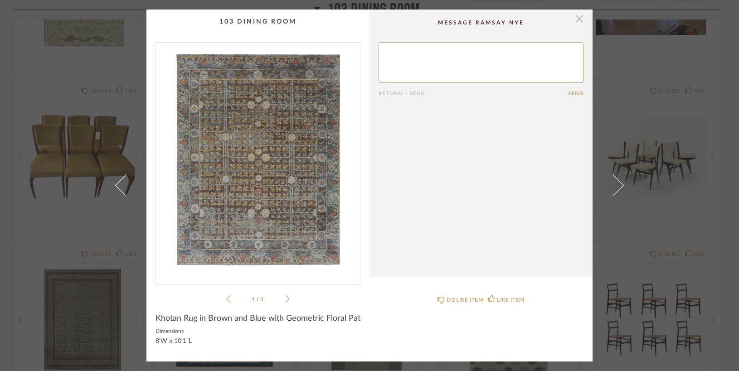
click at [574, 20] on span "button" at bounding box center [580, 19] width 18 height 18
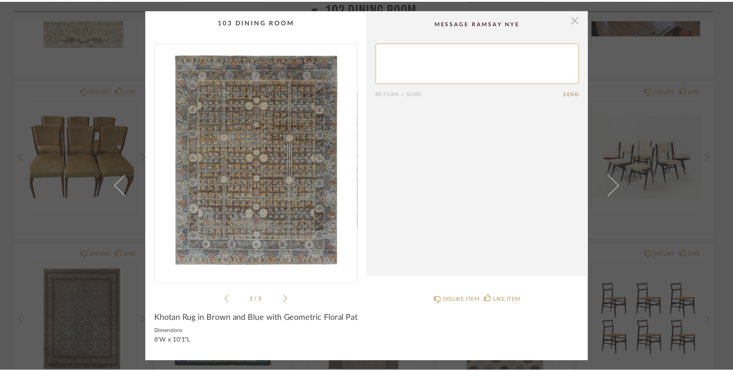
scroll to position [527, 0]
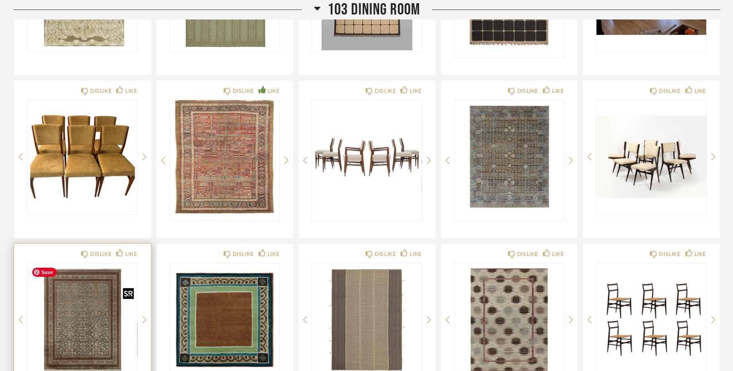
click at [75, 306] on img "0" at bounding box center [83, 319] width 110 height 113
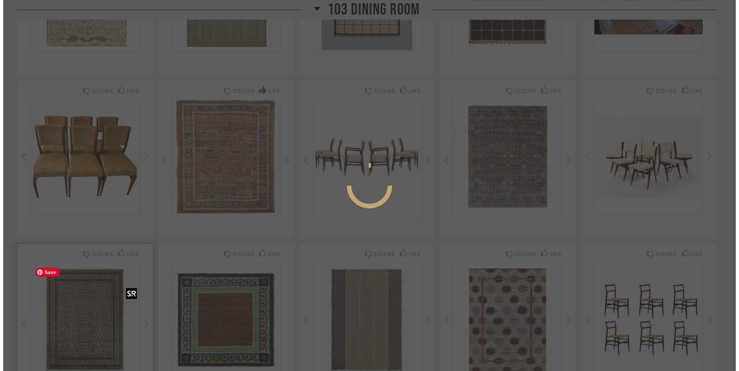
scroll to position [0, 0]
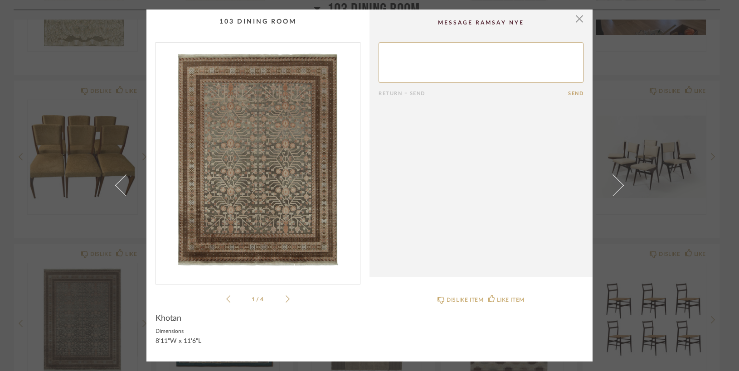
click at [315, 134] on img "0" at bounding box center [258, 160] width 204 height 234
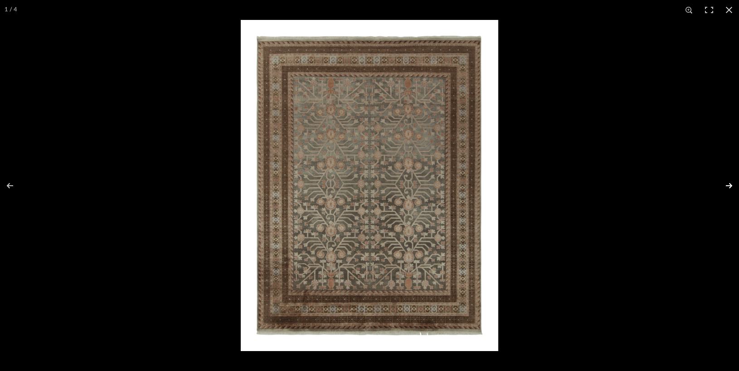
click at [730, 185] on button at bounding box center [723, 185] width 32 height 45
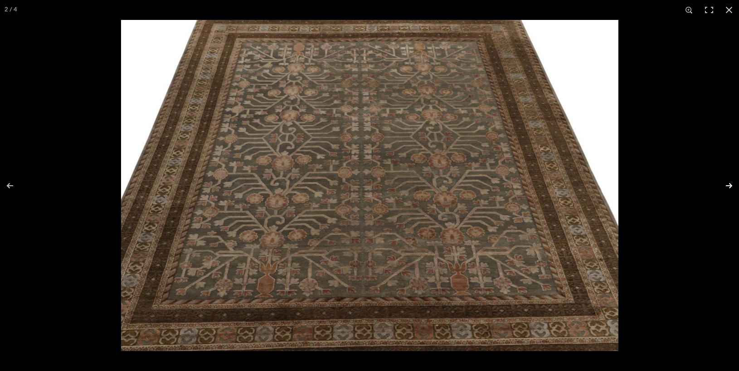
click at [730, 186] on button at bounding box center [723, 185] width 32 height 45
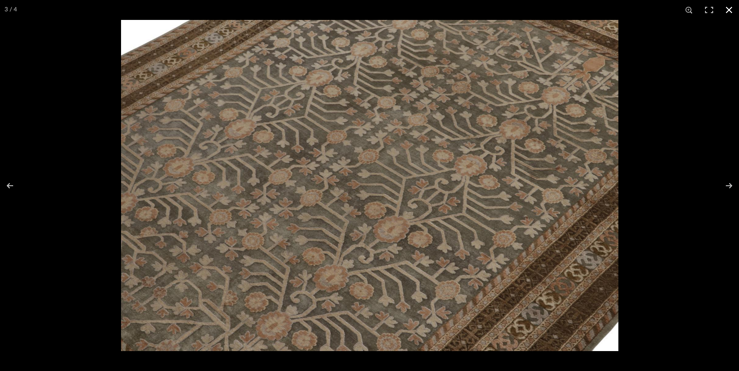
click at [729, 9] on button at bounding box center [729, 10] width 20 height 20
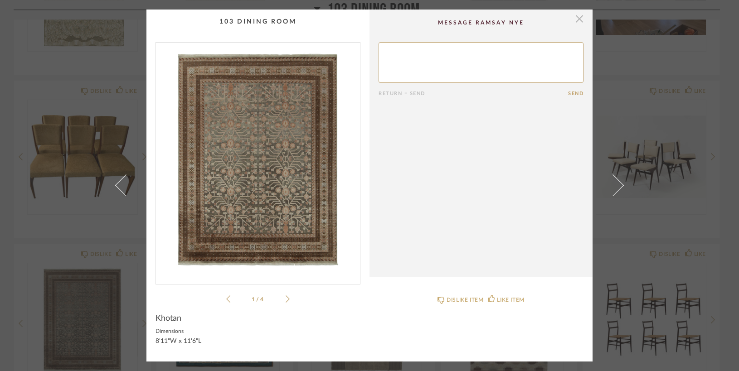
click at [574, 20] on span "button" at bounding box center [580, 19] width 18 height 18
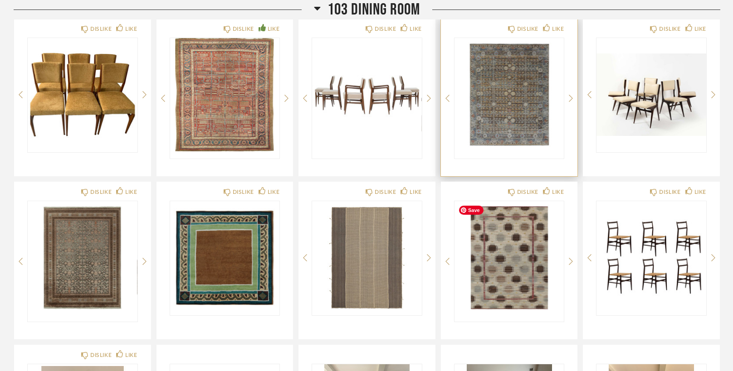
scroll to position [587, 0]
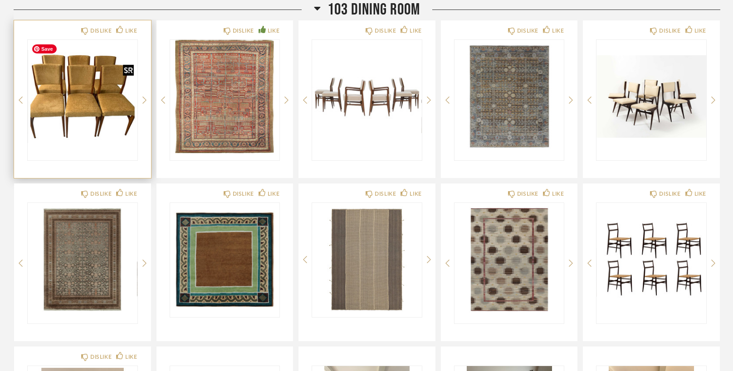
click at [41, 114] on img "0" at bounding box center [83, 96] width 110 height 113
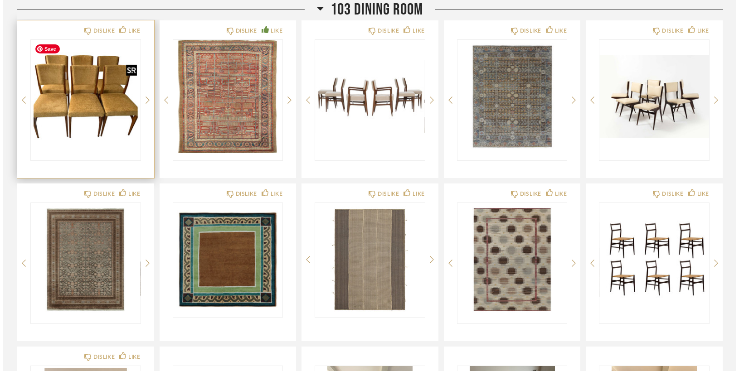
scroll to position [0, 0]
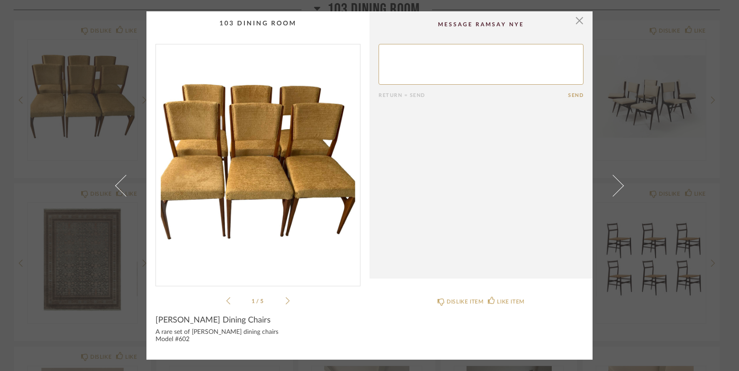
click at [240, 155] on img "0" at bounding box center [258, 161] width 204 height 234
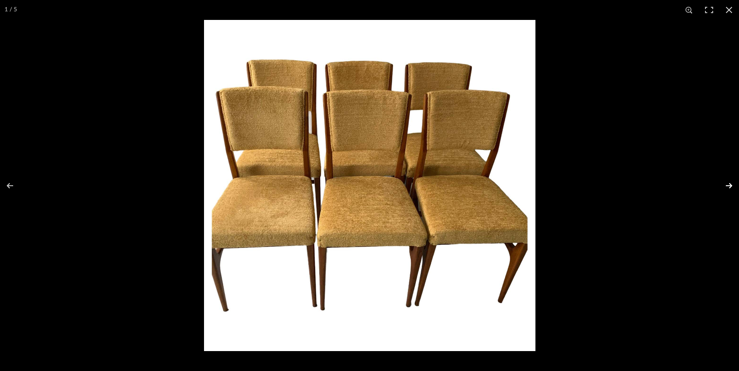
click at [730, 185] on button at bounding box center [723, 185] width 32 height 45
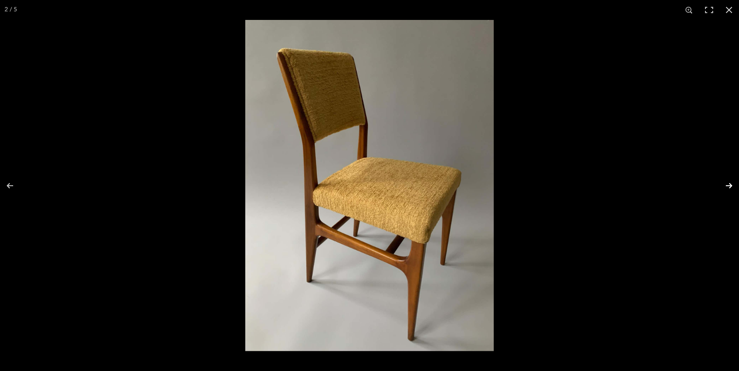
click at [729, 186] on button at bounding box center [723, 185] width 32 height 45
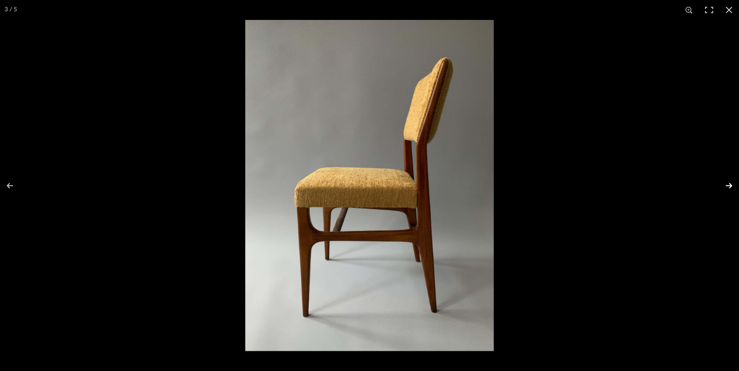
click at [729, 186] on button at bounding box center [723, 185] width 32 height 45
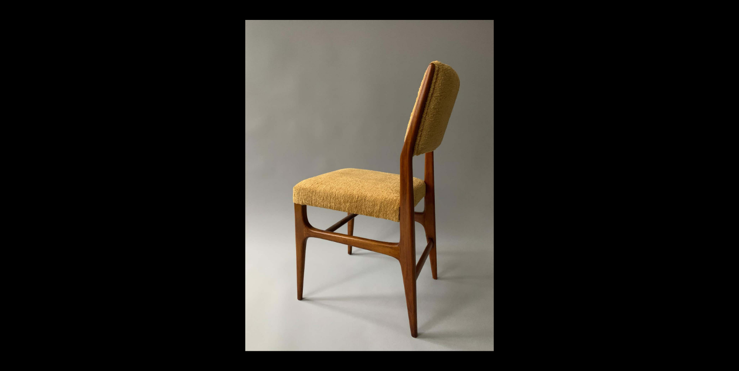
click at [729, 186] on button at bounding box center [723, 185] width 32 height 45
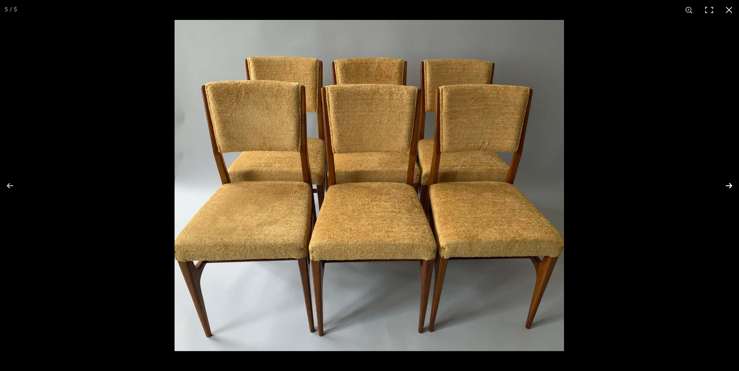
click at [729, 183] on button at bounding box center [723, 185] width 32 height 45
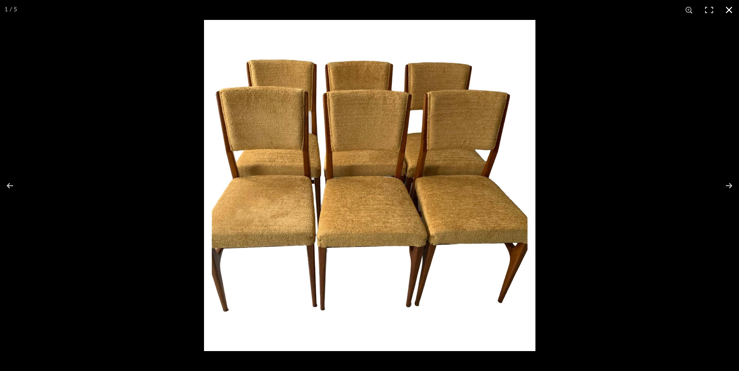
click at [728, 9] on button at bounding box center [729, 10] width 20 height 20
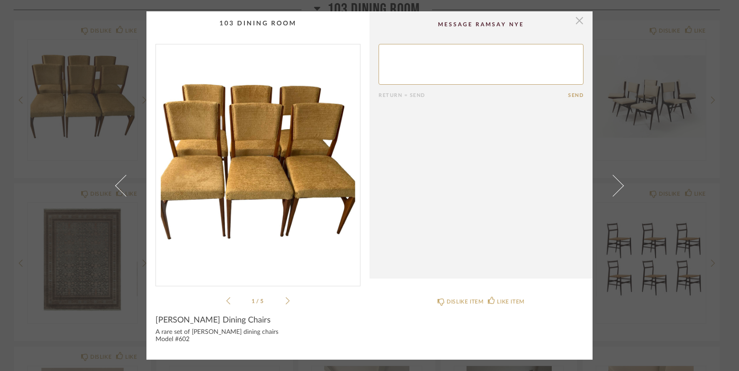
click at [578, 19] on span "button" at bounding box center [580, 20] width 18 height 18
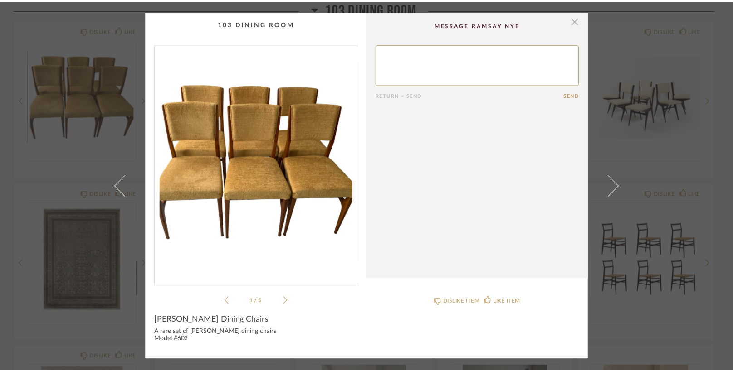
scroll to position [587, 0]
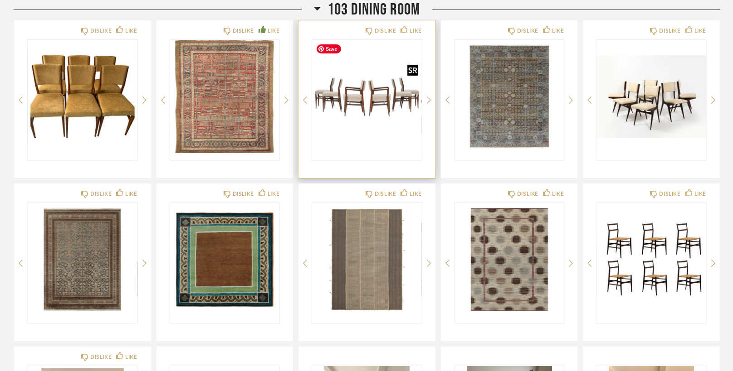
click at [355, 92] on img "0" at bounding box center [367, 96] width 110 height 113
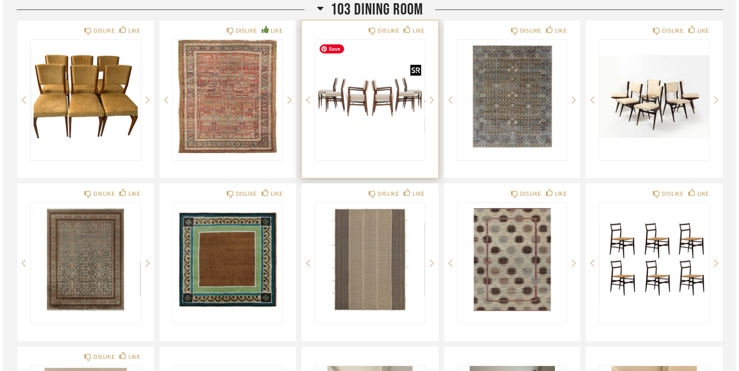
scroll to position [0, 0]
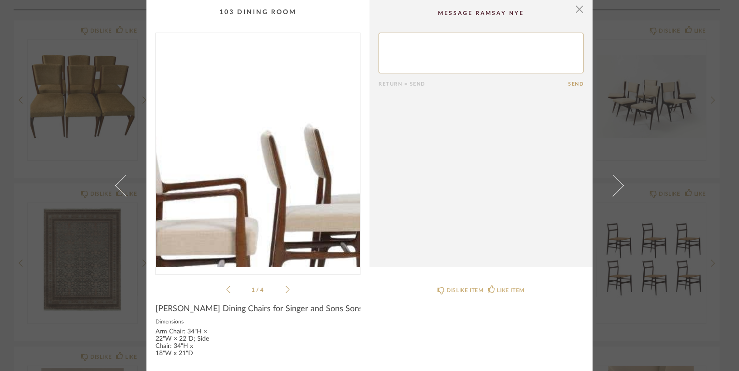
click at [299, 123] on img "0" at bounding box center [258, 150] width 204 height 234
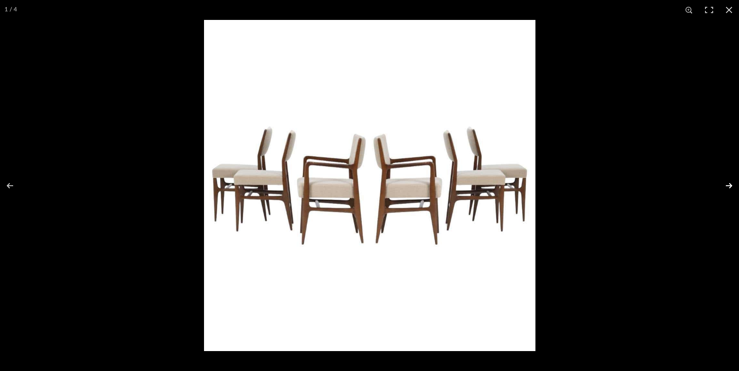
click at [730, 184] on button at bounding box center [723, 185] width 32 height 45
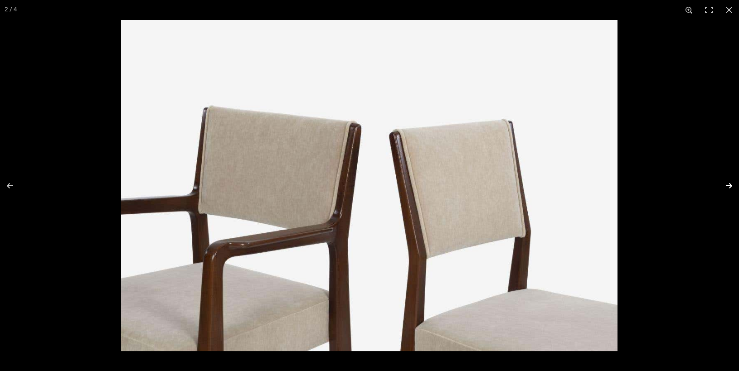
click at [730, 184] on button at bounding box center [723, 185] width 32 height 45
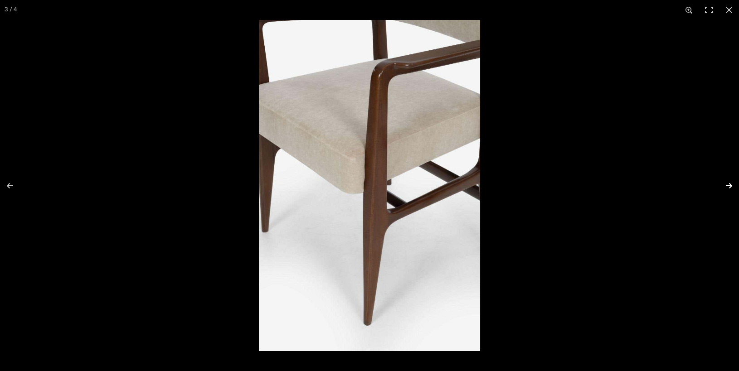
click at [727, 187] on button at bounding box center [723, 185] width 32 height 45
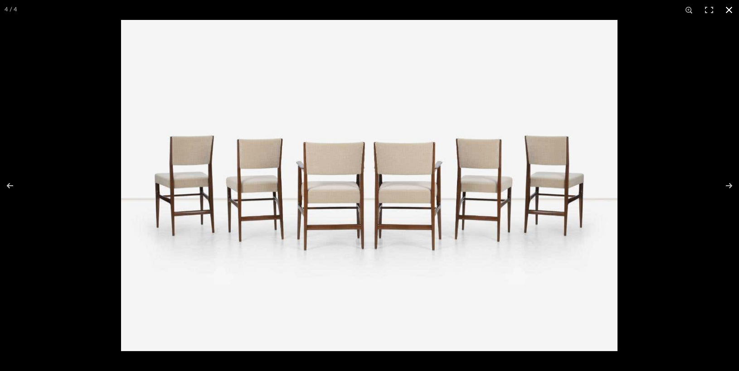
click at [728, 9] on button at bounding box center [729, 10] width 20 height 20
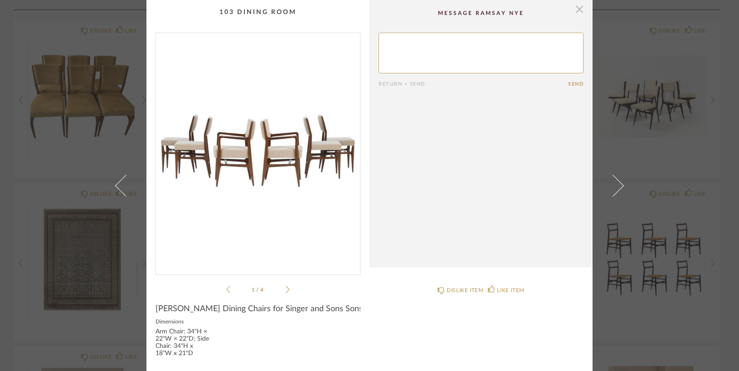
click at [575, 8] on span "button" at bounding box center [580, 9] width 18 height 18
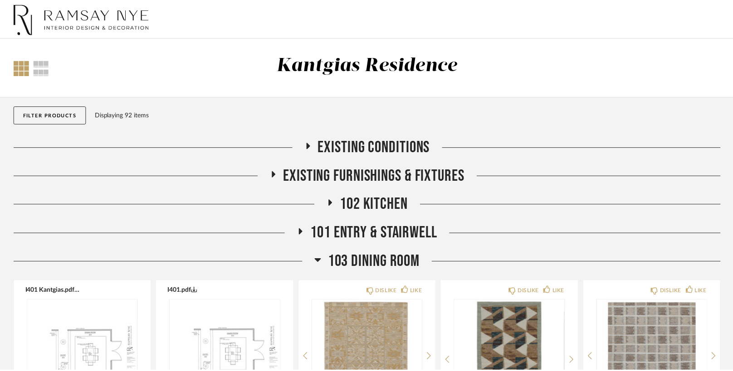
scroll to position [587, 0]
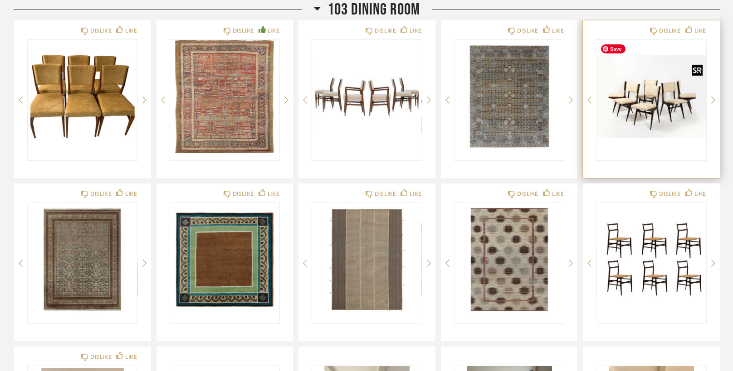
click at [617, 99] on img "0" at bounding box center [651, 96] width 110 height 113
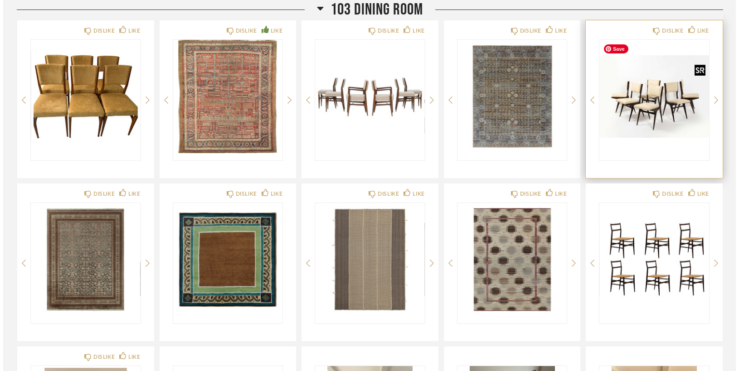
scroll to position [0, 0]
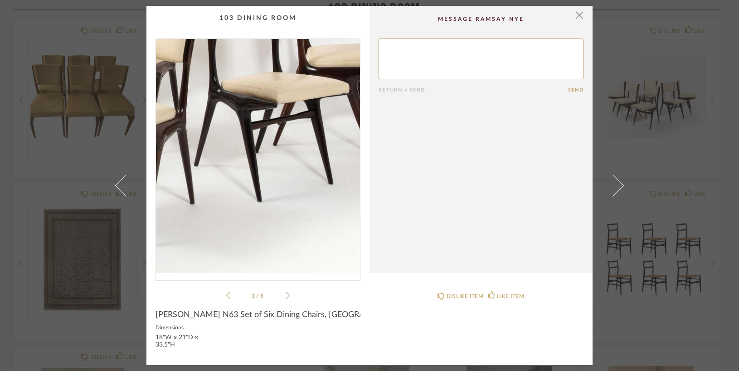
click at [289, 187] on img "0" at bounding box center [258, 156] width 204 height 234
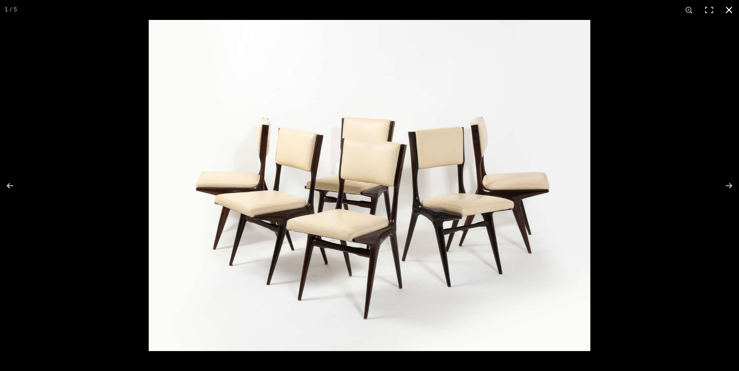
click at [729, 12] on button at bounding box center [729, 10] width 20 height 20
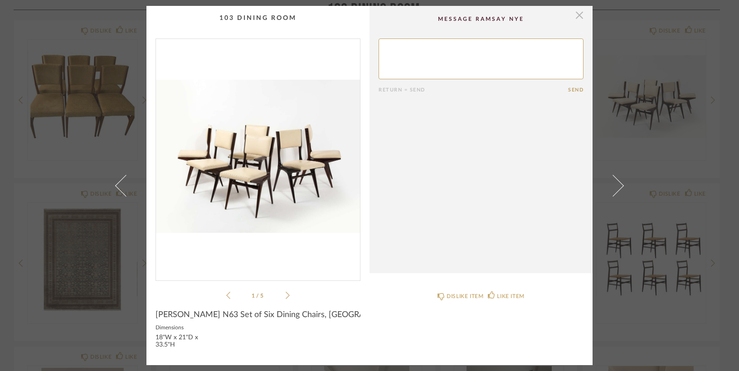
click at [575, 14] on span "button" at bounding box center [580, 15] width 18 height 18
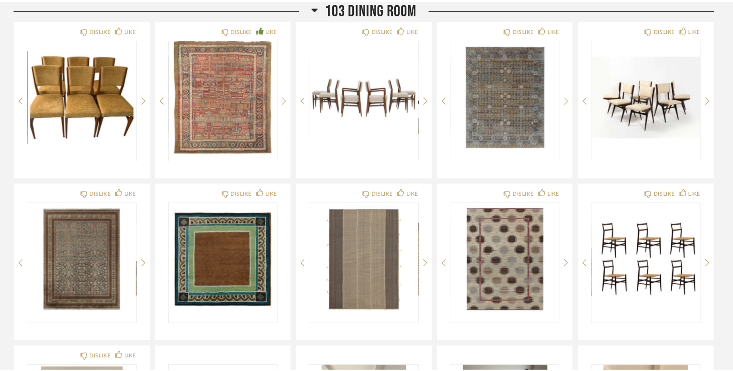
scroll to position [587, 0]
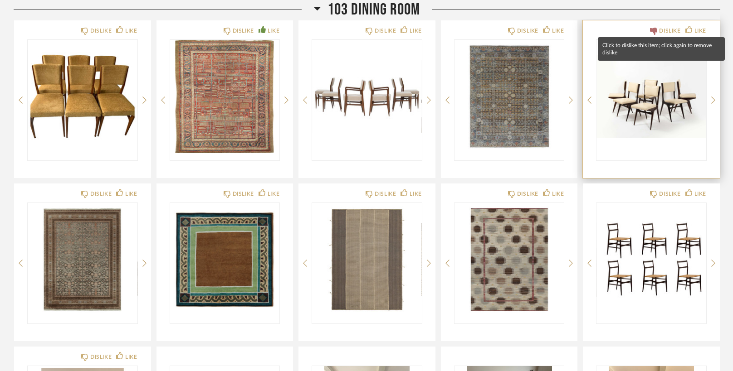
click at [650, 28] on icon at bounding box center [653, 31] width 7 height 7
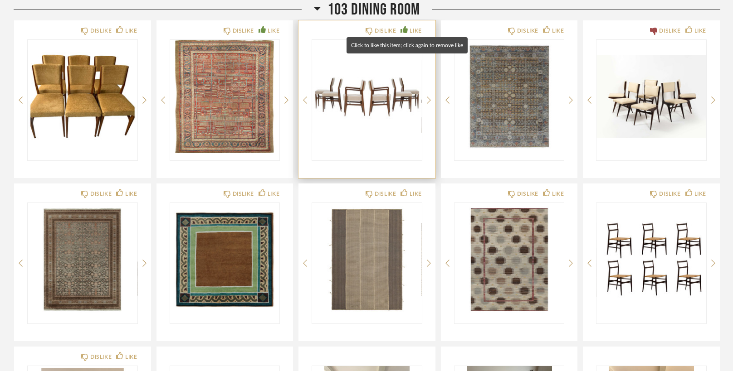
click at [401, 27] on icon at bounding box center [403, 29] width 7 height 7
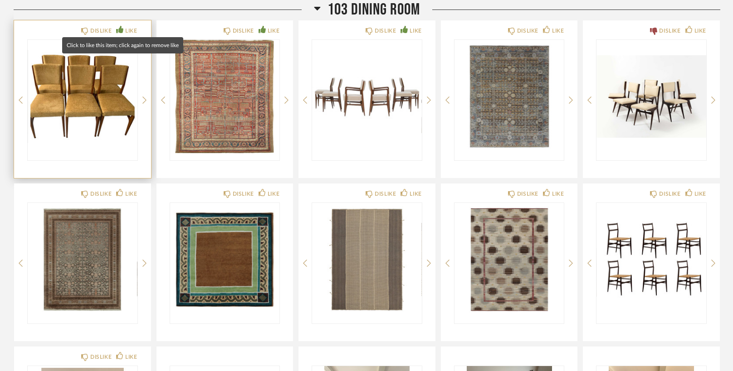
click at [117, 30] on icon at bounding box center [119, 29] width 7 height 7
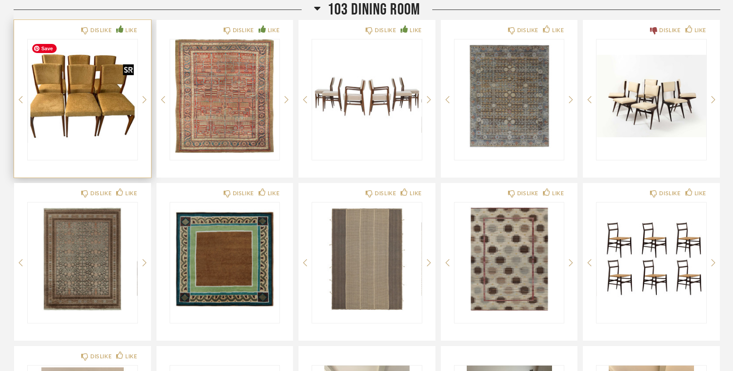
scroll to position [595, 0]
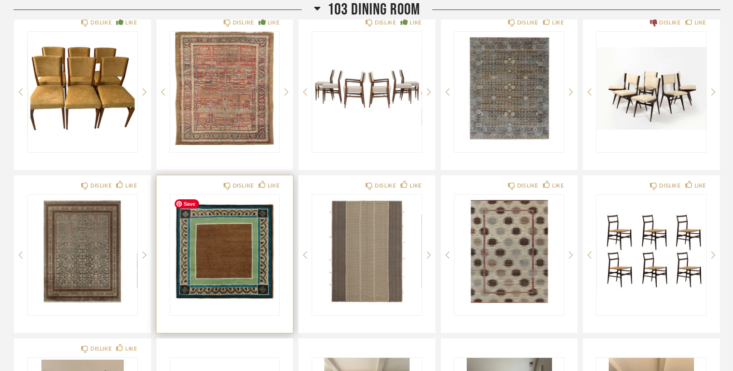
click at [204, 260] on img "0" at bounding box center [225, 251] width 110 height 113
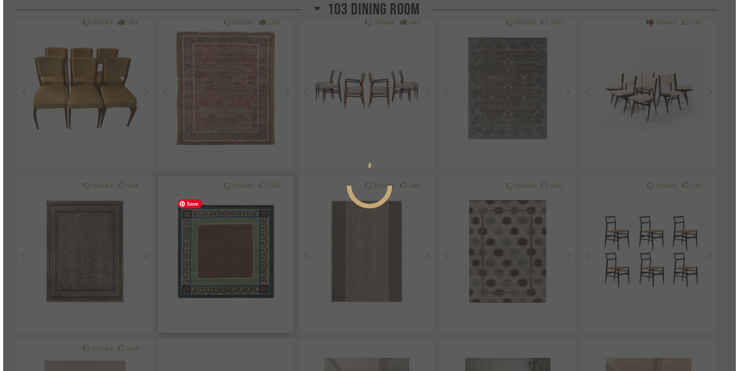
scroll to position [0, 0]
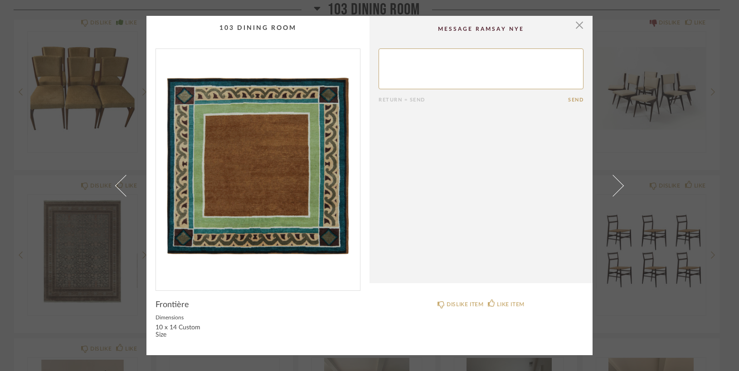
click at [204, 260] on img "0" at bounding box center [258, 166] width 204 height 234
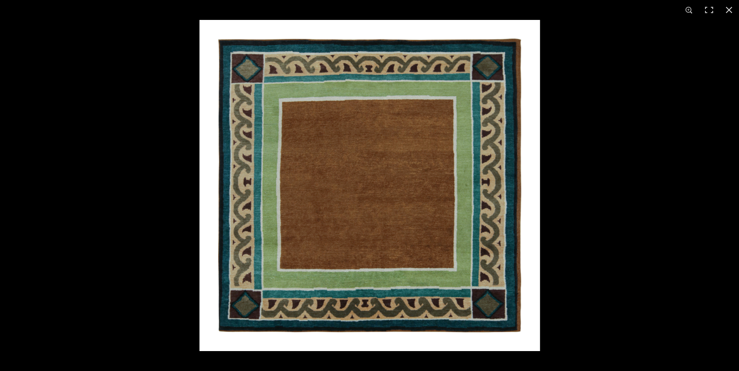
click at [204, 260] on img at bounding box center [370, 186] width 341 height 332
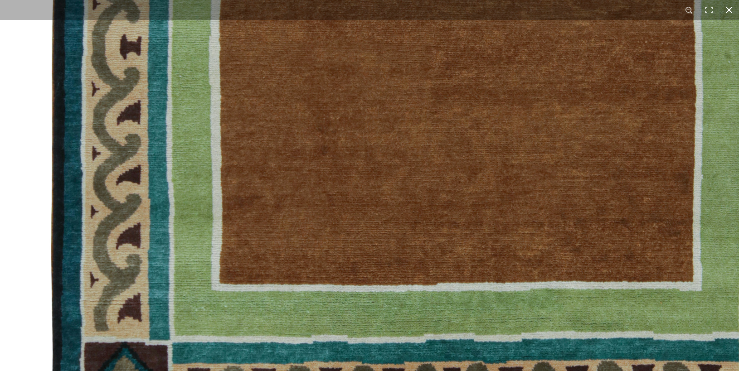
click at [729, 11] on button at bounding box center [729, 10] width 20 height 20
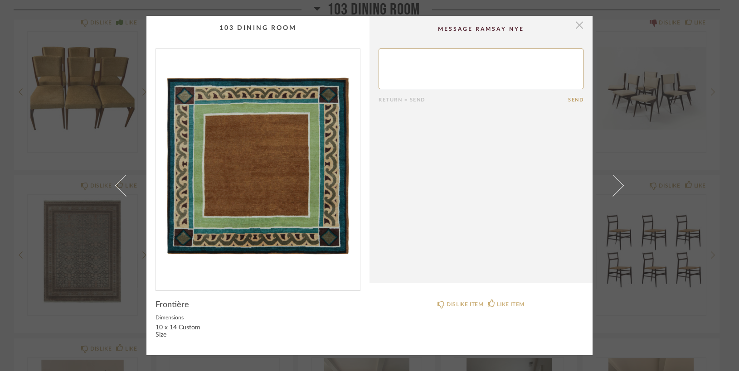
click at [579, 27] on span "button" at bounding box center [580, 25] width 18 height 18
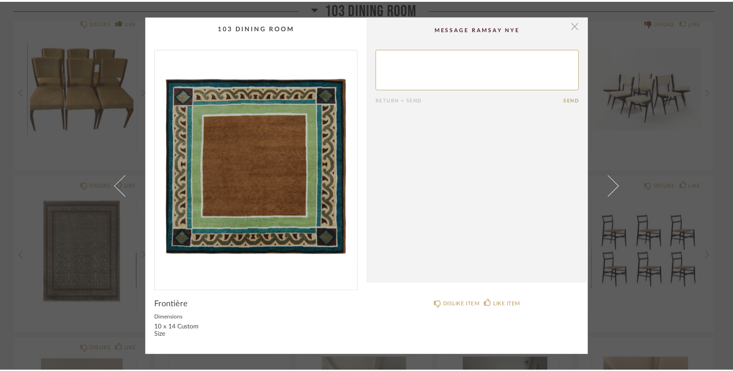
scroll to position [595, 0]
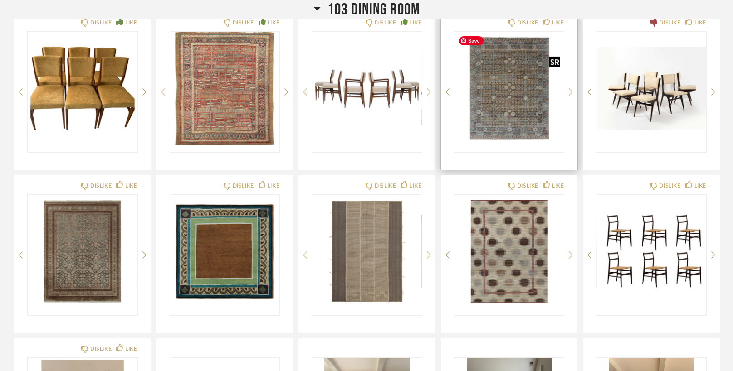
click at [498, 91] on img "0" at bounding box center [509, 88] width 110 height 113
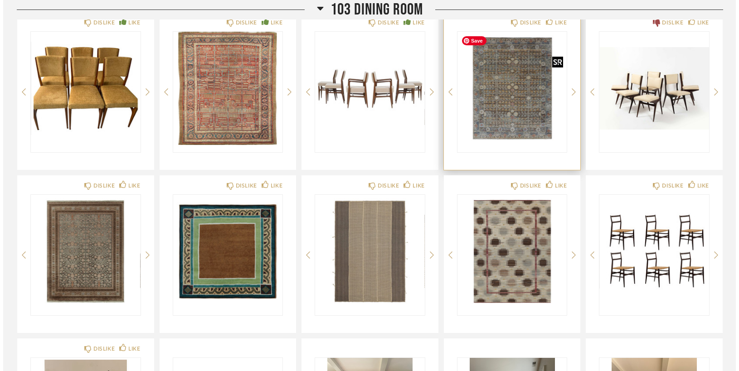
scroll to position [0, 0]
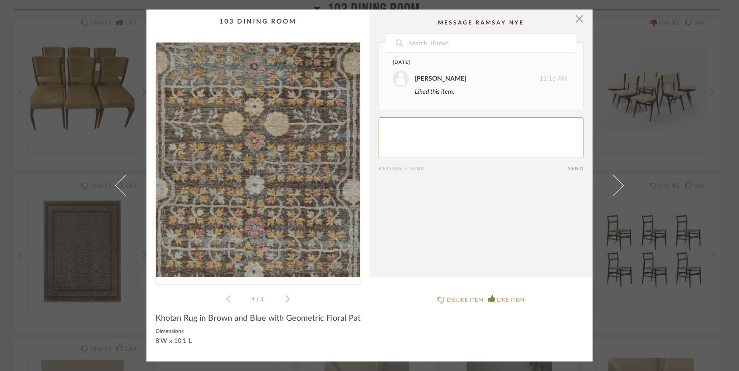
click at [256, 170] on img "0" at bounding box center [258, 160] width 204 height 234
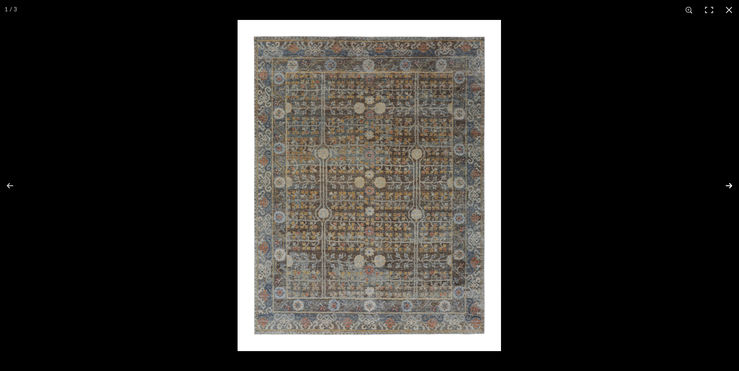
click at [730, 185] on button at bounding box center [723, 185] width 32 height 45
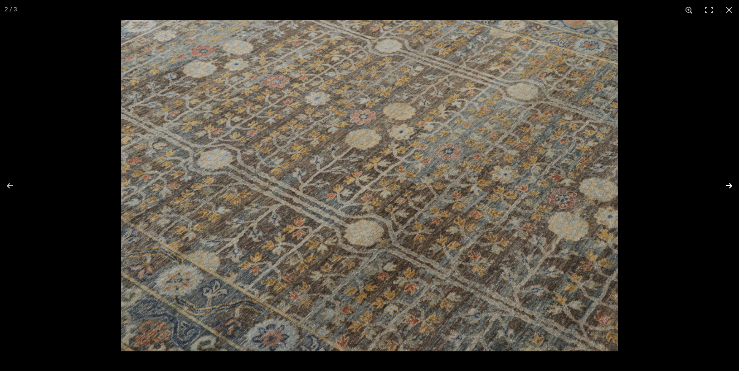
click at [730, 185] on button at bounding box center [723, 185] width 32 height 45
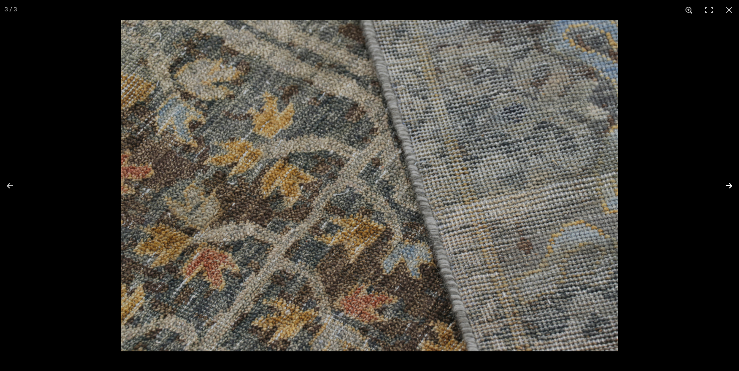
click at [730, 185] on button at bounding box center [723, 185] width 32 height 45
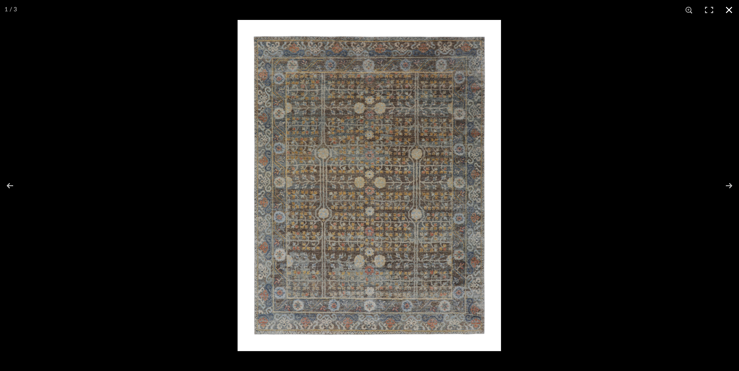
click at [729, 11] on button at bounding box center [729, 10] width 20 height 20
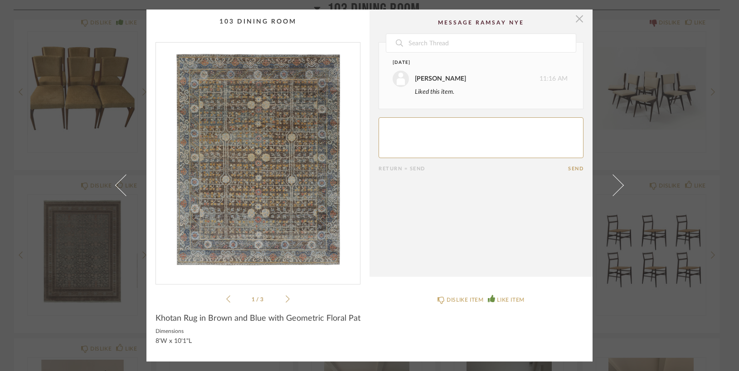
click at [577, 22] on span "button" at bounding box center [580, 19] width 18 height 18
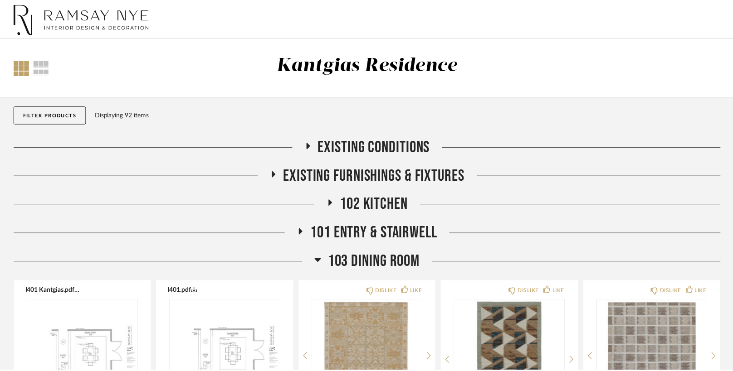
scroll to position [595, 0]
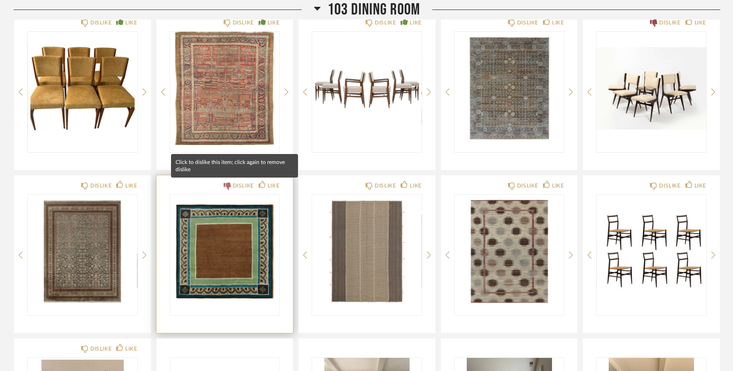
click at [224, 186] on icon at bounding box center [227, 186] width 7 height 7
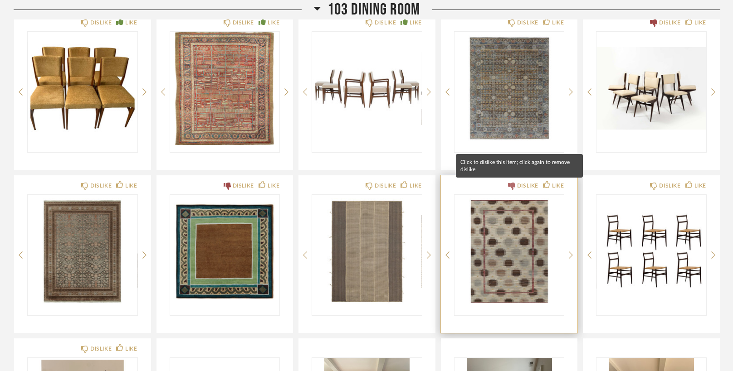
click at [508, 186] on icon at bounding box center [511, 186] width 7 height 7
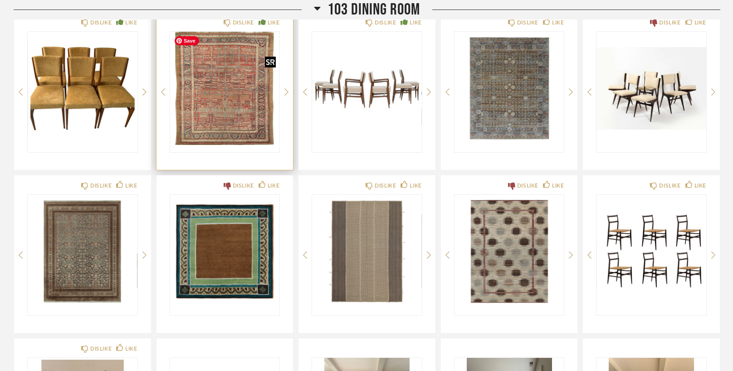
click at [231, 78] on img "0" at bounding box center [225, 88] width 110 height 113
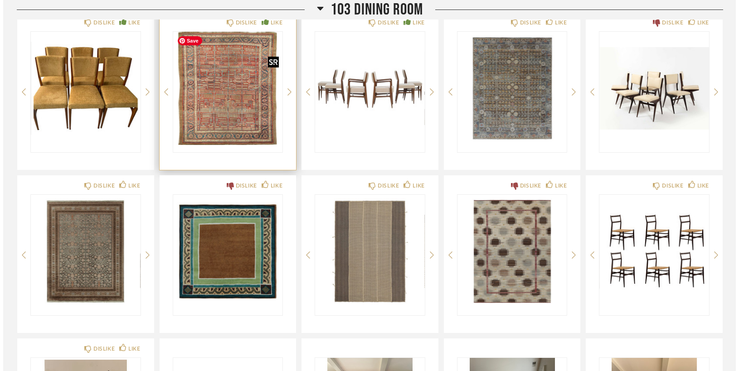
scroll to position [0, 0]
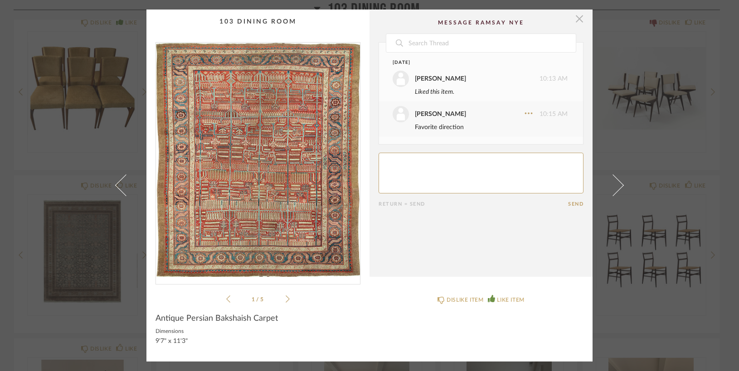
click at [578, 20] on span "button" at bounding box center [580, 19] width 18 height 18
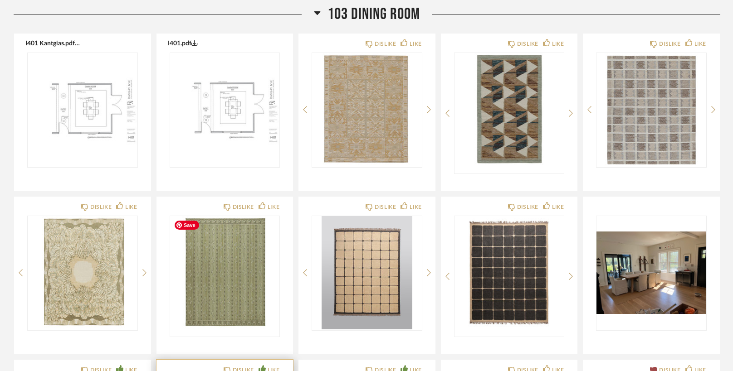
scroll to position [247, 0]
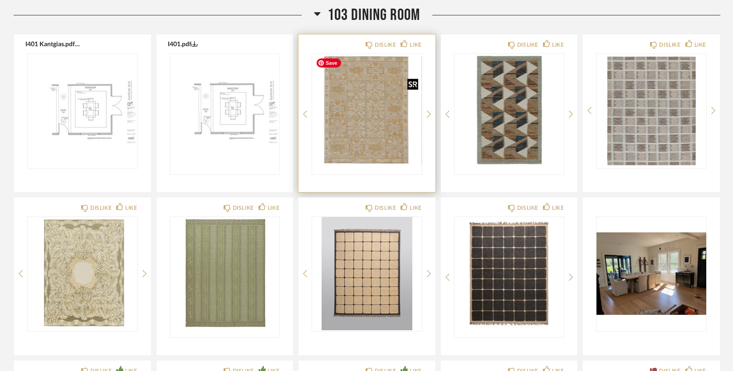
click at [369, 124] on img "0" at bounding box center [367, 110] width 110 height 113
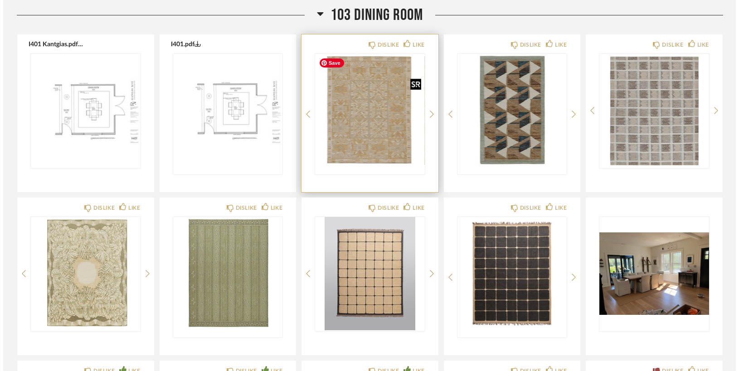
scroll to position [0, 0]
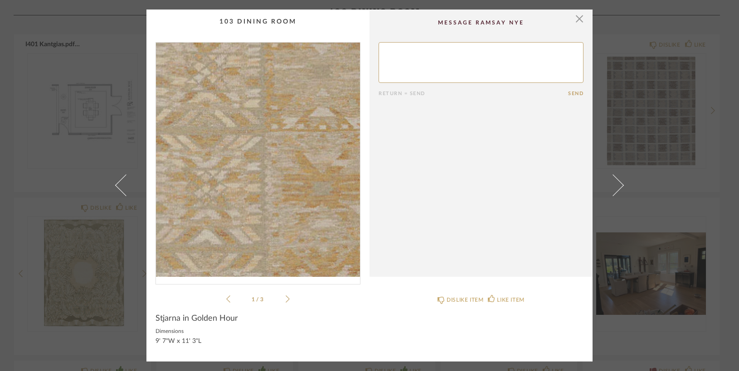
click at [289, 147] on img "0" at bounding box center [258, 160] width 204 height 234
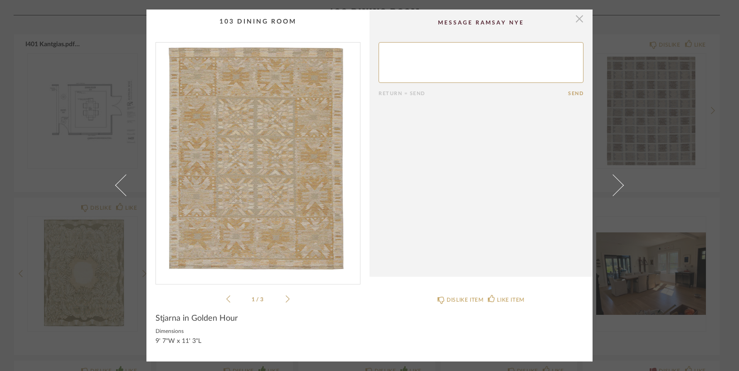
click at [575, 18] on span "button" at bounding box center [580, 19] width 18 height 18
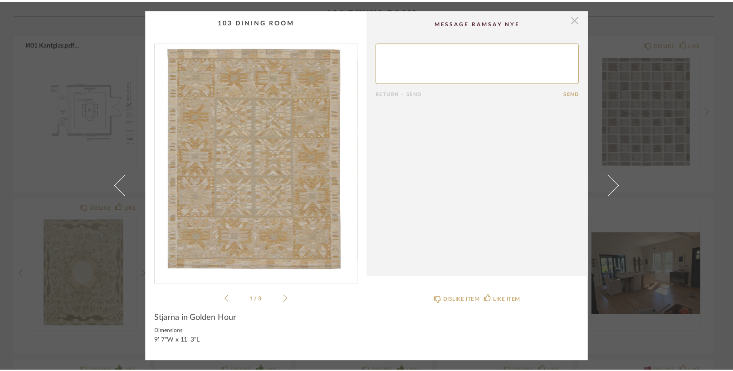
scroll to position [247, 0]
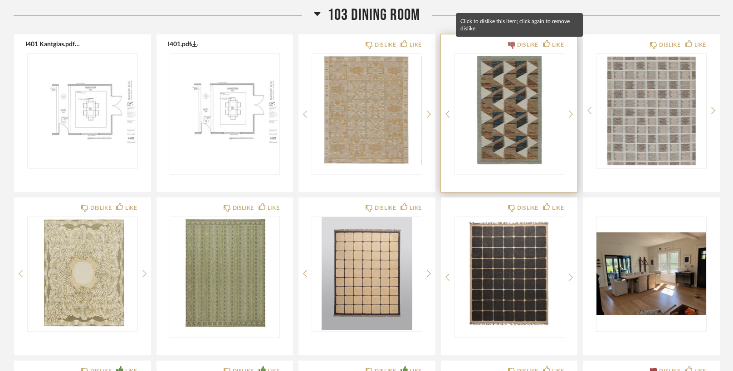
click at [508, 43] on icon at bounding box center [511, 45] width 7 height 7
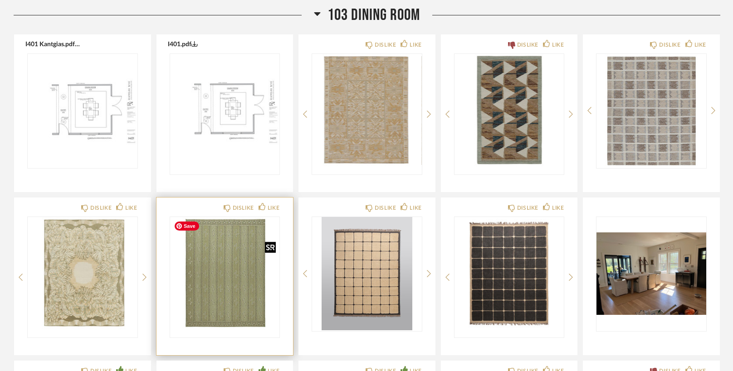
click at [227, 273] on img "0" at bounding box center [225, 273] width 110 height 113
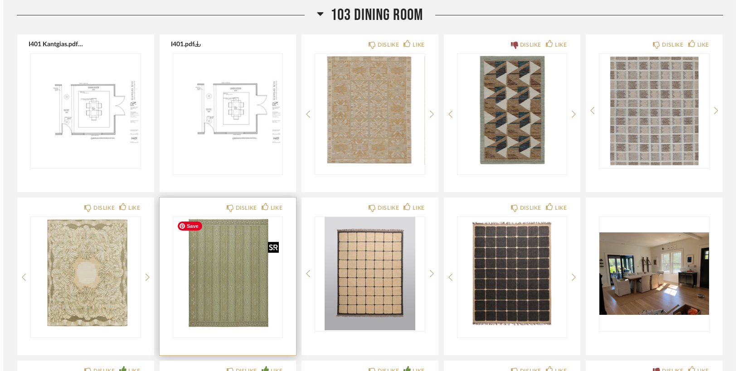
scroll to position [0, 0]
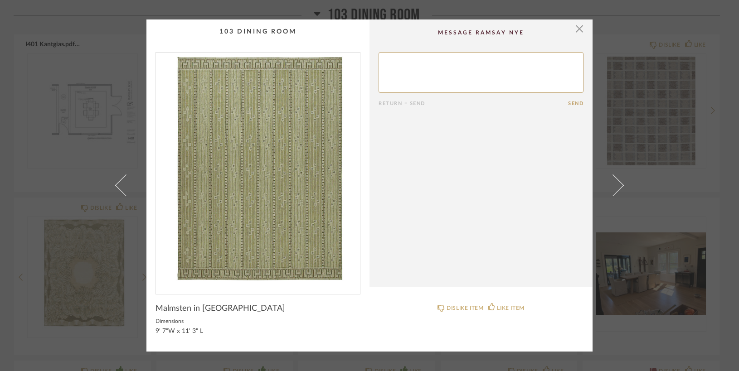
click at [254, 176] on img "0" at bounding box center [258, 170] width 204 height 234
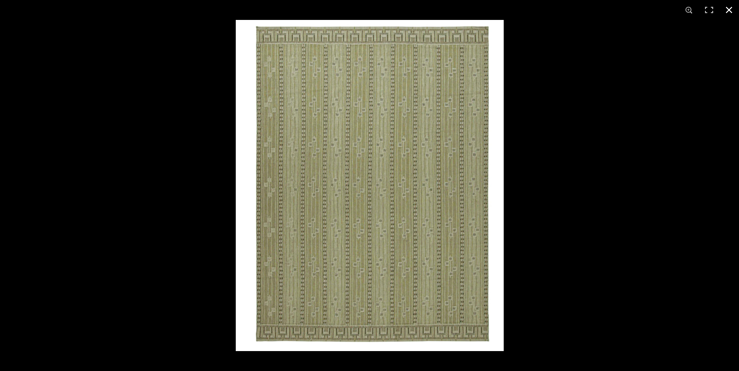
click at [726, 10] on button at bounding box center [729, 10] width 20 height 20
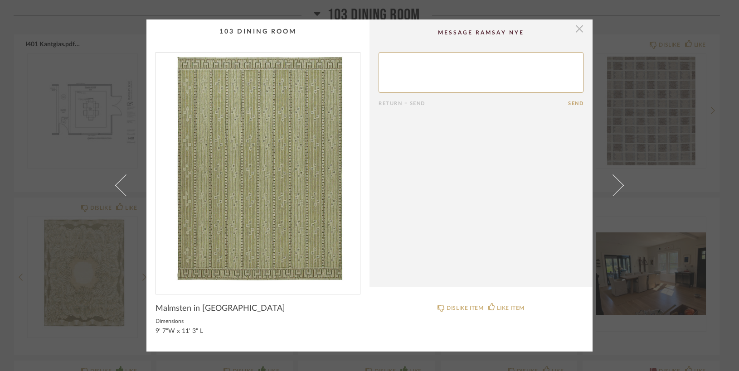
click at [575, 34] on span "button" at bounding box center [580, 29] width 18 height 18
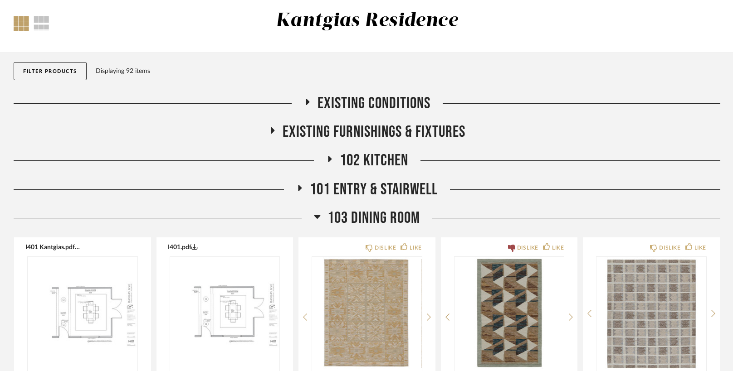
scroll to position [38, 0]
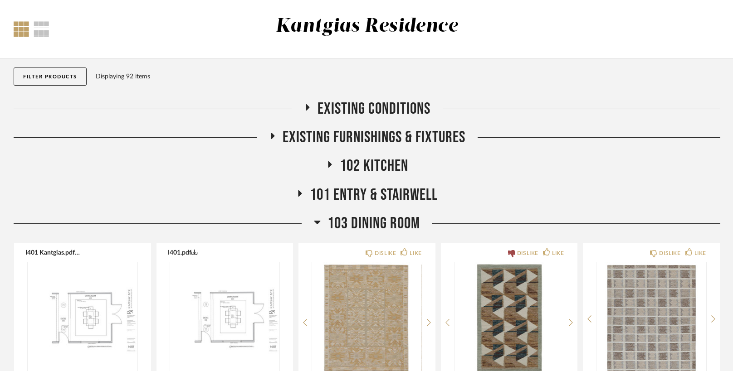
click at [317, 221] on icon at bounding box center [317, 223] width 6 height 4
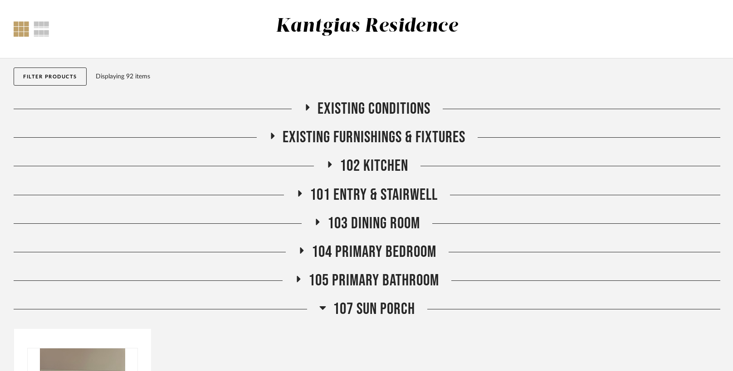
click at [328, 167] on icon at bounding box center [330, 164] width 4 height 6
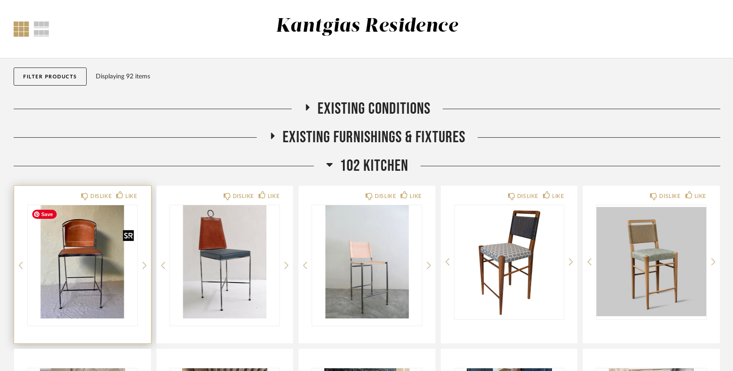
click at [77, 250] on img "0" at bounding box center [83, 261] width 110 height 113
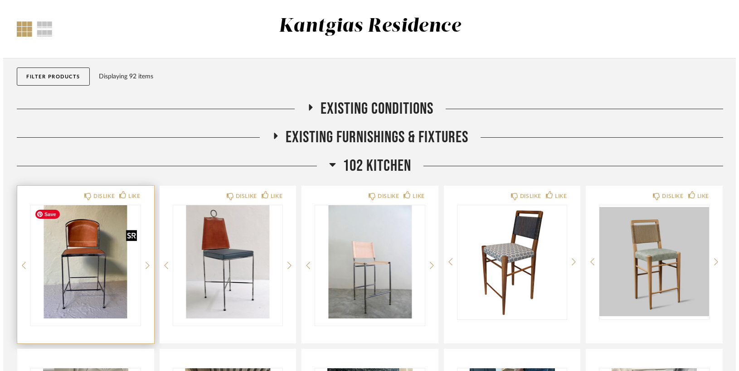
scroll to position [0, 0]
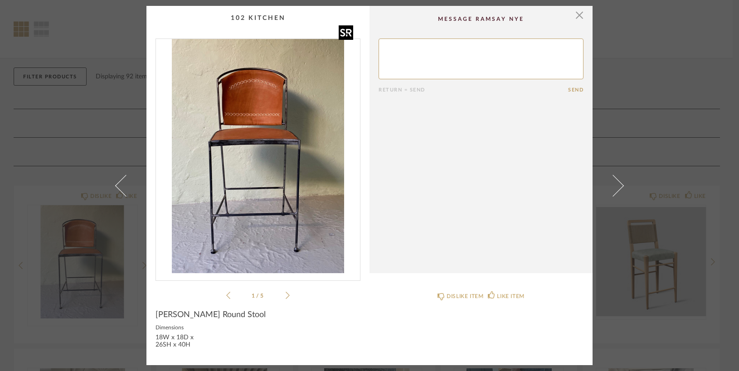
click at [249, 200] on img "0" at bounding box center [258, 156] width 204 height 234
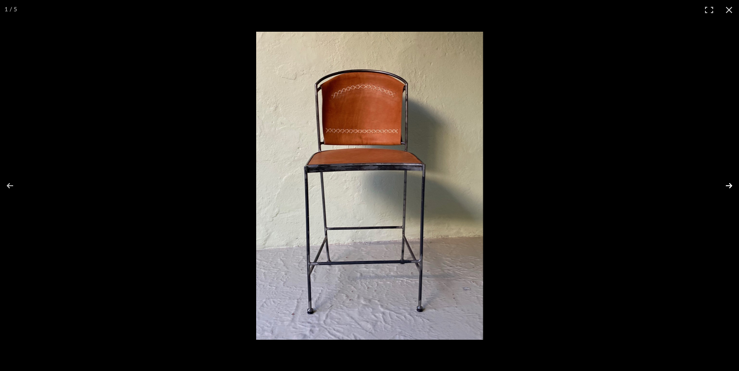
click at [728, 183] on button at bounding box center [723, 185] width 32 height 45
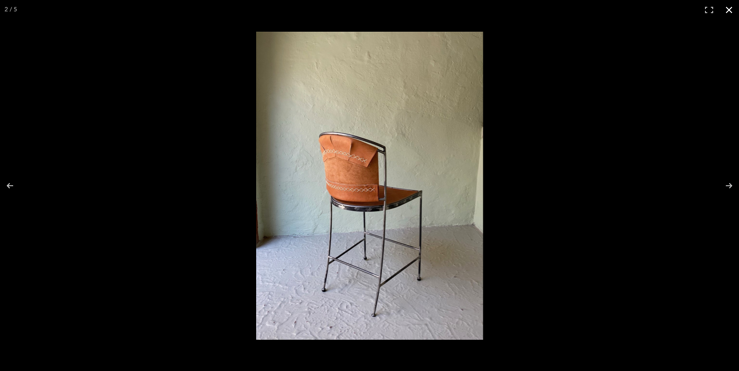
click at [729, 8] on button at bounding box center [729, 10] width 20 height 20
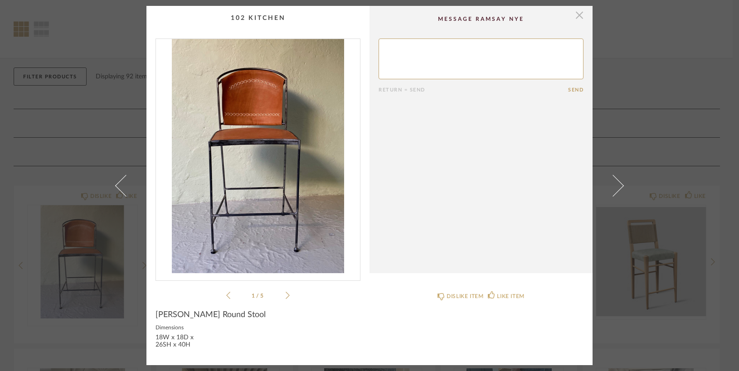
click at [580, 15] on span "button" at bounding box center [580, 15] width 18 height 18
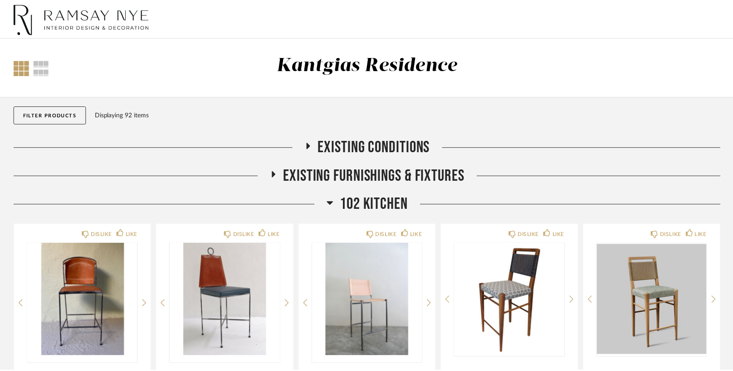
scroll to position [38, 0]
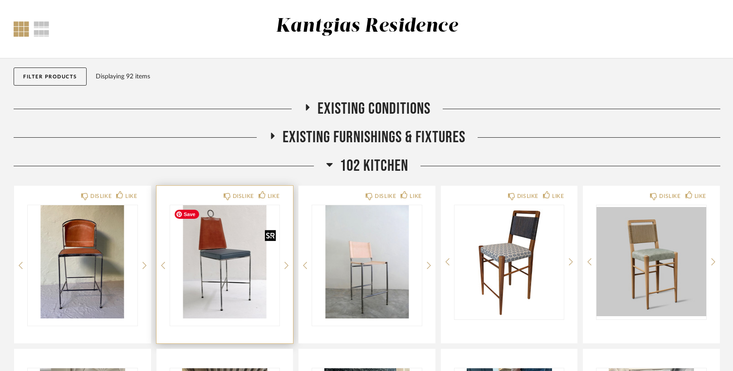
click at [224, 260] on img "0" at bounding box center [225, 261] width 110 height 113
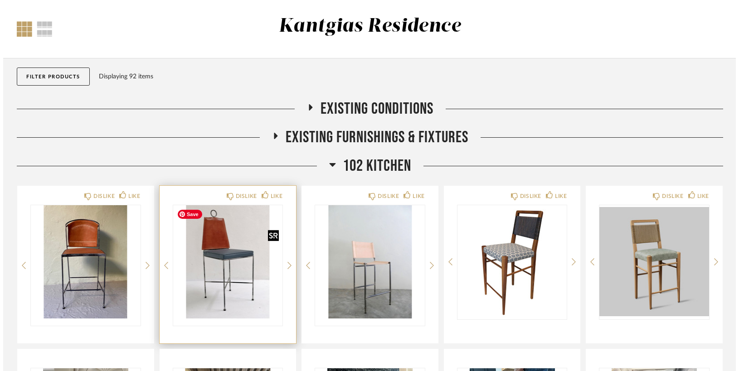
scroll to position [0, 0]
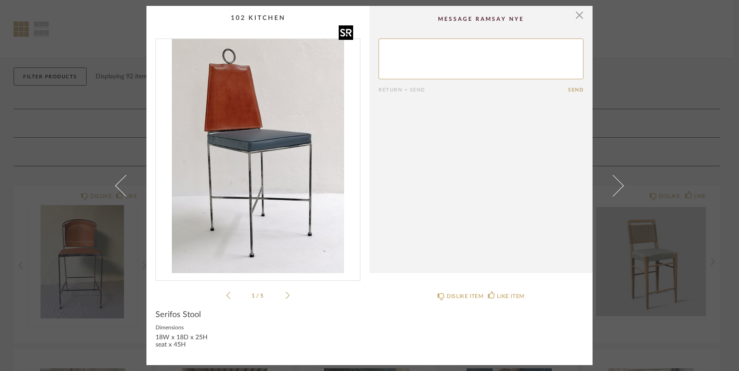
click at [230, 120] on img "0" at bounding box center [258, 156] width 204 height 234
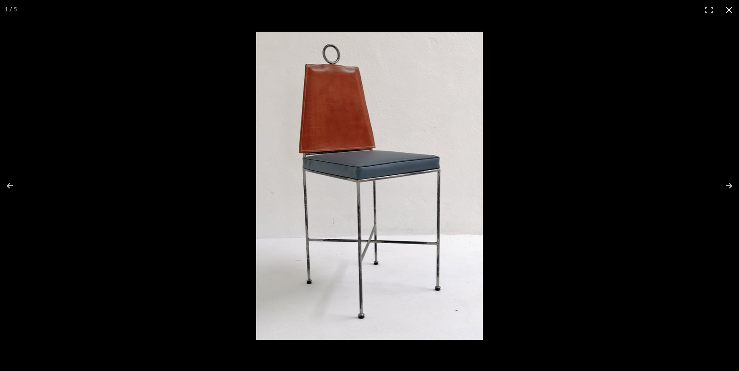
click at [727, 4] on button at bounding box center [729, 10] width 20 height 20
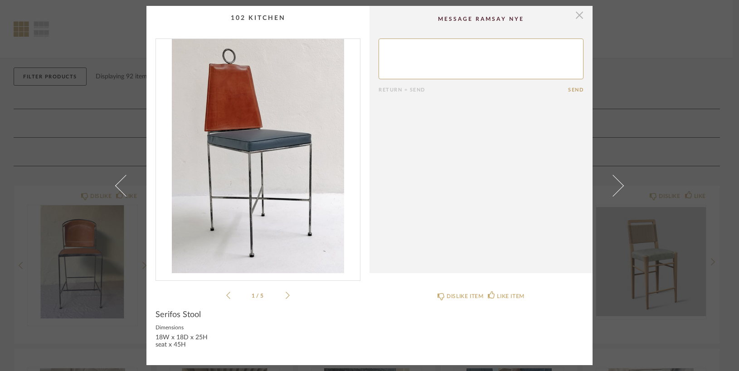
click at [575, 13] on span "button" at bounding box center [580, 15] width 18 height 18
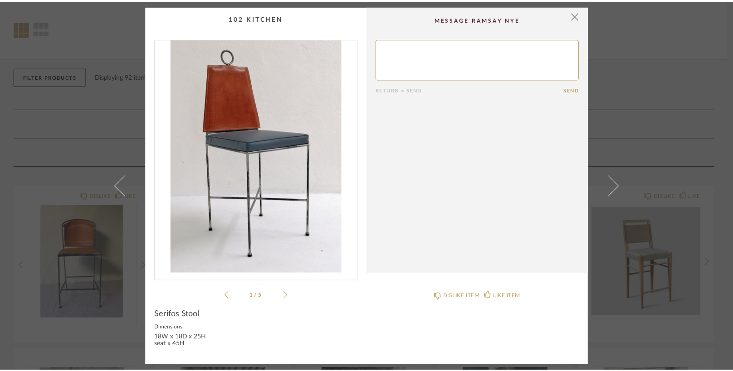
scroll to position [38, 0]
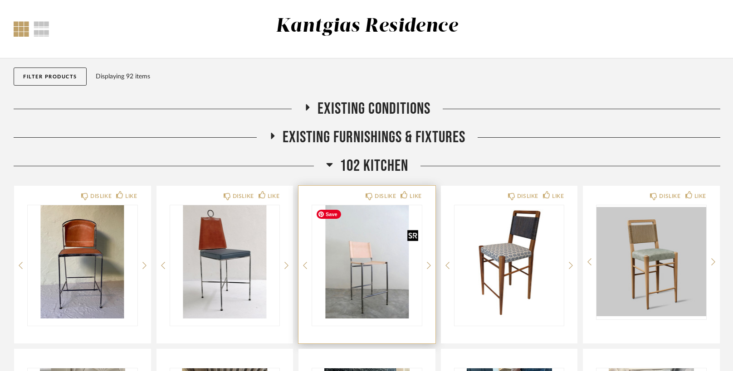
click at [371, 278] on img "0" at bounding box center [367, 261] width 110 height 113
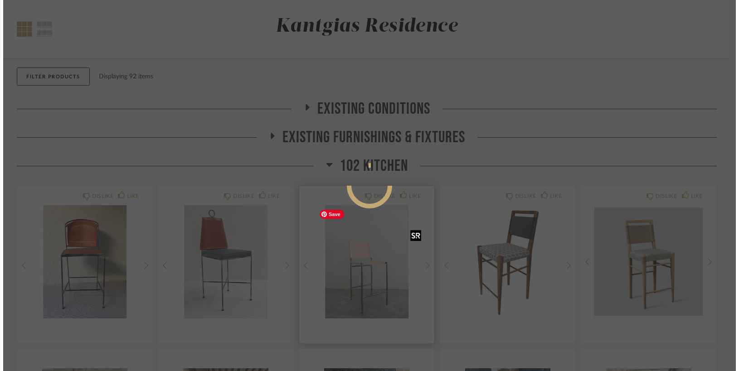
scroll to position [0, 0]
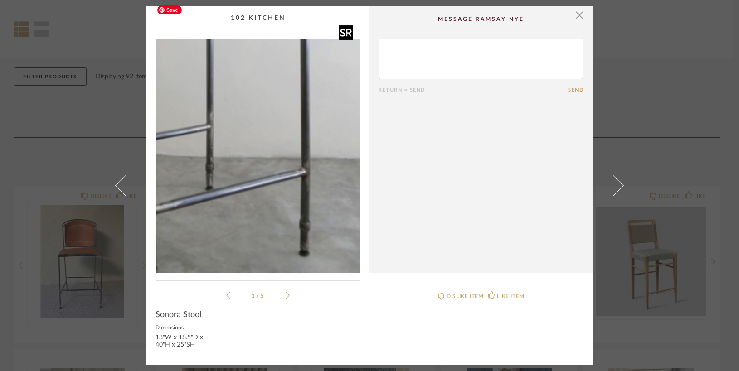
click at [281, 212] on img "0" at bounding box center [258, 156] width 204 height 234
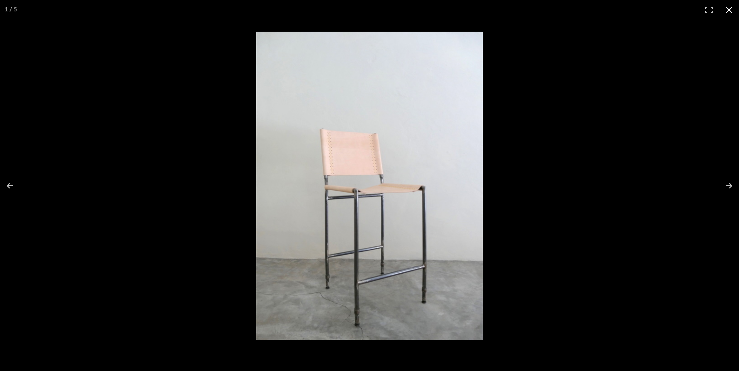
click at [724, 9] on button at bounding box center [729, 10] width 20 height 20
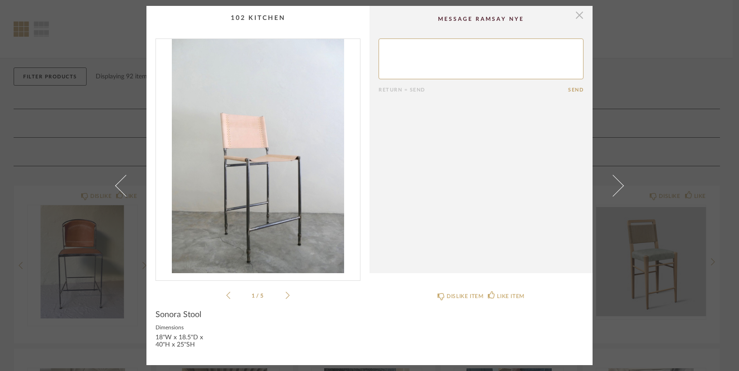
click at [571, 13] on span "button" at bounding box center [580, 15] width 18 height 18
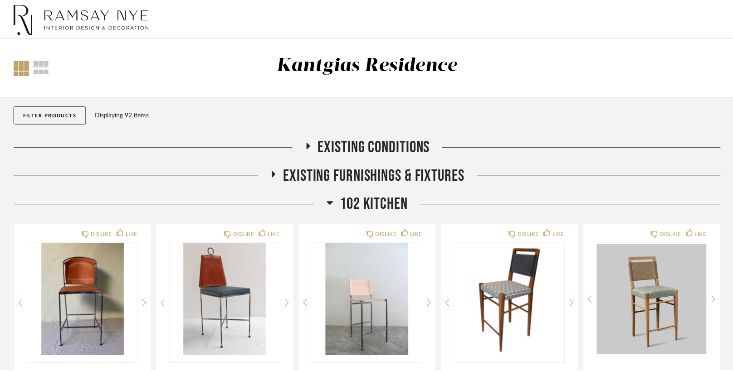
scroll to position [38, 0]
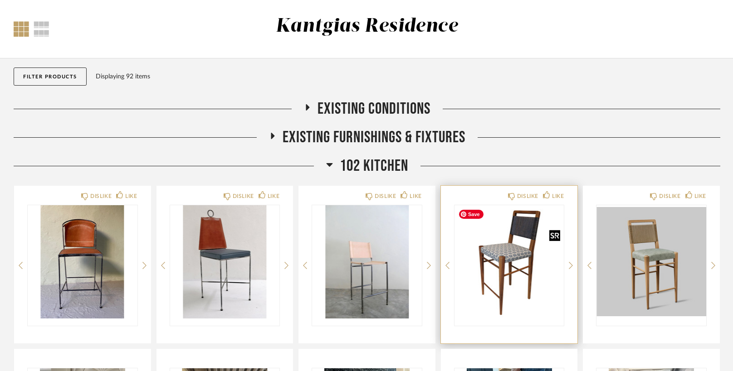
click at [507, 263] on img "0" at bounding box center [509, 261] width 110 height 113
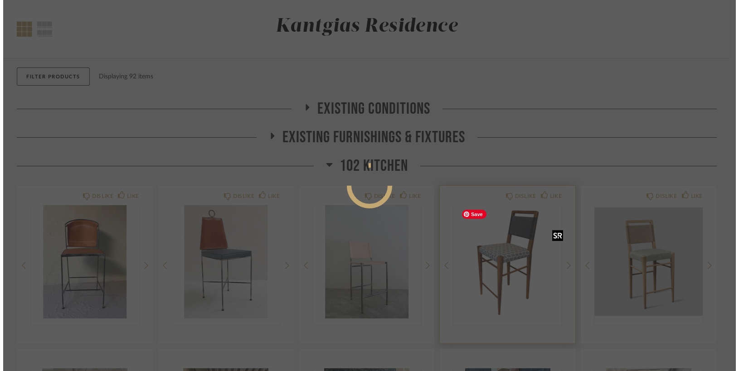
scroll to position [0, 0]
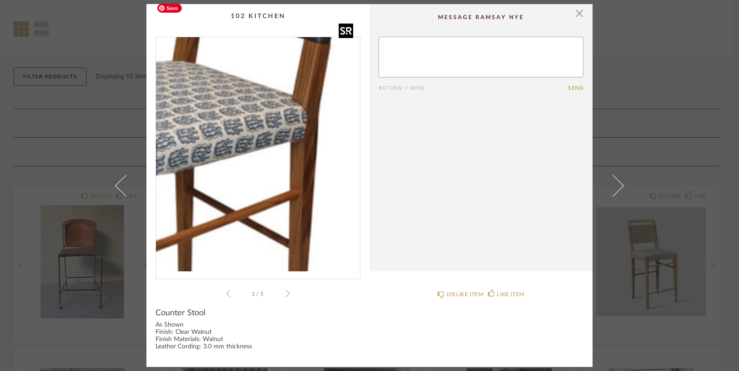
click at [281, 149] on img "0" at bounding box center [258, 154] width 204 height 234
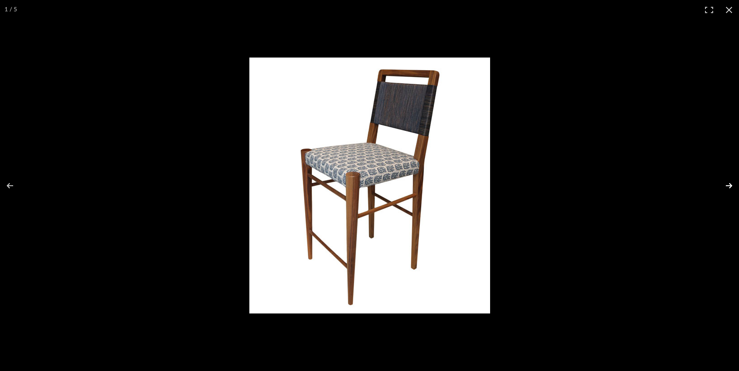
click at [726, 183] on button at bounding box center [723, 185] width 32 height 45
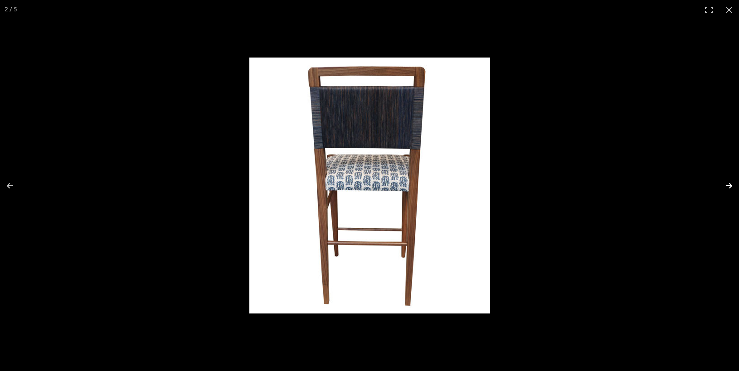
click at [727, 183] on button at bounding box center [723, 185] width 32 height 45
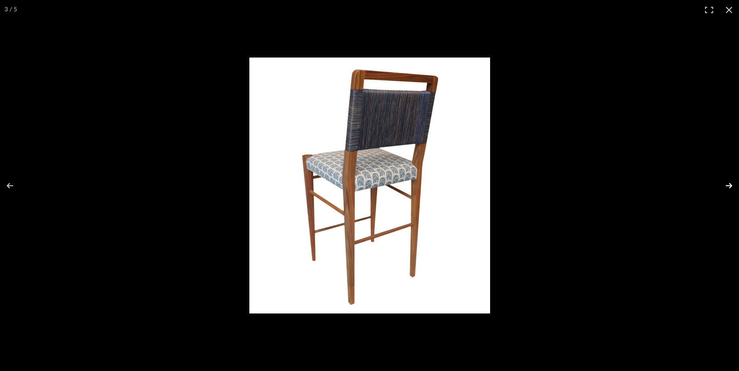
click at [727, 184] on button at bounding box center [723, 185] width 32 height 45
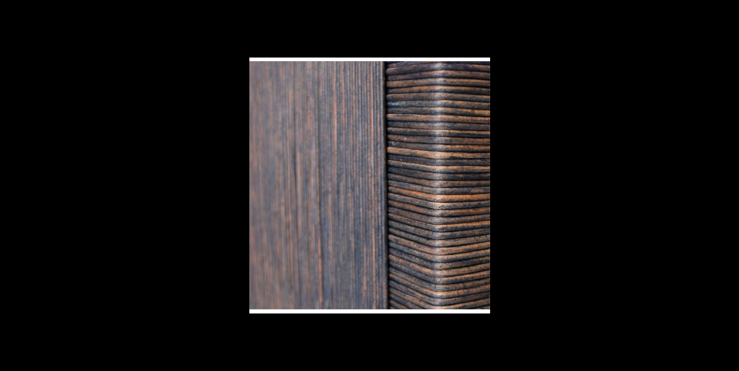
click at [727, 184] on button at bounding box center [723, 185] width 32 height 45
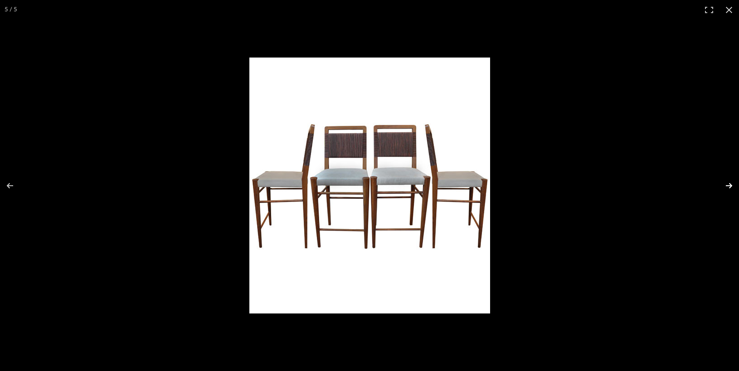
click at [727, 182] on button at bounding box center [723, 185] width 32 height 45
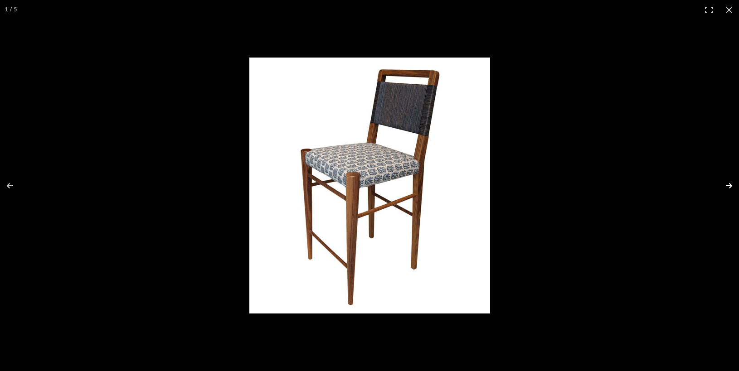
click at [732, 185] on button at bounding box center [723, 185] width 32 height 45
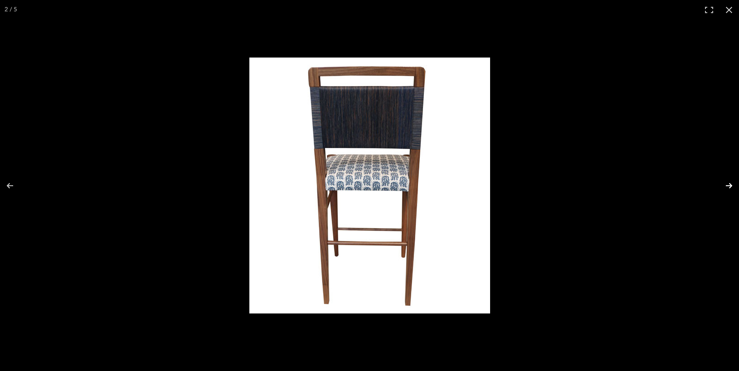
click at [728, 184] on button at bounding box center [723, 185] width 32 height 45
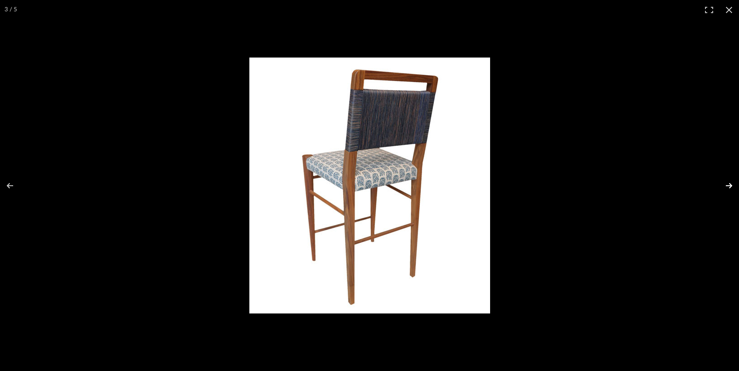
click at [727, 185] on button at bounding box center [723, 185] width 32 height 45
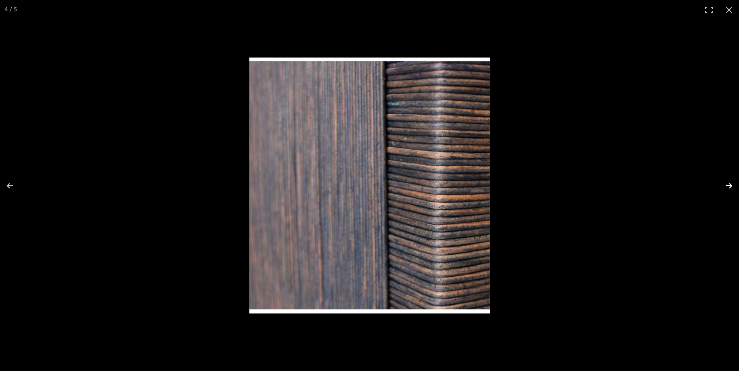
click at [727, 185] on button at bounding box center [723, 185] width 32 height 45
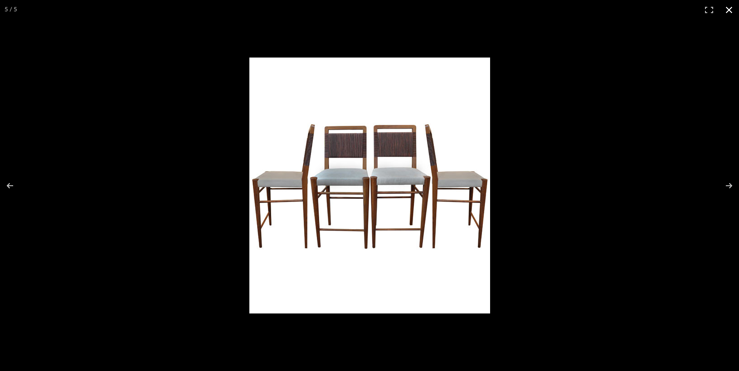
click at [729, 9] on button at bounding box center [729, 10] width 20 height 20
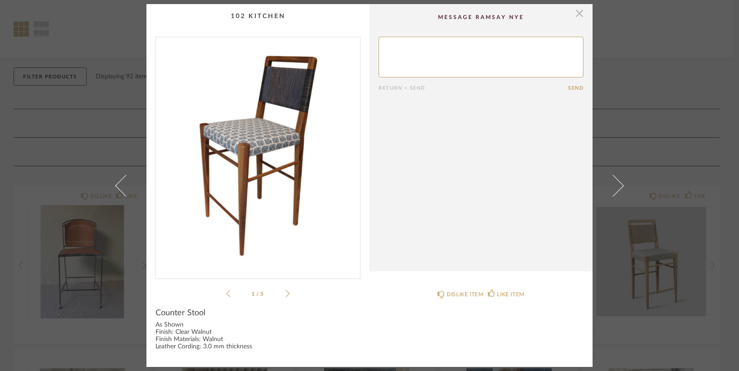
click at [574, 14] on span "button" at bounding box center [580, 13] width 18 height 18
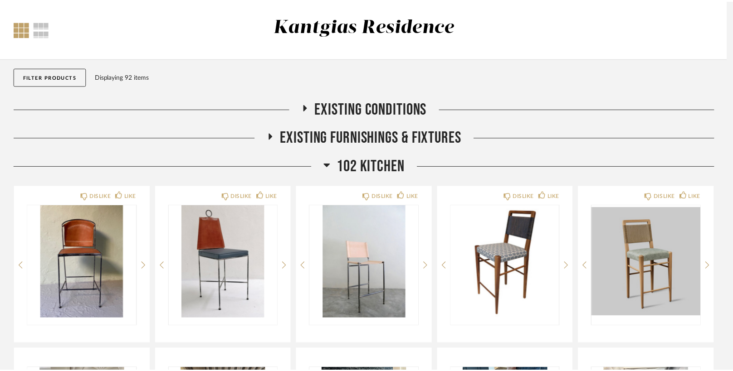
scroll to position [38, 0]
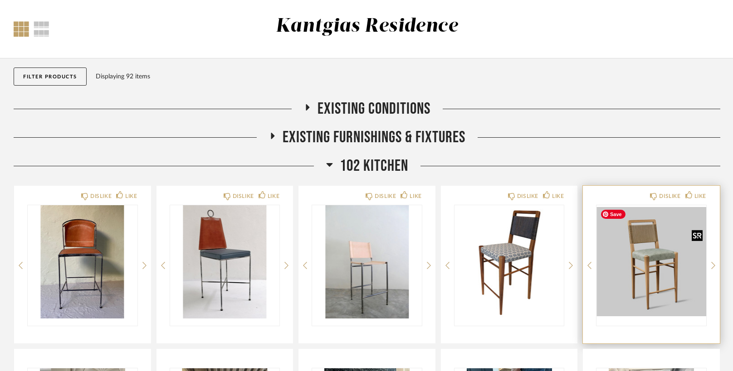
click at [634, 289] on img "0" at bounding box center [651, 261] width 110 height 113
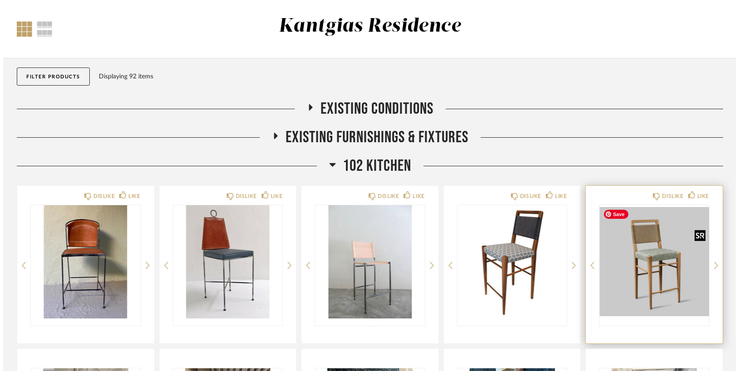
scroll to position [0, 0]
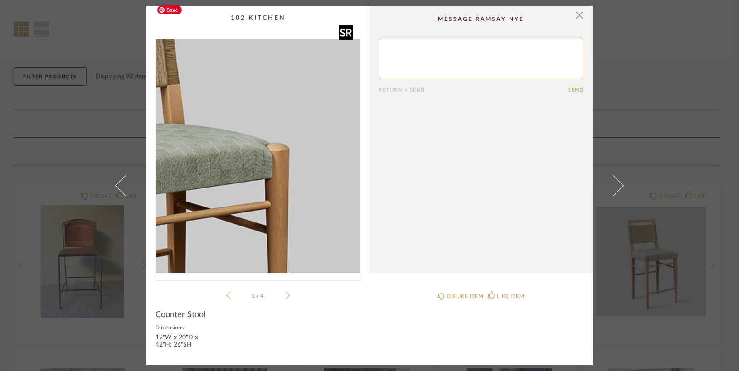
click at [293, 142] on img "0" at bounding box center [258, 156] width 204 height 234
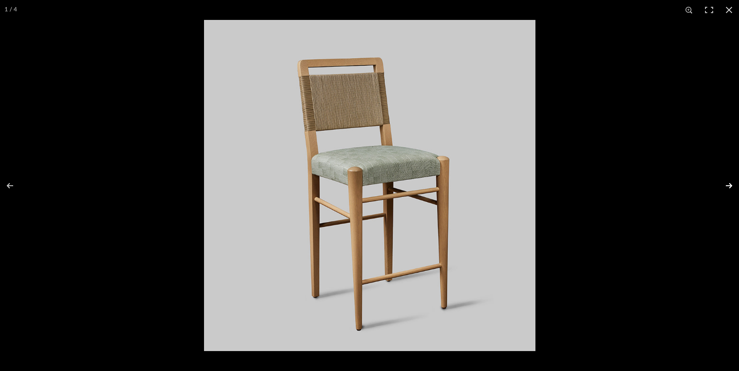
click at [729, 184] on button at bounding box center [723, 185] width 32 height 45
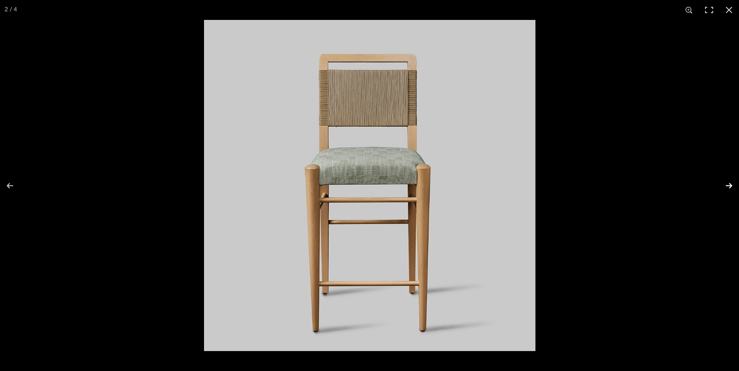
click at [729, 184] on button at bounding box center [723, 185] width 32 height 45
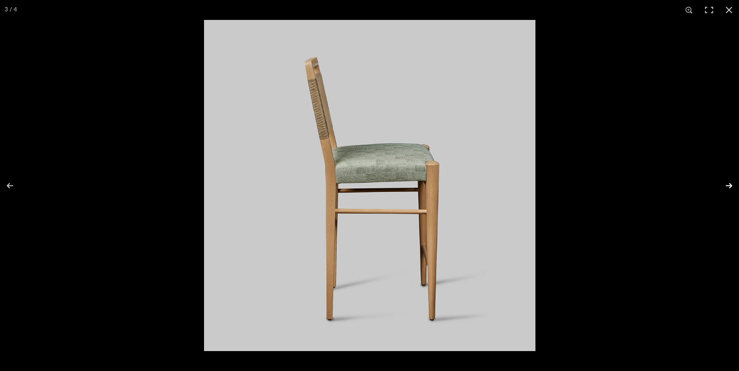
click at [729, 184] on button at bounding box center [723, 185] width 32 height 45
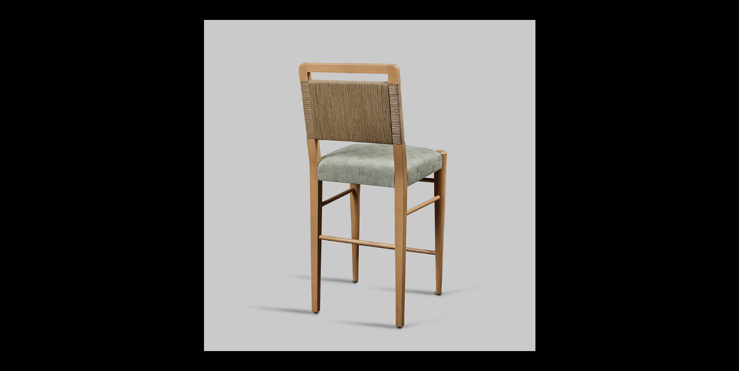
click at [729, 184] on button at bounding box center [723, 185] width 32 height 45
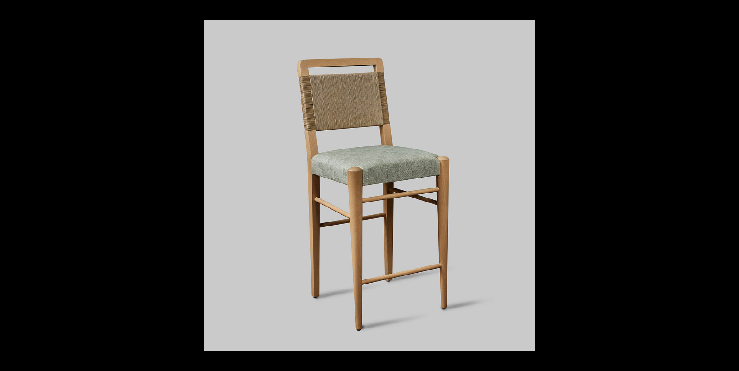
click at [729, 184] on button at bounding box center [723, 185] width 32 height 45
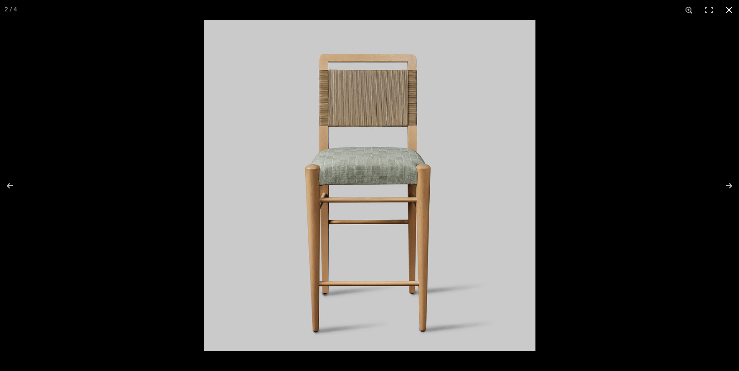
click at [729, 7] on button at bounding box center [729, 10] width 20 height 20
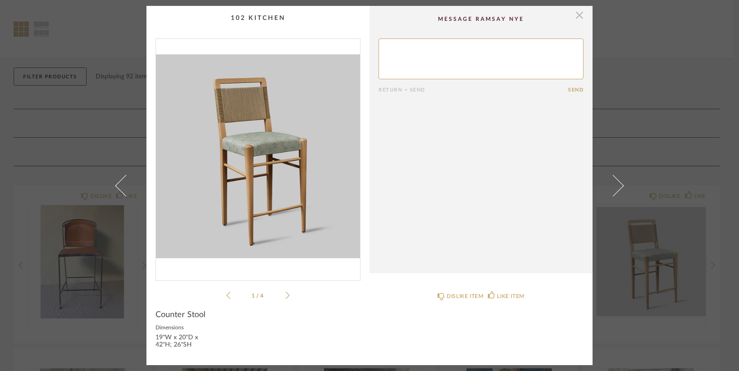
click at [576, 16] on span "button" at bounding box center [580, 15] width 18 height 18
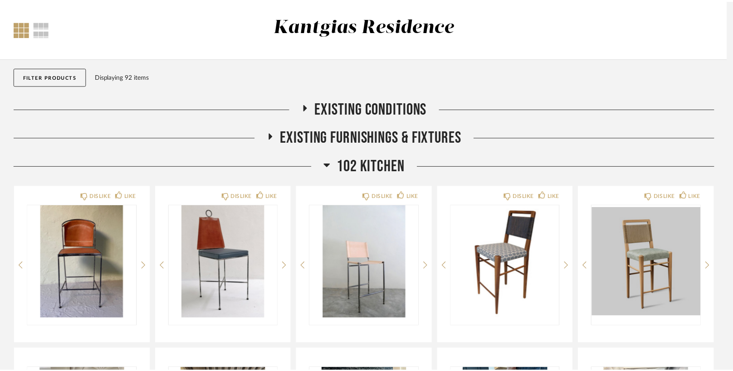
scroll to position [38, 0]
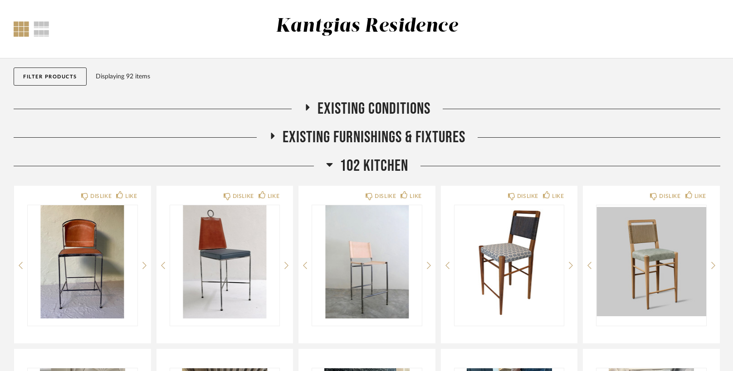
click at [328, 165] on icon at bounding box center [329, 165] width 6 height 4
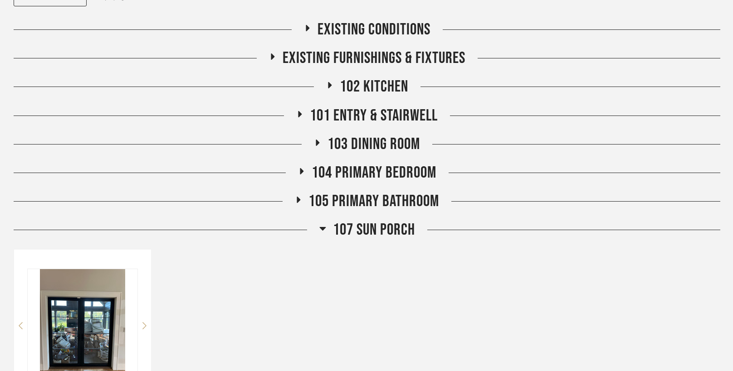
scroll to position [0, 0]
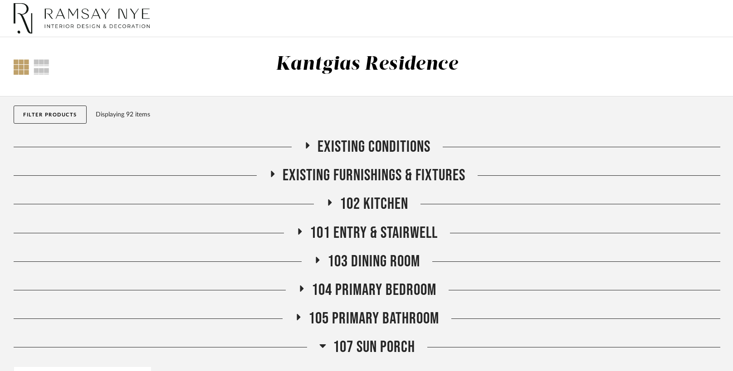
click at [326, 205] on icon at bounding box center [329, 203] width 11 height 7
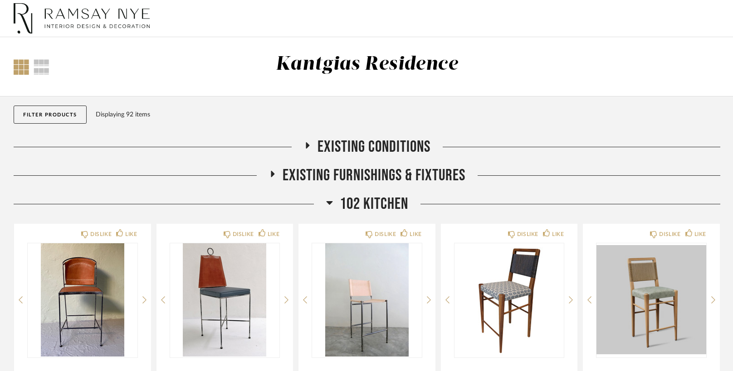
click at [269, 176] on icon at bounding box center [272, 174] width 11 height 7
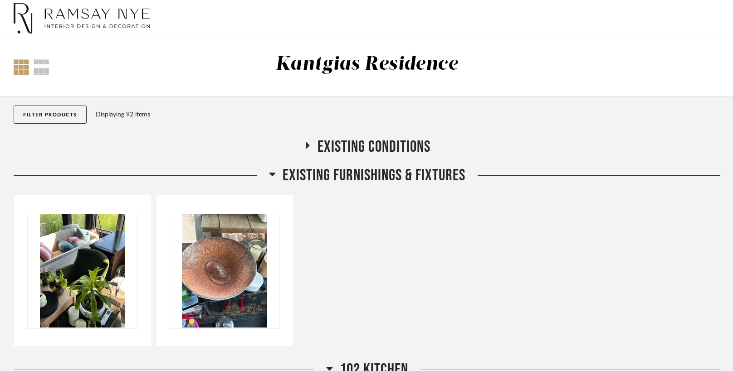
click at [307, 146] on icon at bounding box center [308, 145] width 4 height 6
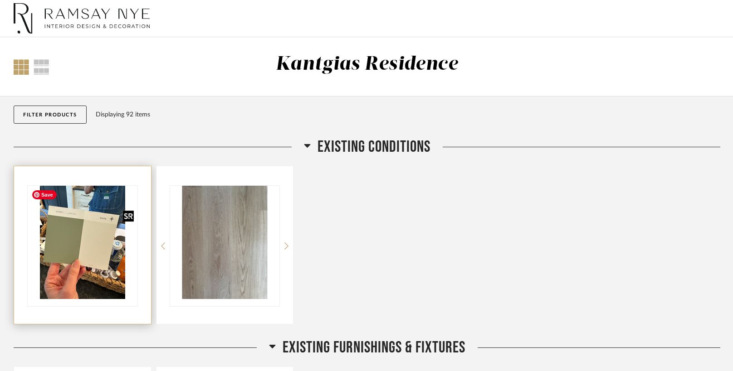
click at [74, 263] on img "0" at bounding box center [83, 242] width 110 height 113
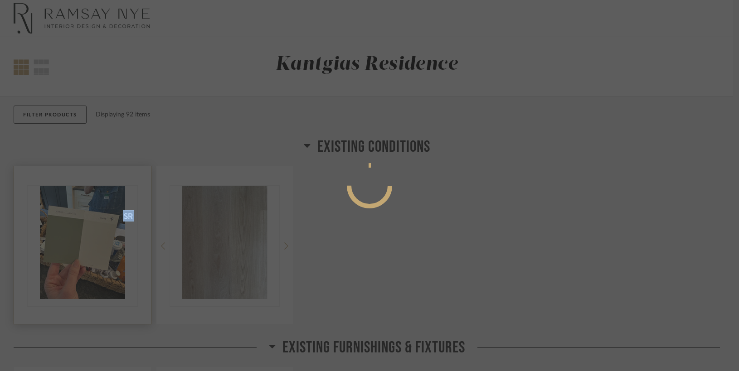
click at [74, 263] on div at bounding box center [369, 185] width 739 height 371
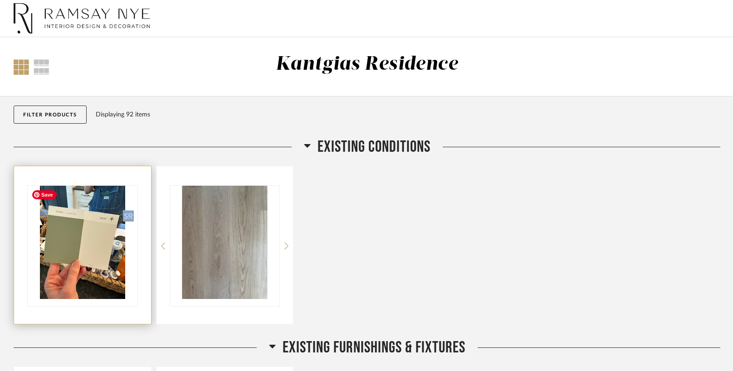
click at [86, 237] on img "0" at bounding box center [83, 242] width 110 height 113
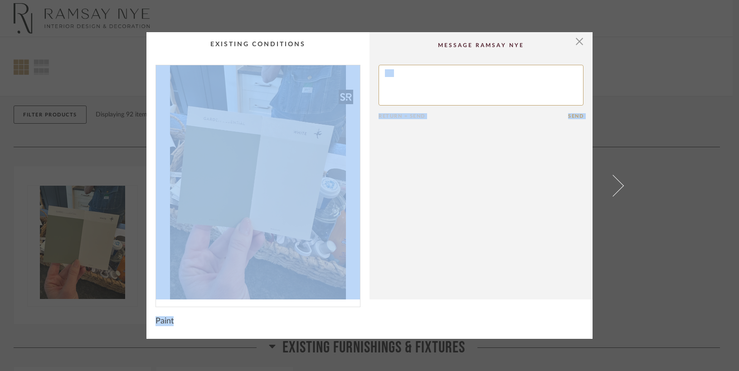
click at [221, 166] on img "0" at bounding box center [258, 182] width 204 height 234
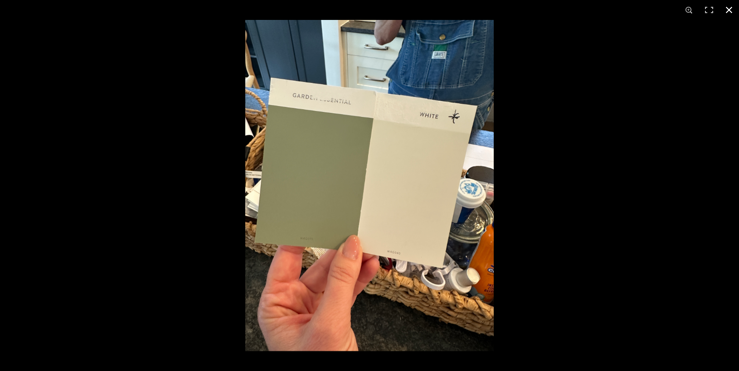
click at [731, 10] on button at bounding box center [729, 10] width 20 height 20
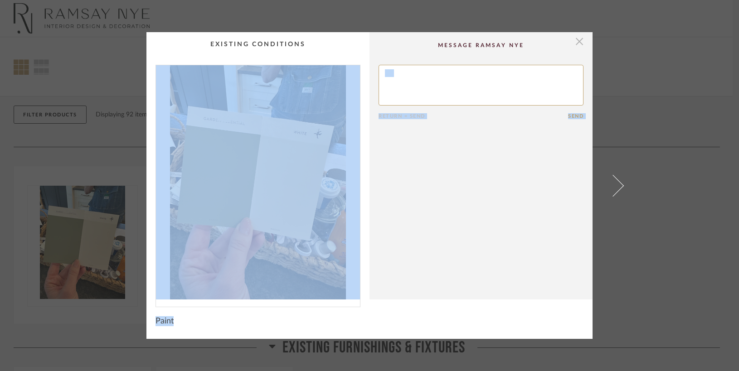
click at [577, 45] on span "button" at bounding box center [580, 41] width 18 height 18
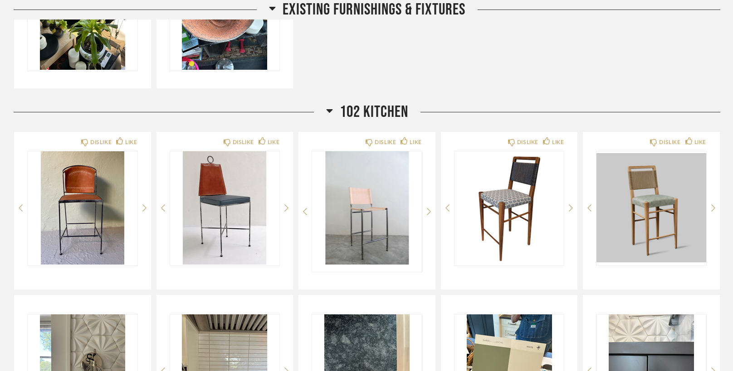
scroll to position [435, 0]
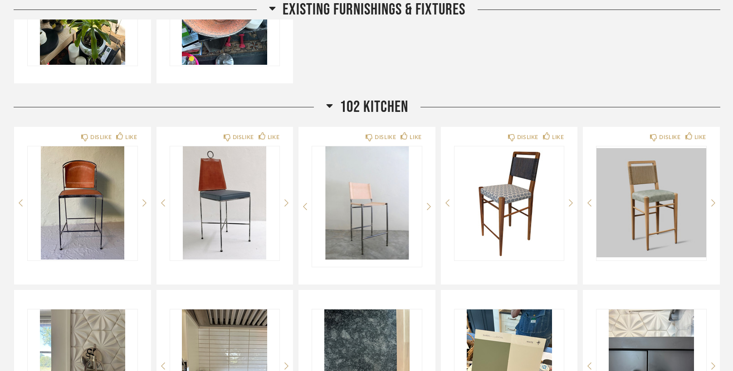
click at [326, 107] on icon at bounding box center [329, 105] width 7 height 11
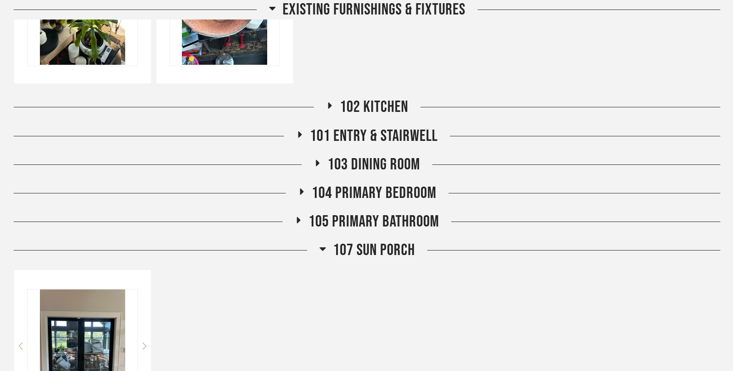
click at [295, 135] on icon at bounding box center [299, 134] width 11 height 7
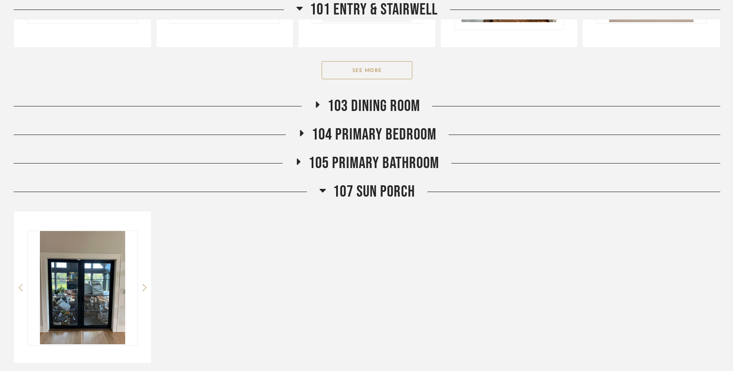
scroll to position [867, 0]
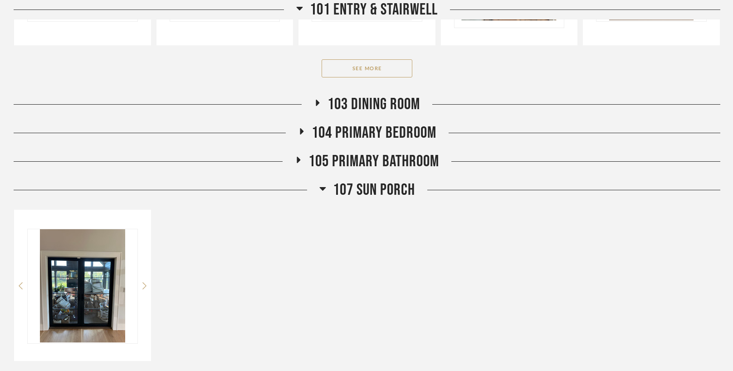
click at [321, 187] on icon at bounding box center [322, 189] width 6 height 4
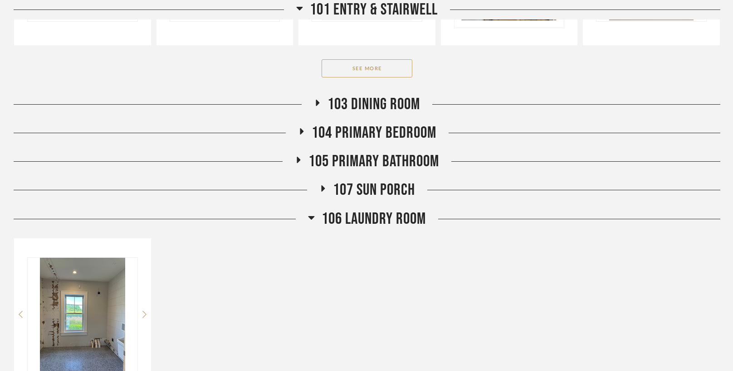
click at [312, 217] on icon at bounding box center [311, 218] width 6 height 4
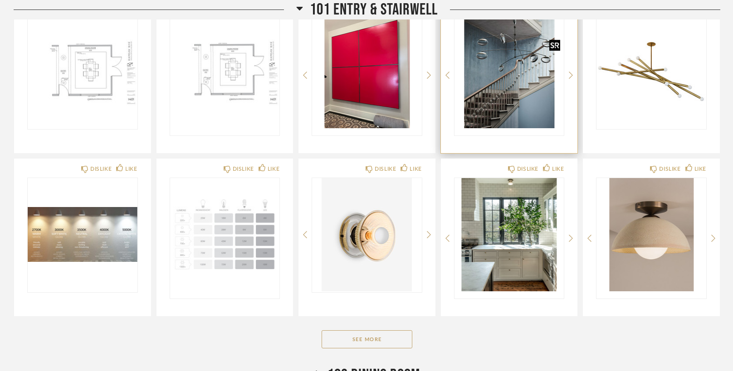
scroll to position [610, 0]
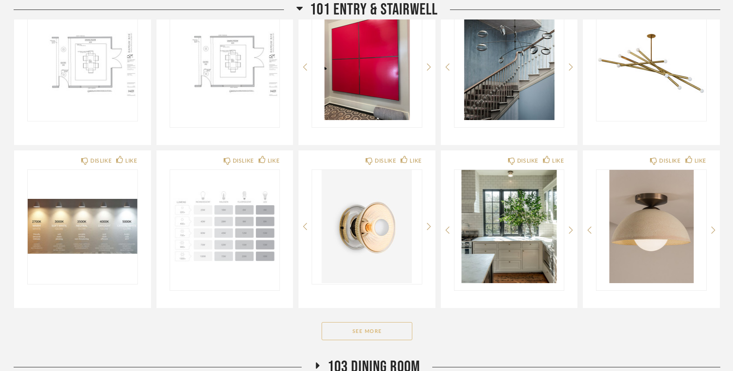
click at [391, 329] on button "See More" at bounding box center [367, 331] width 91 height 18
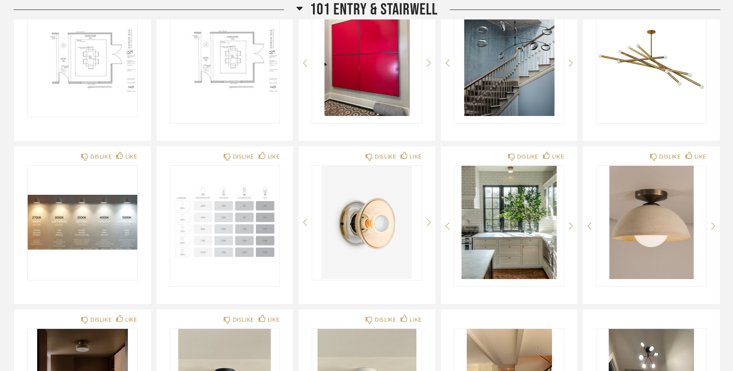
scroll to position [619, 0]
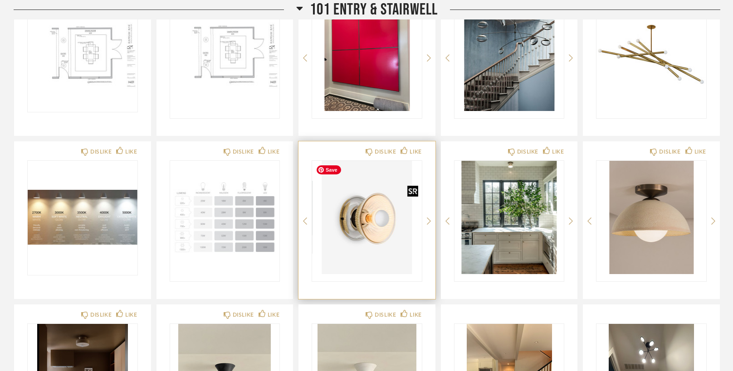
click at [373, 220] on img "0" at bounding box center [367, 217] width 110 height 113
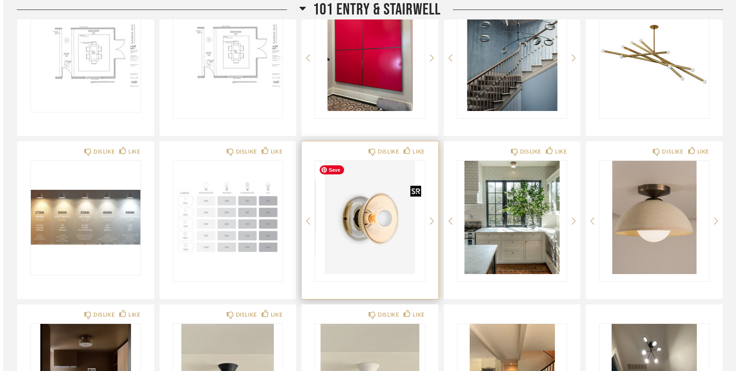
scroll to position [0, 0]
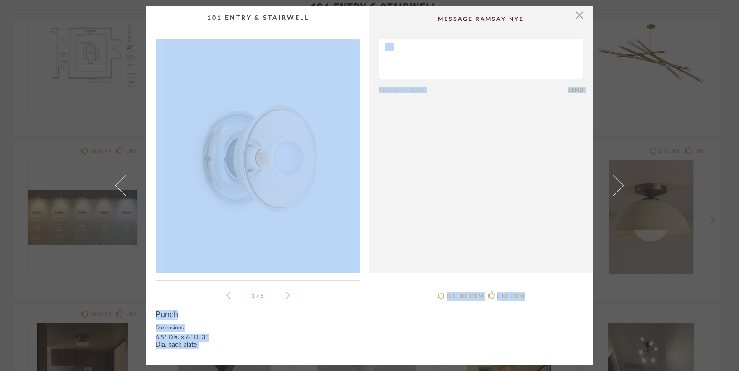
click at [250, 204] on img "0" at bounding box center [258, 156] width 204 height 234
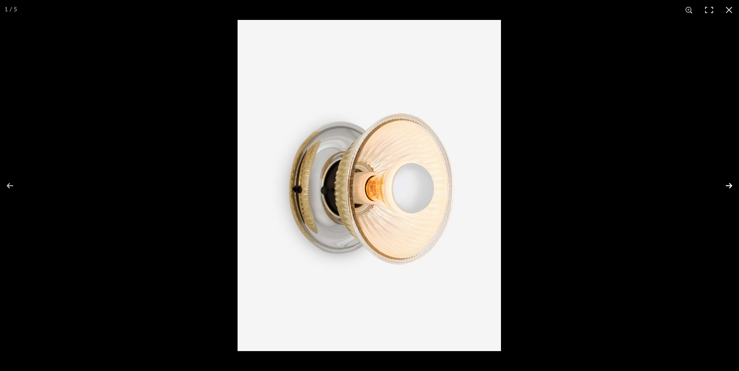
click at [729, 182] on button at bounding box center [723, 185] width 32 height 45
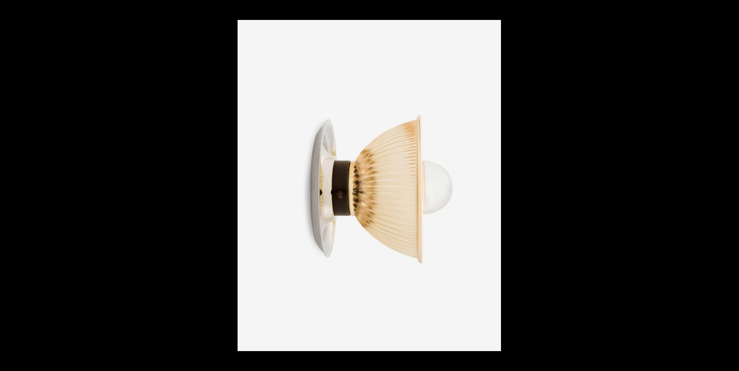
click at [728, 184] on button at bounding box center [723, 185] width 32 height 45
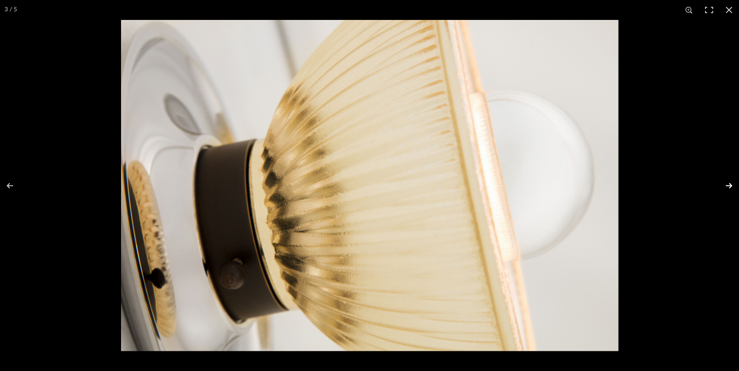
click at [728, 183] on button at bounding box center [723, 185] width 32 height 45
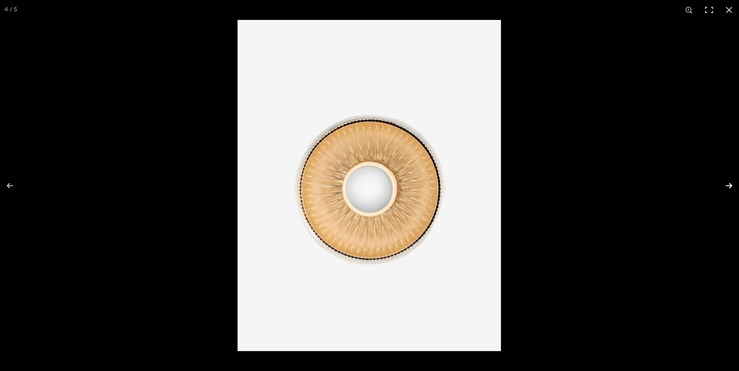
click at [728, 183] on button at bounding box center [723, 185] width 32 height 45
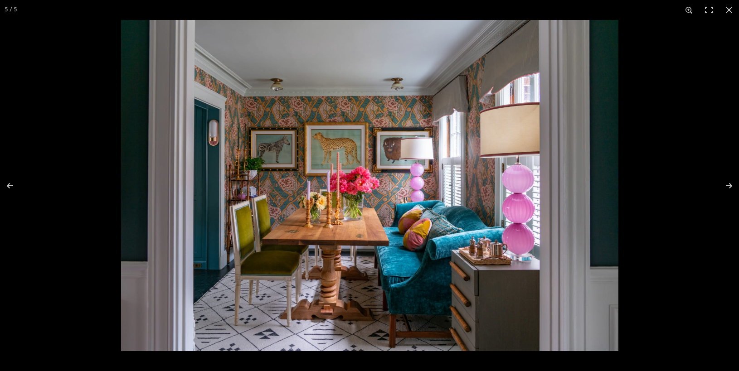
click at [413, 94] on img at bounding box center [370, 186] width 498 height 332
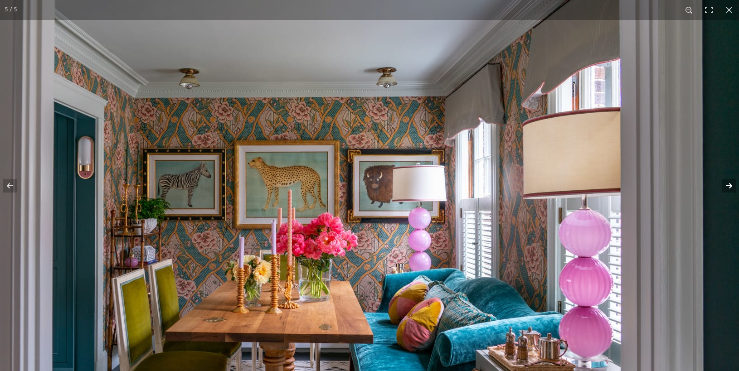
click at [727, 184] on button at bounding box center [723, 185] width 32 height 45
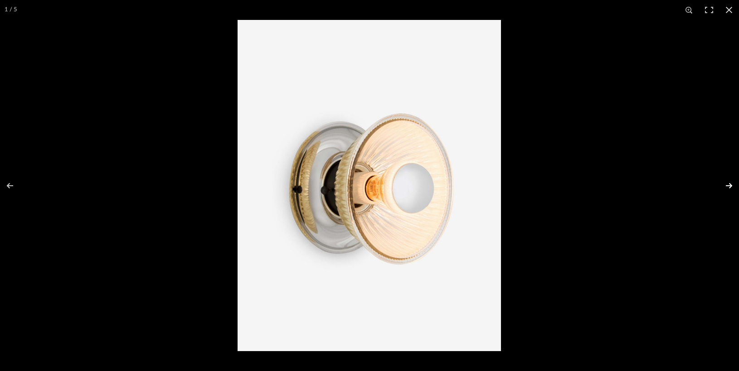
click at [727, 184] on button at bounding box center [723, 185] width 32 height 45
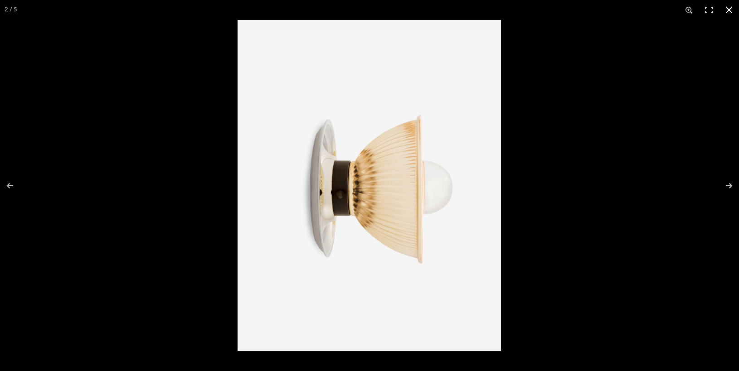
click at [728, 10] on button at bounding box center [729, 10] width 20 height 20
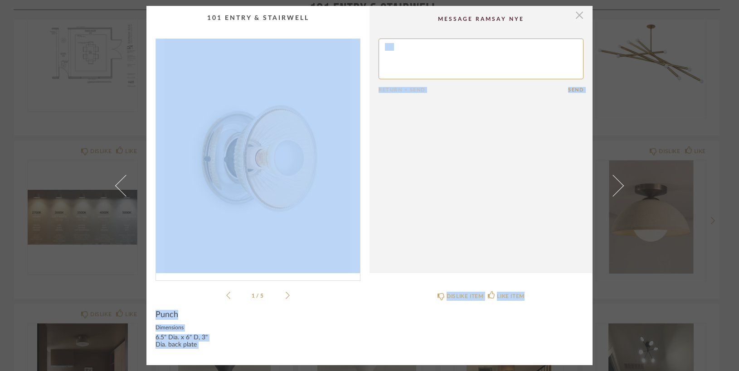
click at [576, 14] on span "button" at bounding box center [580, 15] width 18 height 18
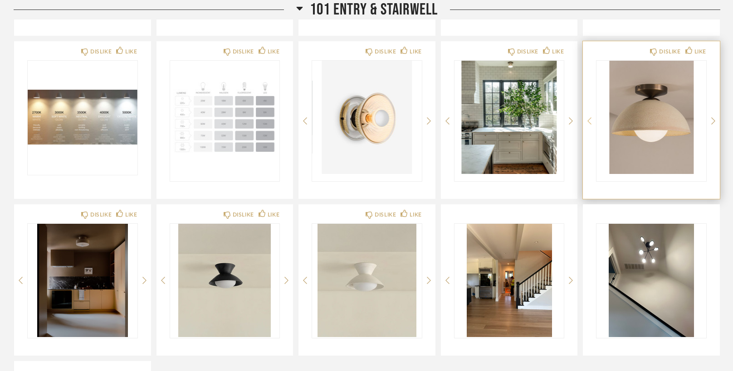
scroll to position [717, 0]
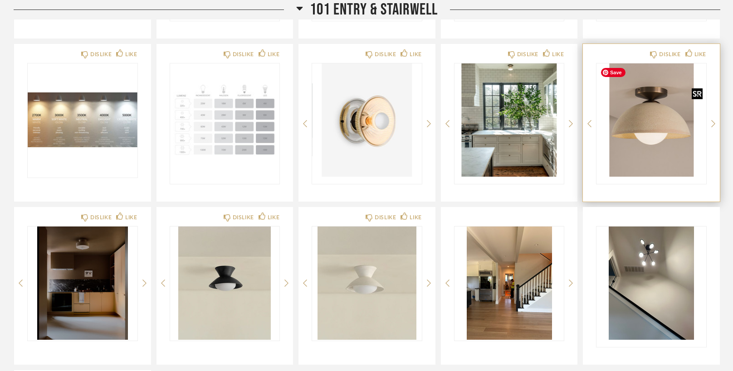
click at [644, 129] on img "0" at bounding box center [651, 119] width 110 height 113
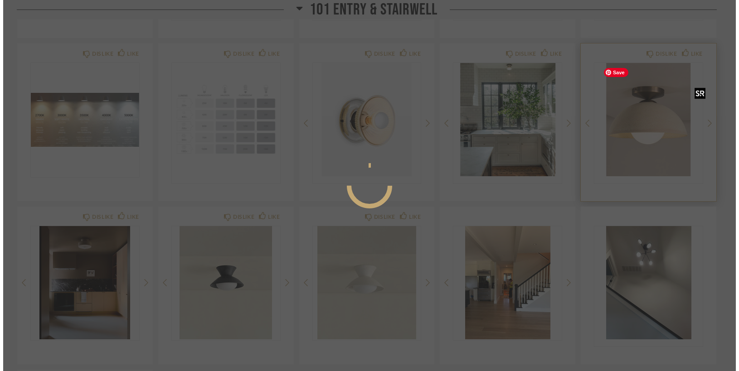
scroll to position [0, 0]
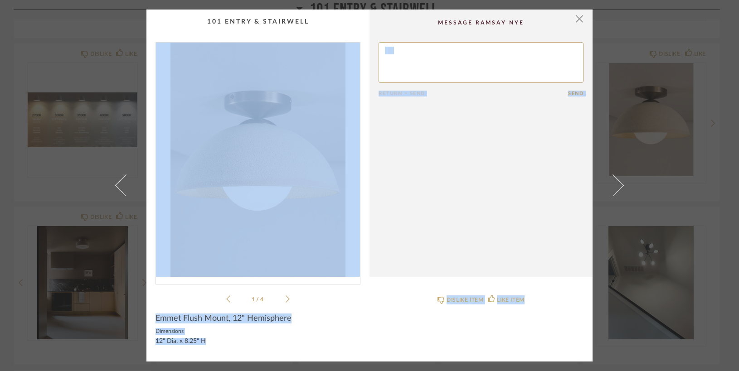
click at [248, 184] on img "0" at bounding box center [258, 160] width 204 height 234
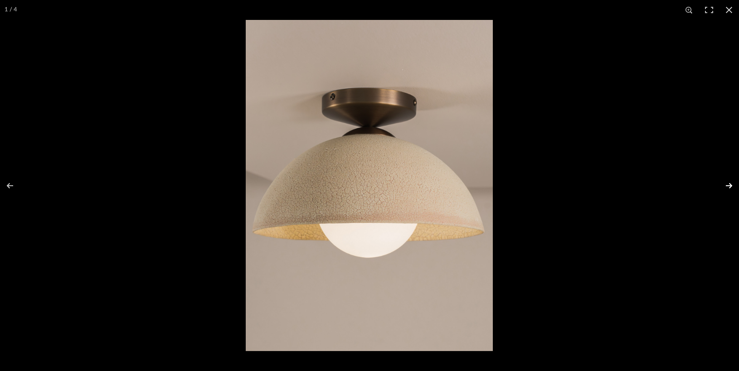
click at [728, 185] on button at bounding box center [723, 185] width 32 height 45
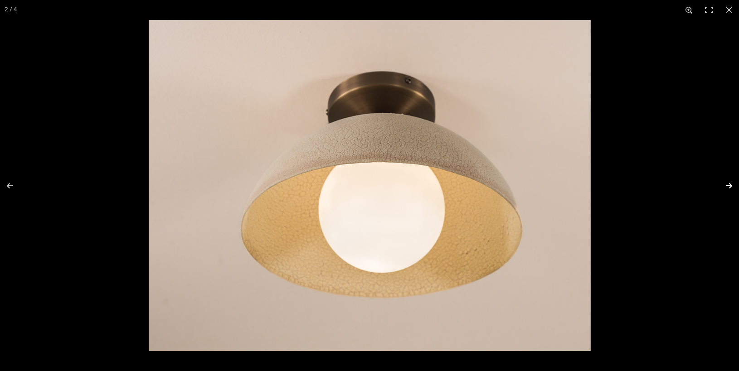
click at [728, 185] on button at bounding box center [723, 185] width 32 height 45
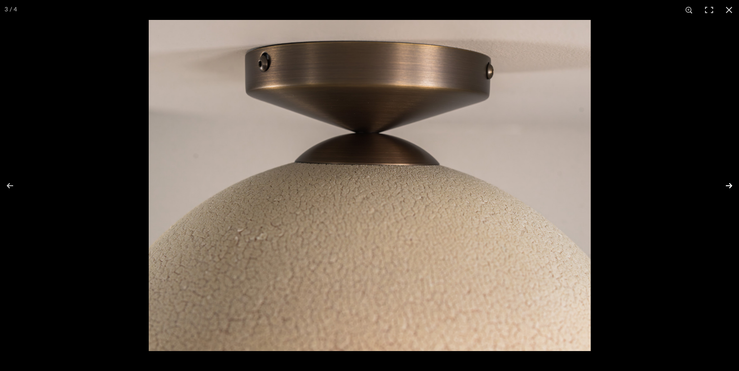
click at [728, 185] on button at bounding box center [723, 185] width 32 height 45
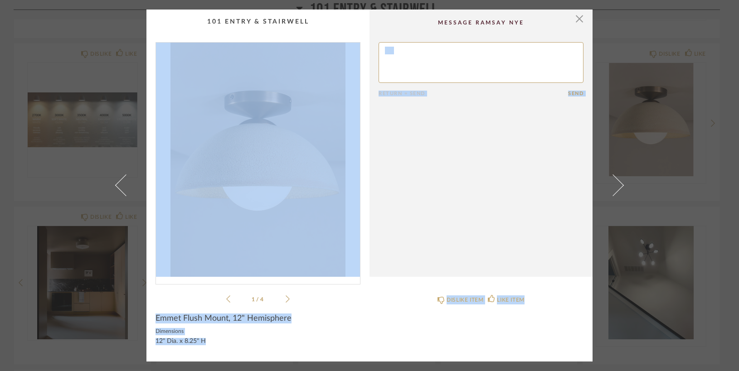
click at [271, 183] on img "0" at bounding box center [258, 160] width 204 height 234
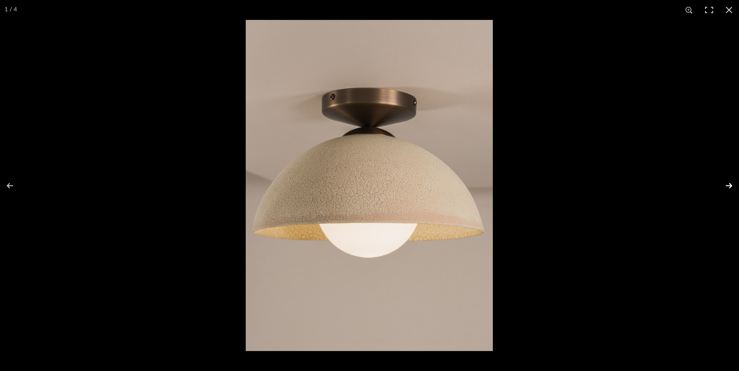
click at [731, 184] on button at bounding box center [723, 185] width 32 height 45
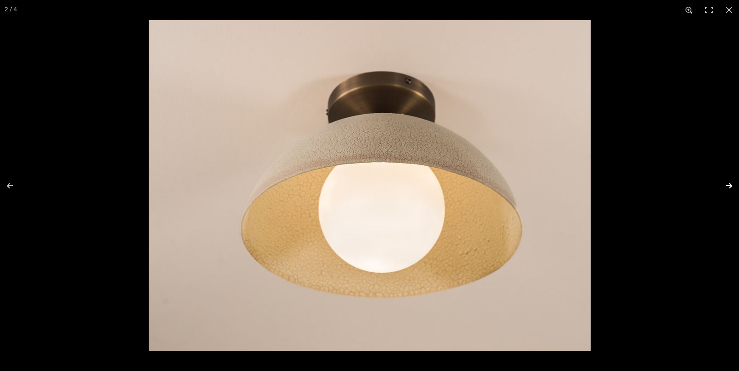
click at [731, 184] on button at bounding box center [723, 185] width 32 height 45
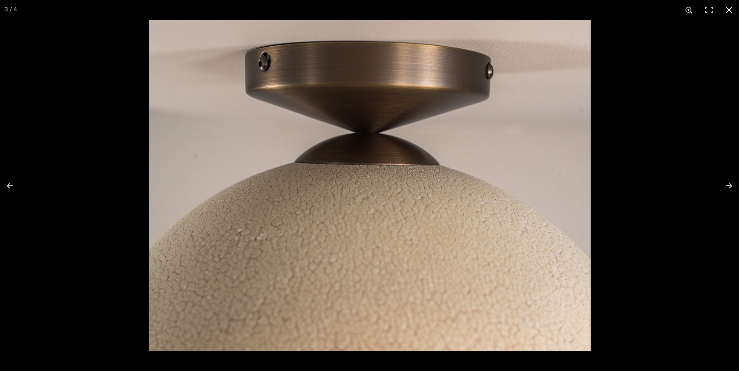
click at [728, 11] on button at bounding box center [729, 10] width 20 height 20
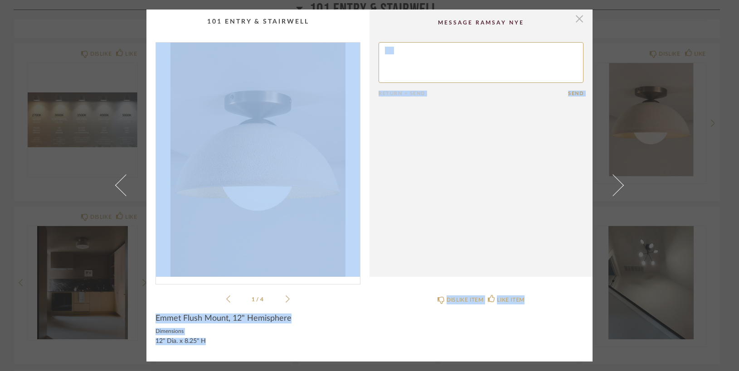
click at [576, 19] on span "button" at bounding box center [580, 19] width 18 height 18
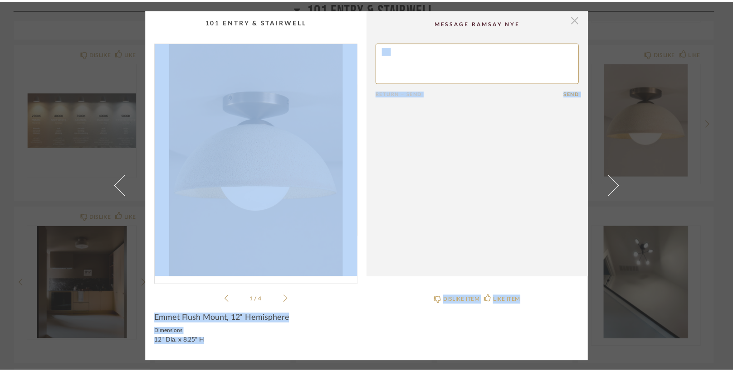
scroll to position [717, 0]
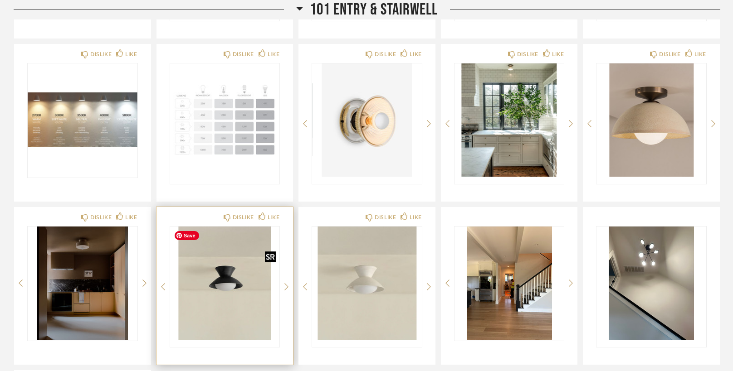
click at [217, 289] on img "0" at bounding box center [225, 283] width 110 height 113
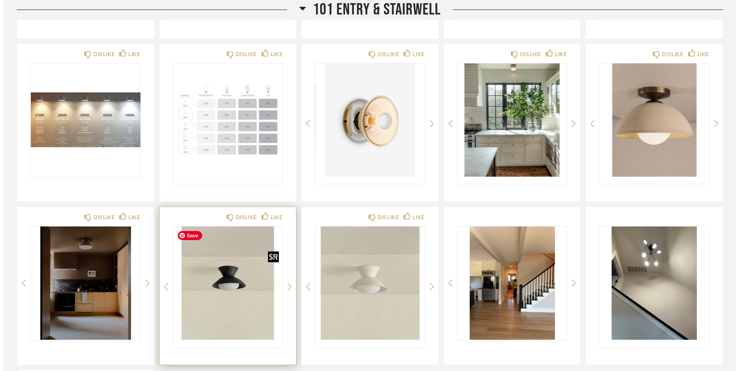
scroll to position [0, 0]
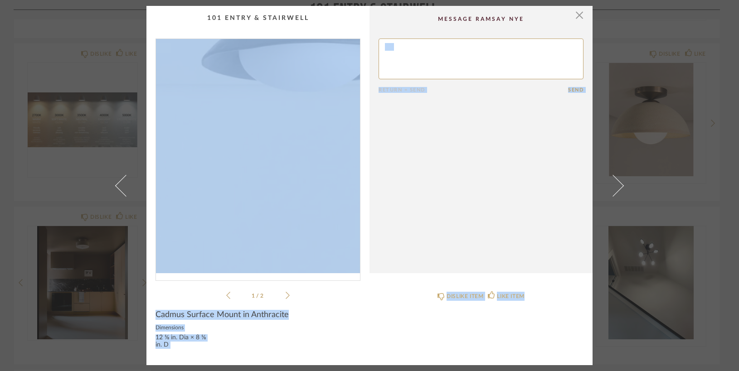
click at [241, 194] on img "0" at bounding box center [258, 156] width 204 height 234
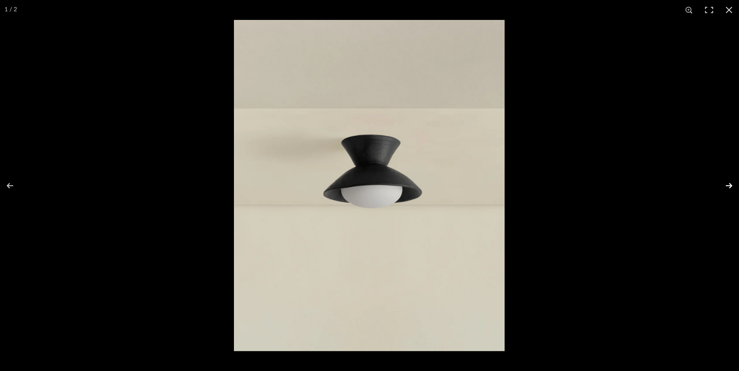
click at [725, 185] on button at bounding box center [723, 185] width 32 height 45
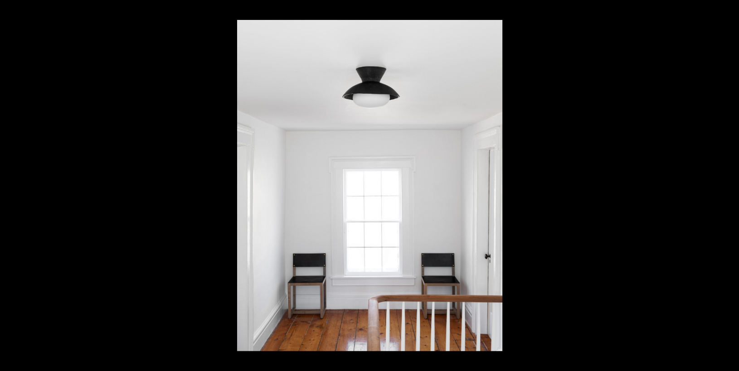
click at [725, 185] on button at bounding box center [723, 185] width 32 height 45
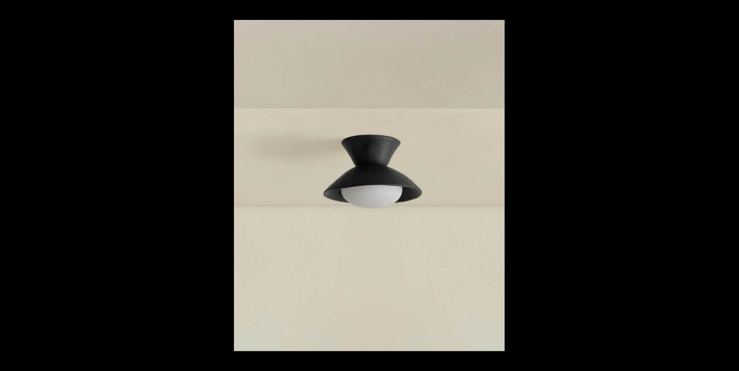
click at [725, 185] on button at bounding box center [723, 185] width 32 height 45
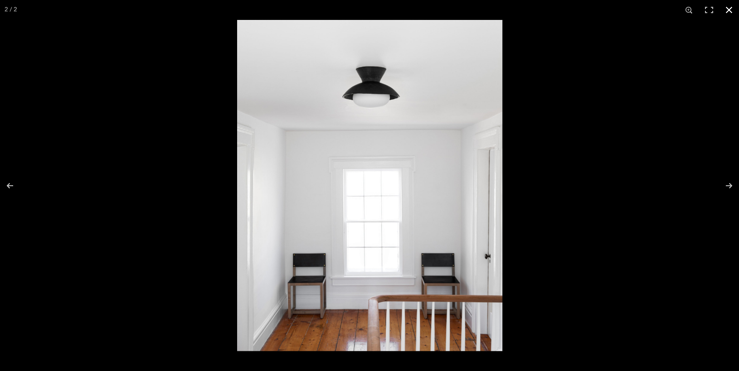
click at [730, 10] on button at bounding box center [729, 10] width 20 height 20
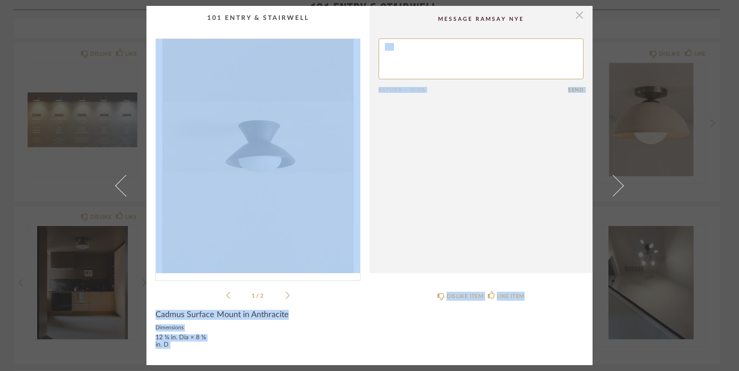
click at [574, 16] on span "button" at bounding box center [580, 15] width 18 height 18
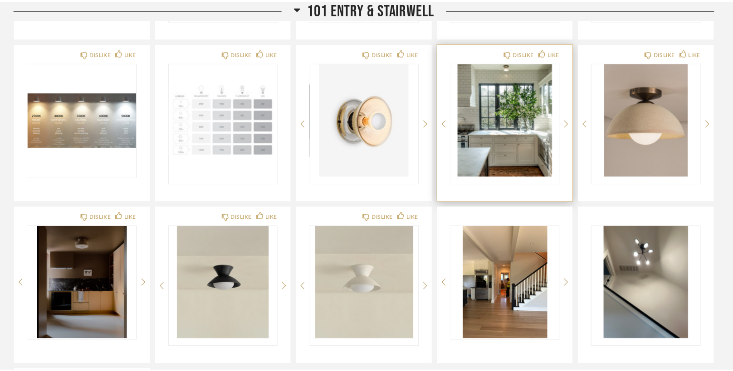
scroll to position [717, 0]
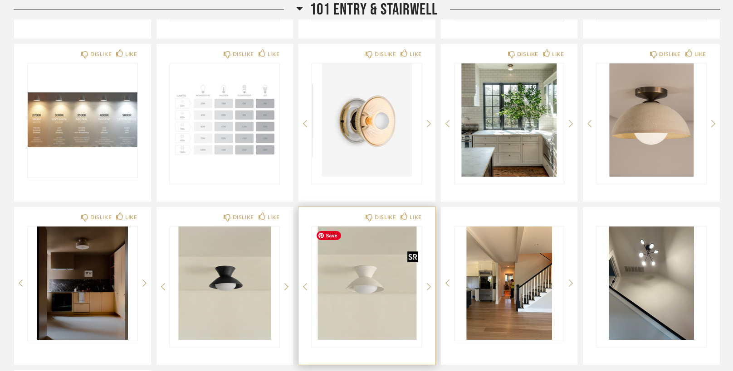
click at [368, 290] on img "0" at bounding box center [367, 283] width 110 height 113
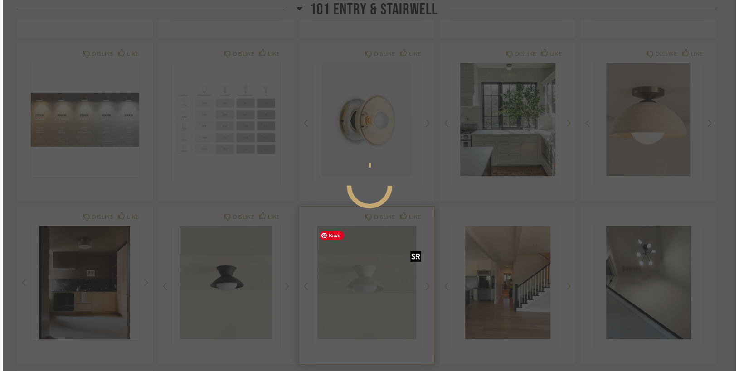
scroll to position [0, 0]
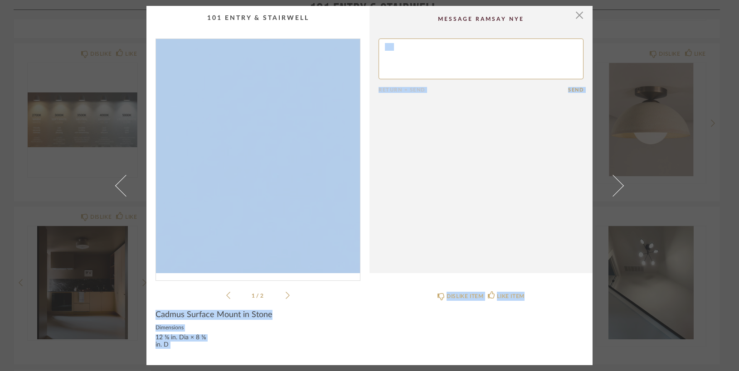
click at [248, 224] on img "0" at bounding box center [258, 156] width 204 height 234
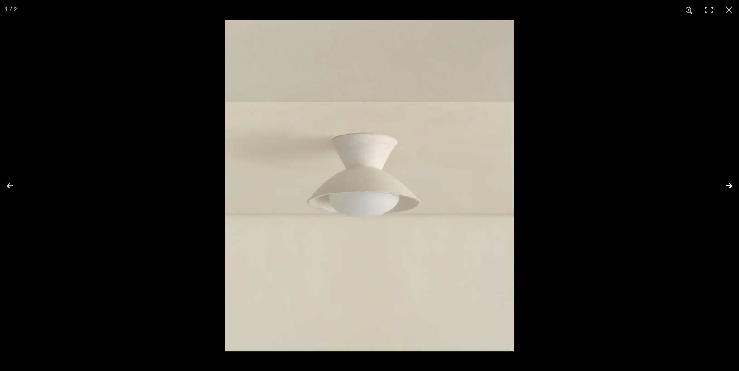
click at [730, 185] on button at bounding box center [723, 185] width 32 height 45
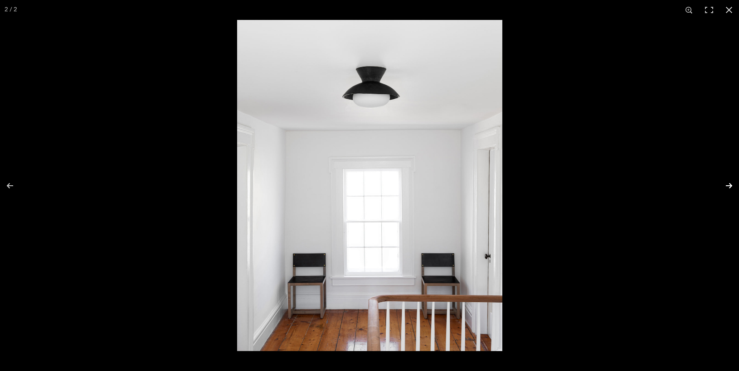
click at [730, 185] on button at bounding box center [723, 185] width 32 height 45
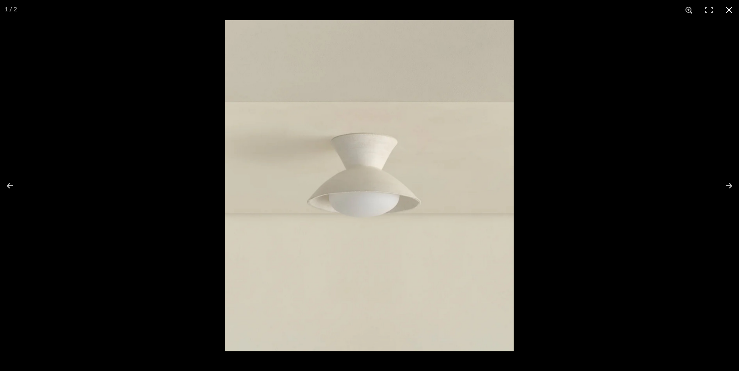
click at [732, 9] on button at bounding box center [729, 10] width 20 height 20
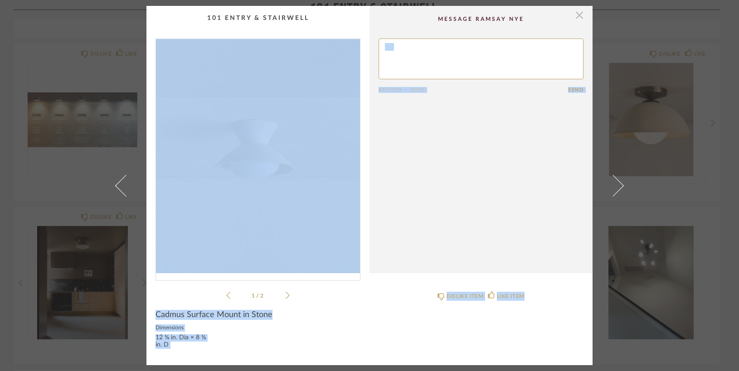
click at [574, 18] on span "button" at bounding box center [580, 15] width 18 height 18
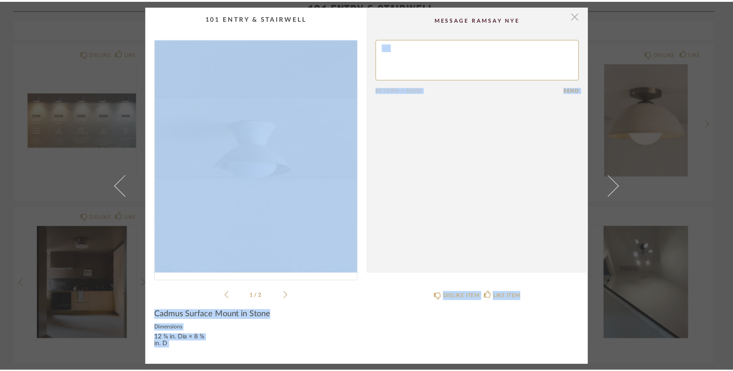
scroll to position [717, 0]
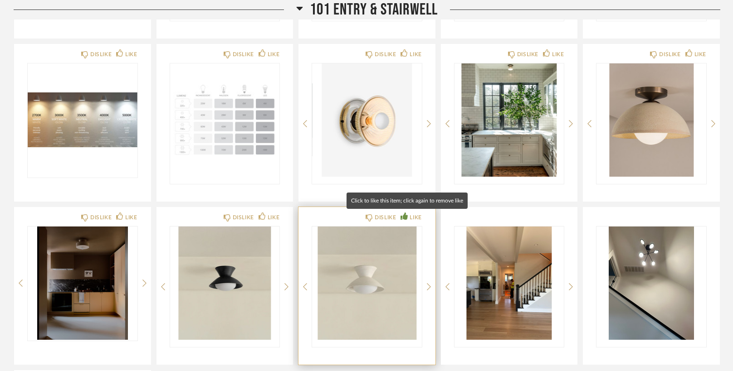
click at [401, 216] on icon at bounding box center [403, 216] width 7 height 7
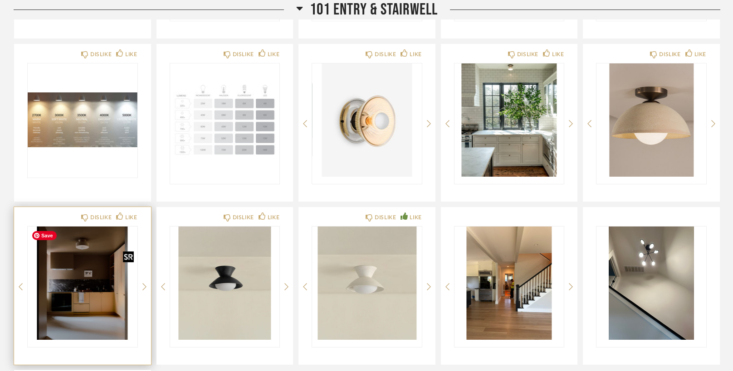
click at [98, 293] on img "0" at bounding box center [83, 283] width 110 height 113
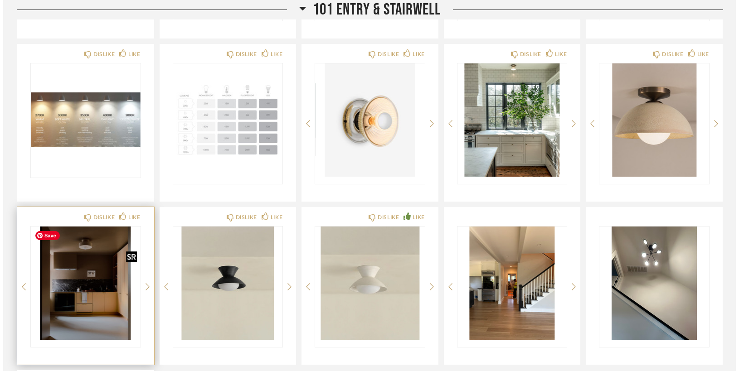
scroll to position [0, 0]
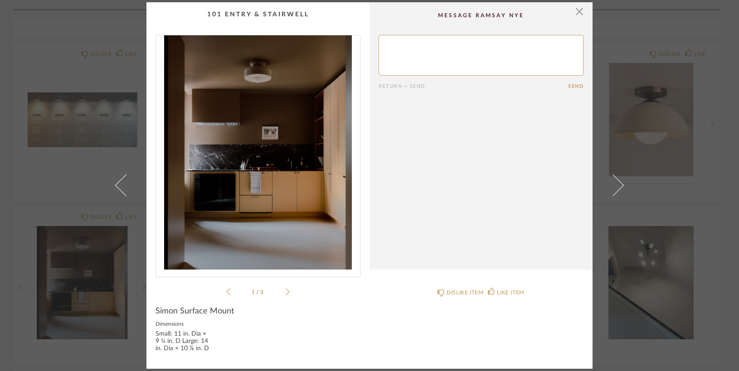
click at [263, 154] on img "0" at bounding box center [258, 152] width 204 height 234
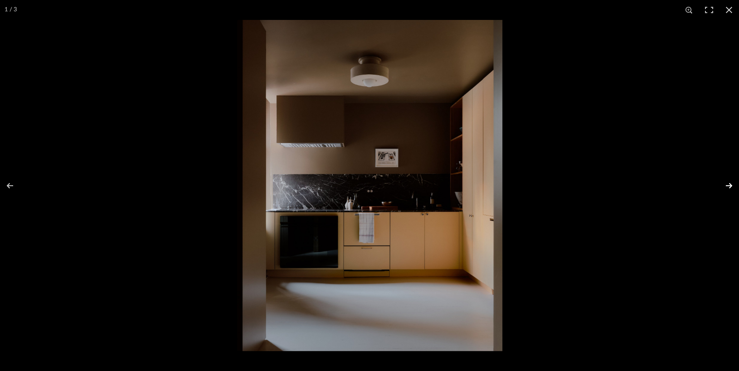
click at [730, 183] on button at bounding box center [723, 185] width 32 height 45
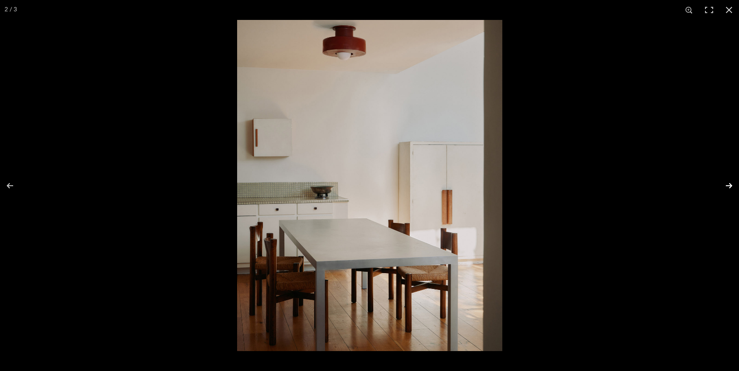
click at [730, 183] on button at bounding box center [723, 185] width 32 height 45
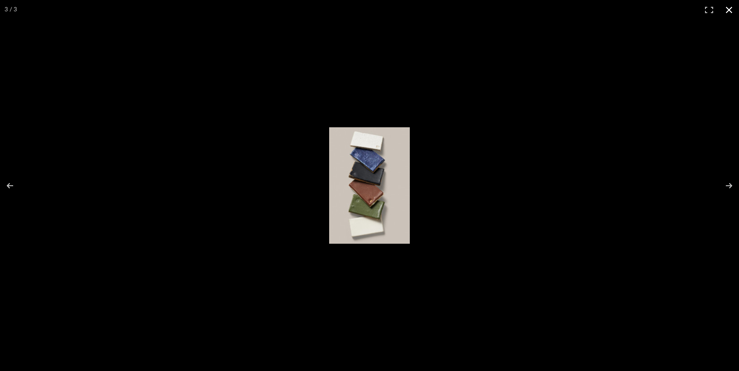
click at [729, 10] on button at bounding box center [729, 10] width 20 height 20
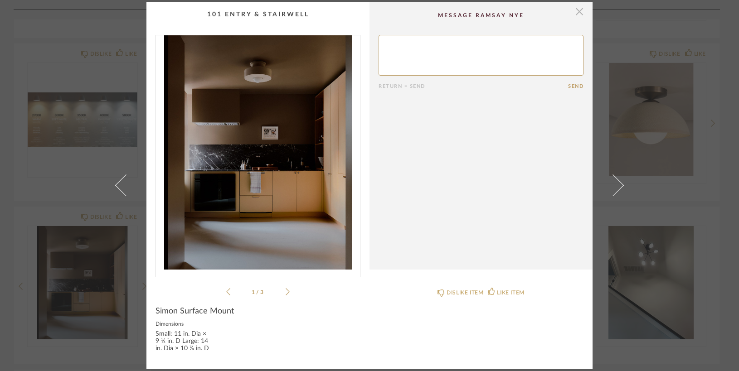
click at [576, 15] on span "button" at bounding box center [580, 11] width 18 height 18
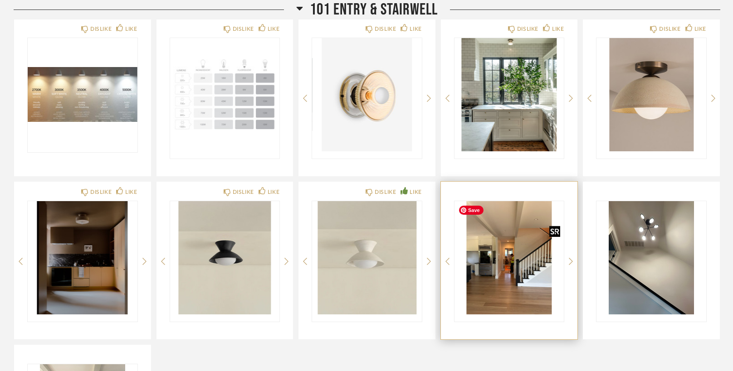
scroll to position [742, 0]
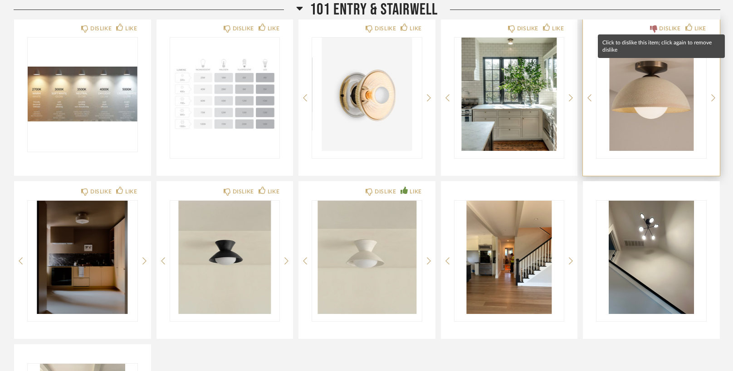
click at [650, 27] on icon at bounding box center [653, 28] width 7 height 7
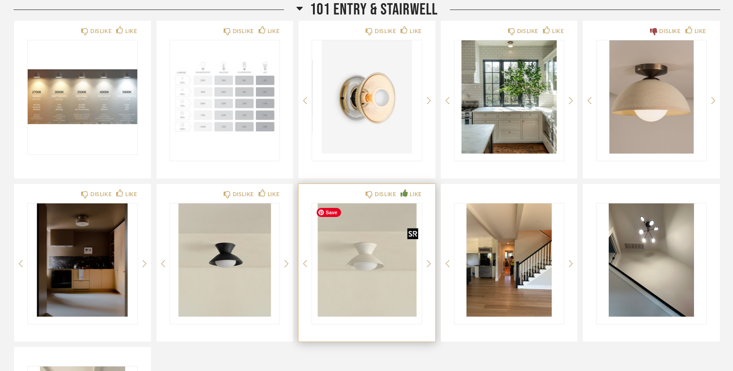
scroll to position [732, 0]
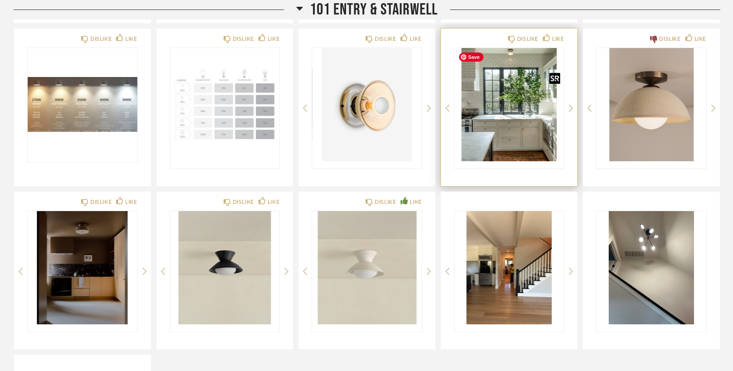
click at [500, 96] on img "0" at bounding box center [509, 104] width 110 height 113
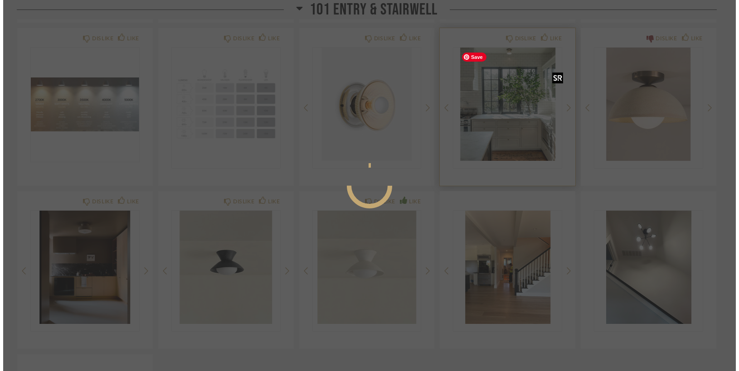
scroll to position [0, 0]
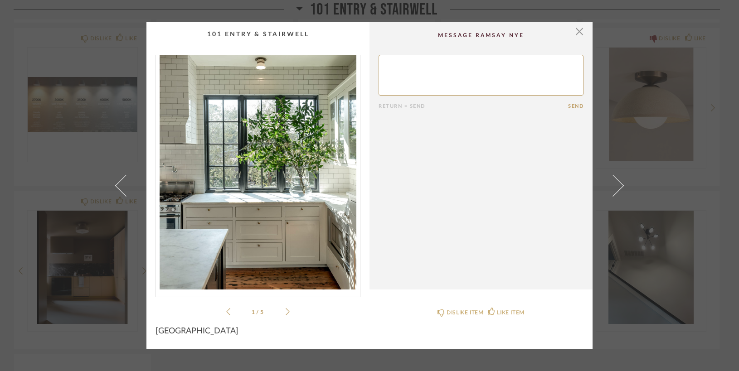
click at [263, 185] on img "0" at bounding box center [258, 172] width 204 height 234
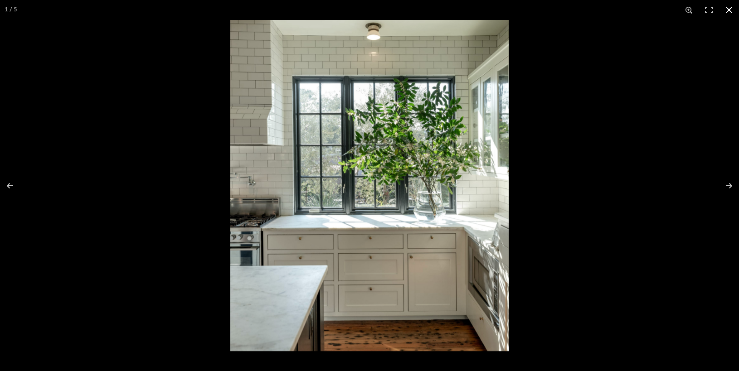
click at [734, 9] on button at bounding box center [729, 10] width 20 height 20
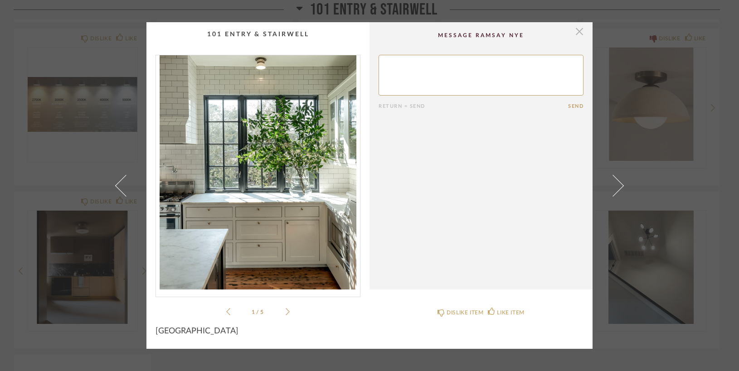
click at [575, 33] on span "button" at bounding box center [580, 31] width 18 height 18
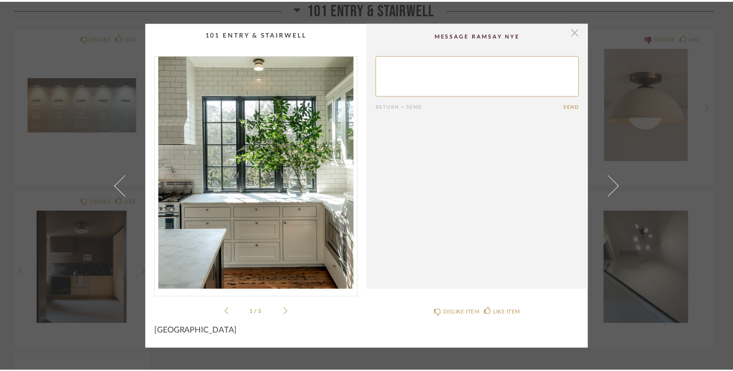
scroll to position [732, 0]
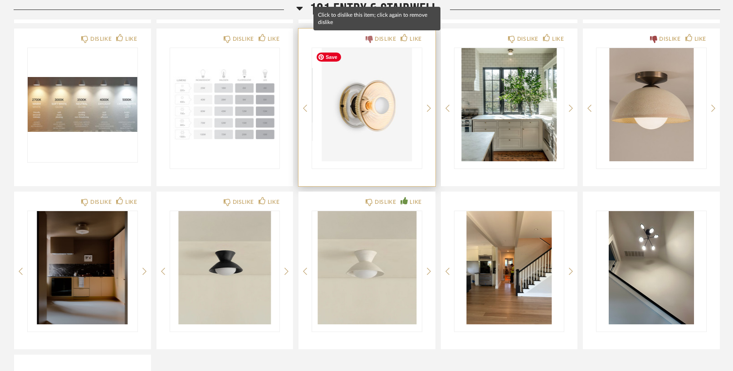
click at [366, 39] on icon at bounding box center [369, 39] width 7 height 7
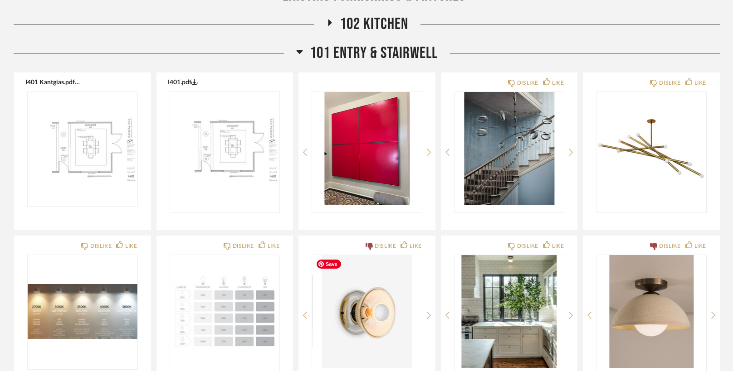
scroll to position [517, 0]
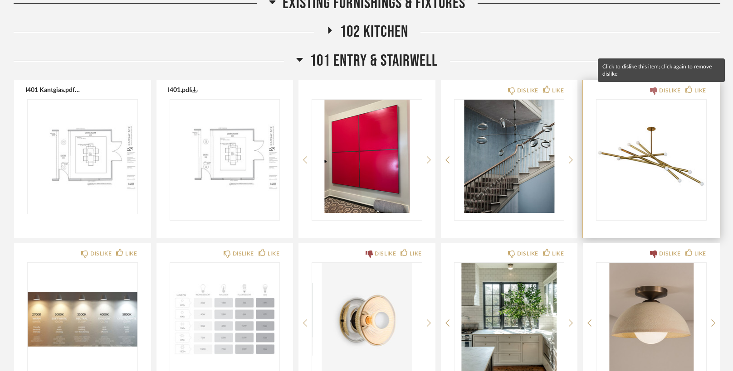
click at [650, 89] on icon at bounding box center [653, 91] width 7 height 7
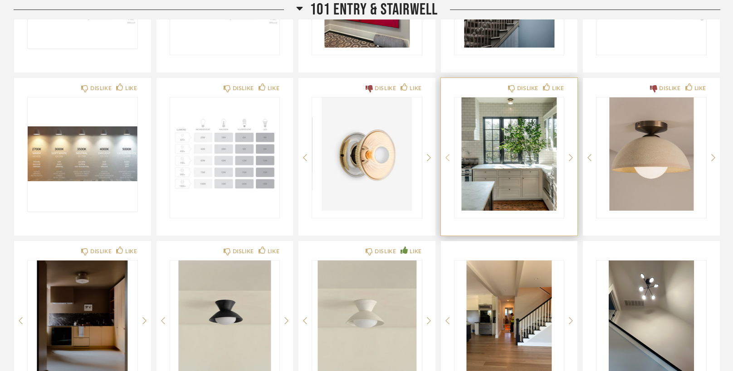
scroll to position [694, 0]
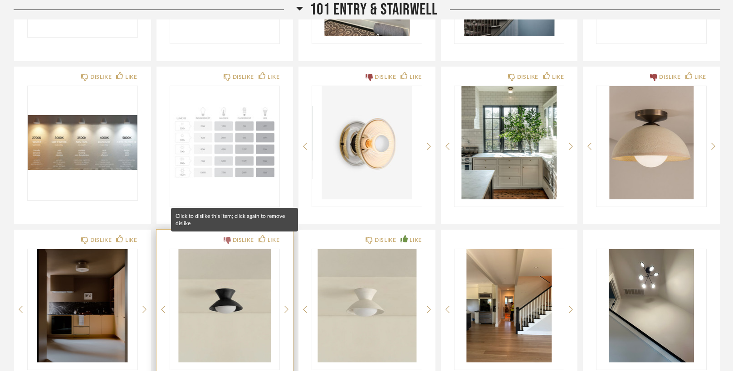
click at [224, 239] on icon at bounding box center [227, 240] width 7 height 7
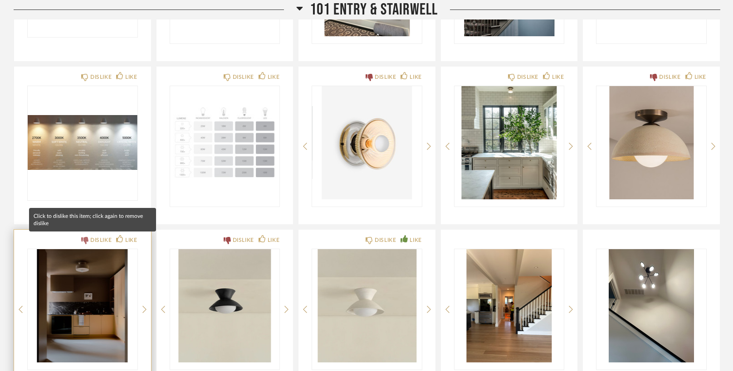
click at [81, 238] on icon at bounding box center [84, 240] width 7 height 7
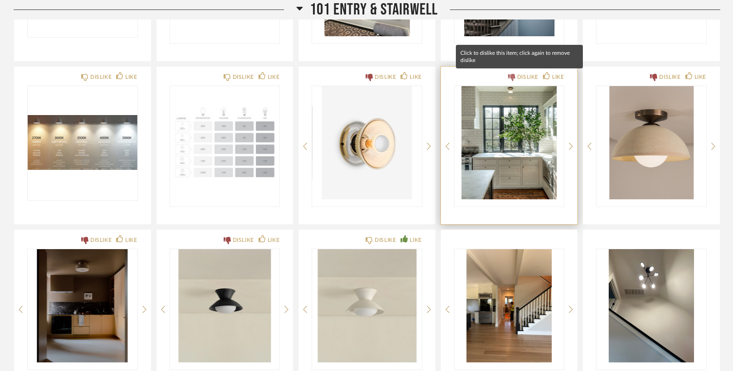
click at [508, 74] on icon at bounding box center [511, 77] width 7 height 7
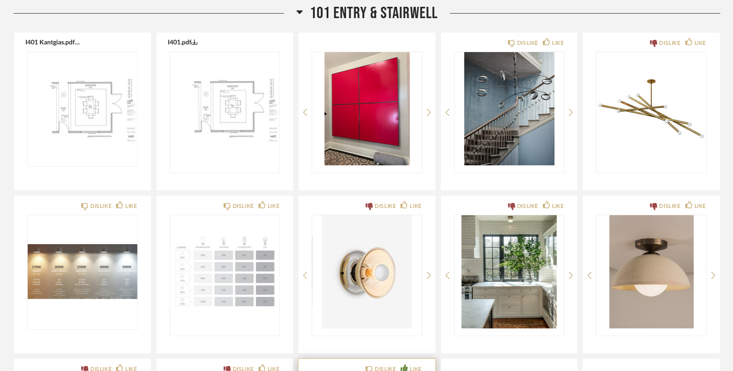
scroll to position [555, 0]
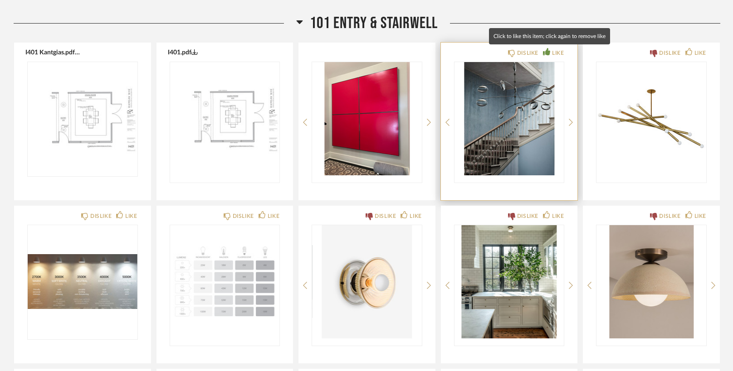
click at [544, 50] on icon at bounding box center [546, 51] width 7 height 7
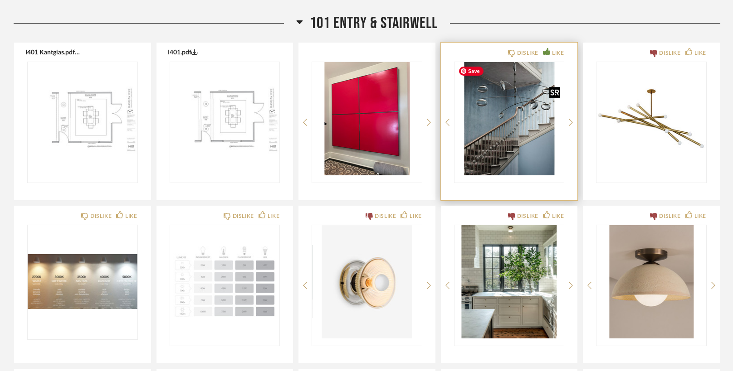
click at [500, 122] on img "0" at bounding box center [509, 118] width 110 height 113
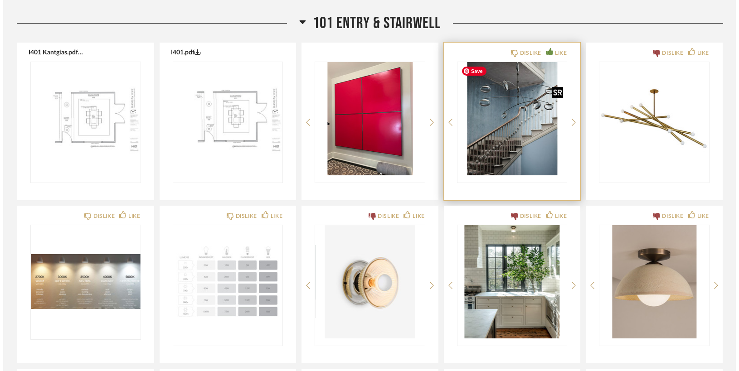
scroll to position [0, 0]
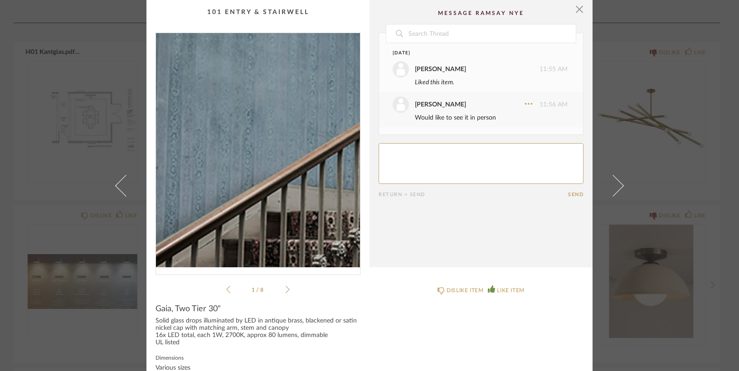
click at [196, 175] on img "0" at bounding box center [258, 150] width 204 height 234
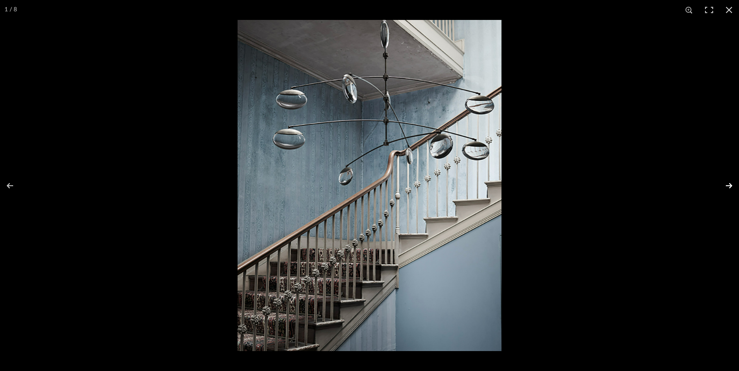
click at [726, 182] on button at bounding box center [723, 185] width 32 height 45
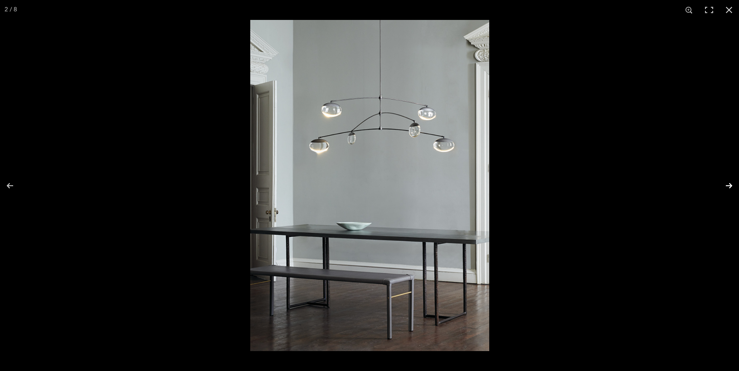
click at [728, 182] on button at bounding box center [723, 185] width 32 height 45
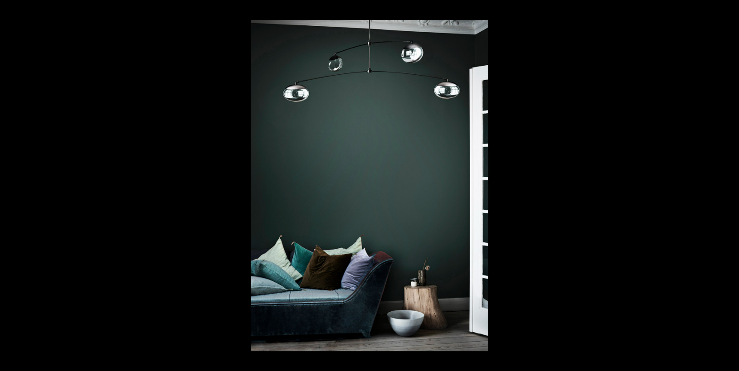
click at [728, 182] on button at bounding box center [723, 185] width 32 height 45
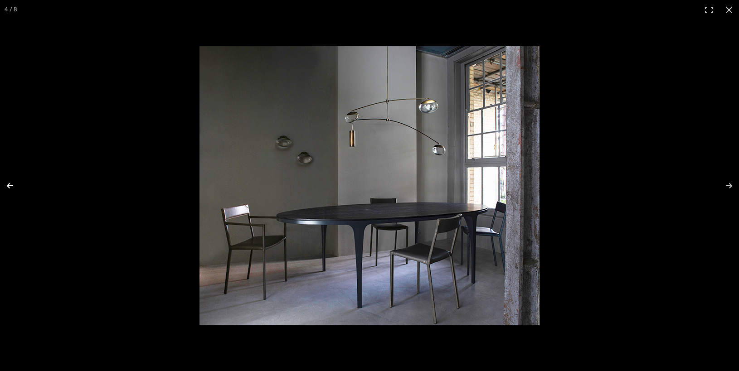
click at [10, 185] on button at bounding box center [16, 185] width 32 height 45
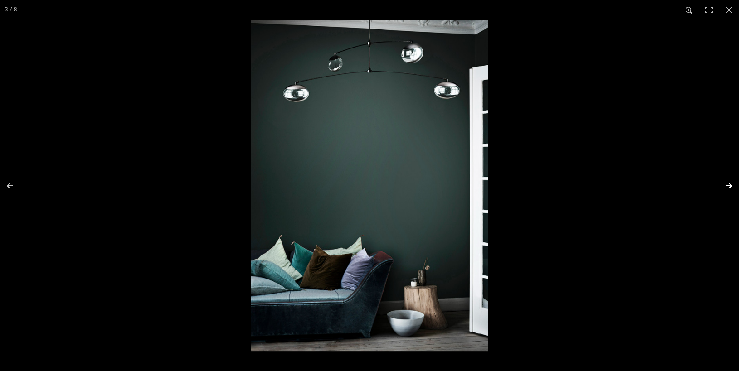
click at [730, 183] on button at bounding box center [723, 185] width 32 height 45
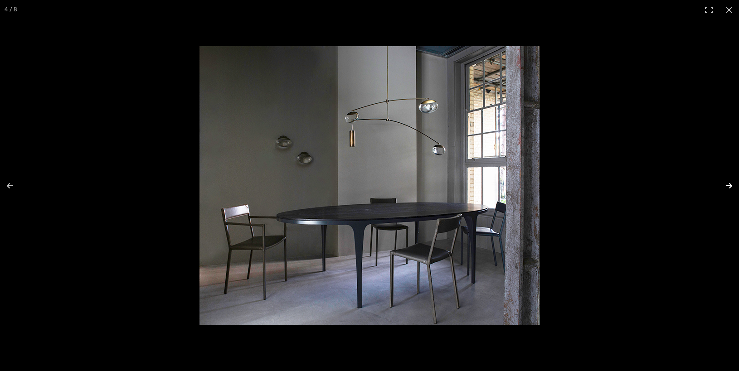
click at [729, 184] on button at bounding box center [723, 185] width 32 height 45
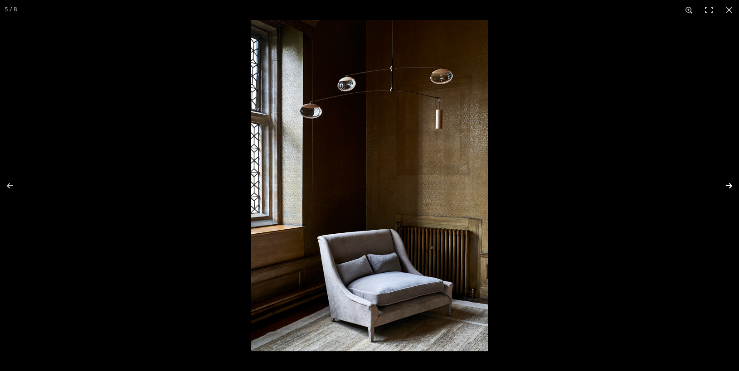
click at [729, 183] on button at bounding box center [723, 185] width 32 height 45
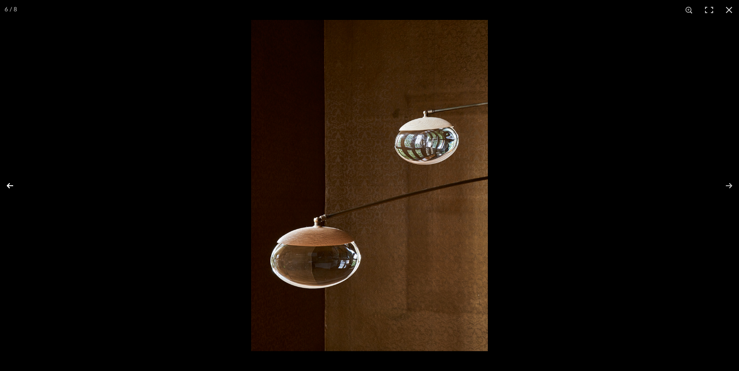
click at [10, 186] on button at bounding box center [16, 185] width 32 height 45
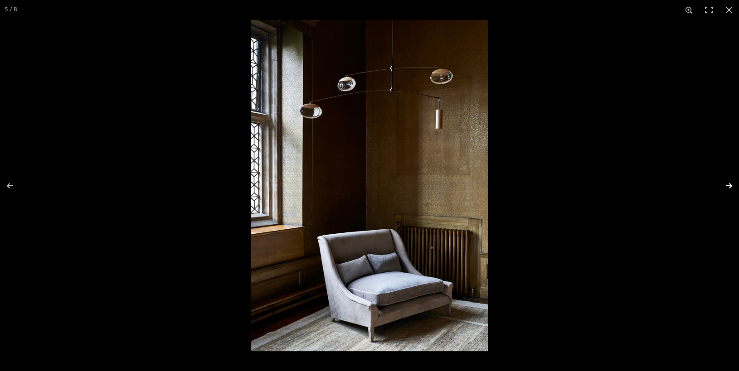
click at [731, 182] on button at bounding box center [723, 185] width 32 height 45
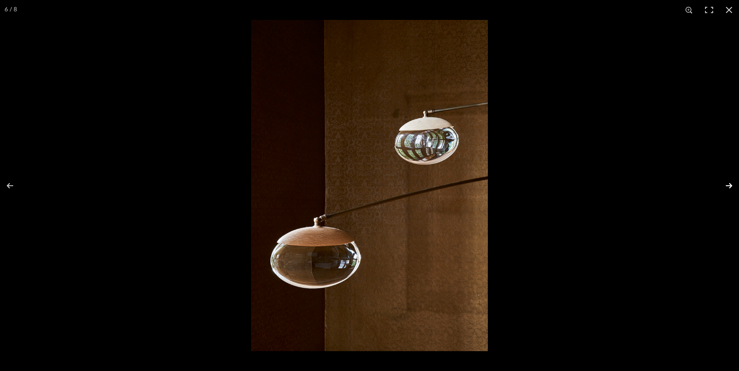
click at [731, 182] on button at bounding box center [723, 185] width 32 height 45
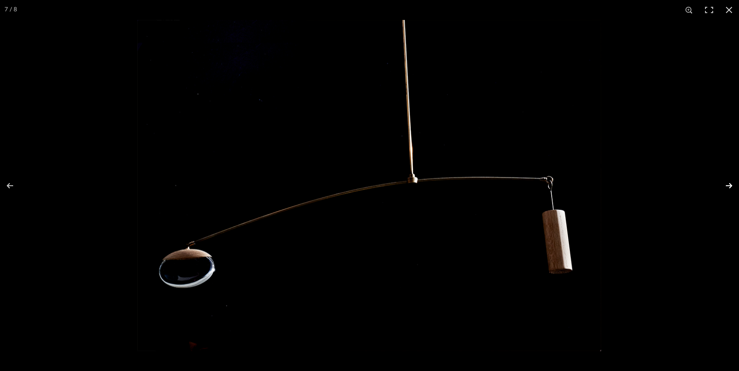
click at [731, 182] on button at bounding box center [723, 185] width 32 height 45
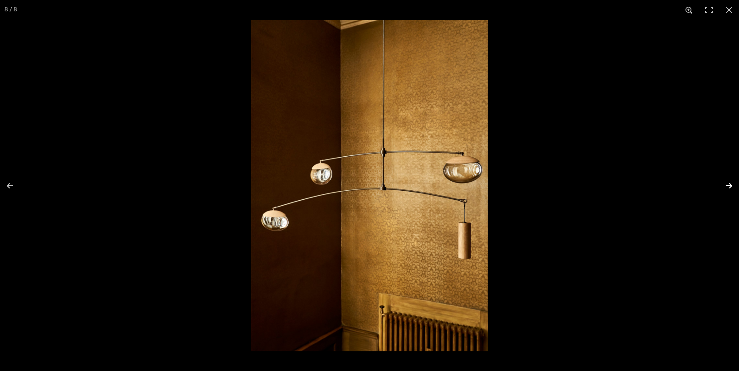
click at [731, 182] on button at bounding box center [723, 185] width 32 height 45
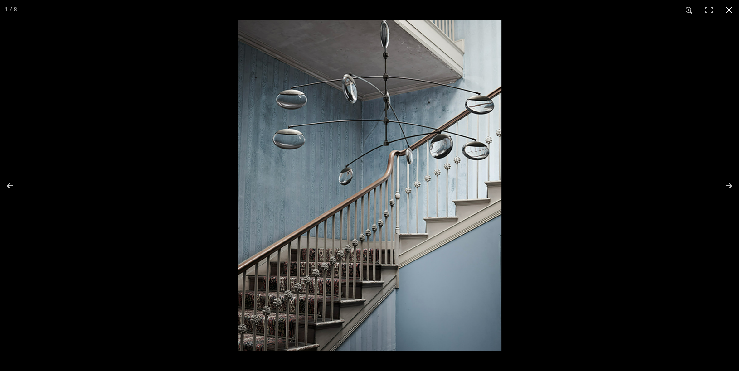
click at [728, 7] on button at bounding box center [729, 10] width 20 height 20
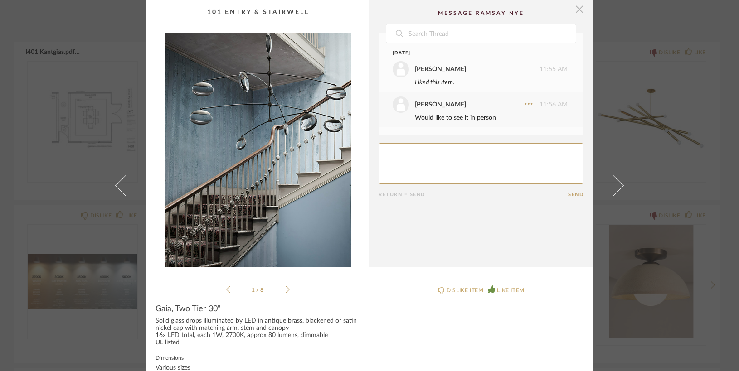
click at [576, 11] on span "button" at bounding box center [580, 9] width 18 height 18
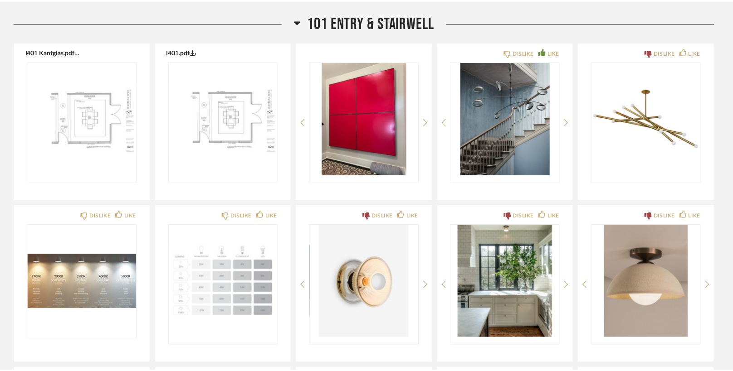
scroll to position [555, 0]
